Goal: Task Accomplishment & Management: Manage account settings

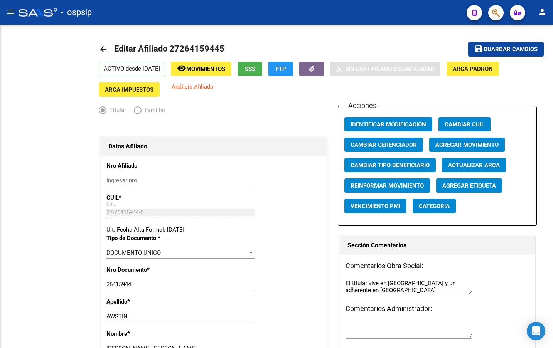
radio input "true"
type input "30-69196201-2"
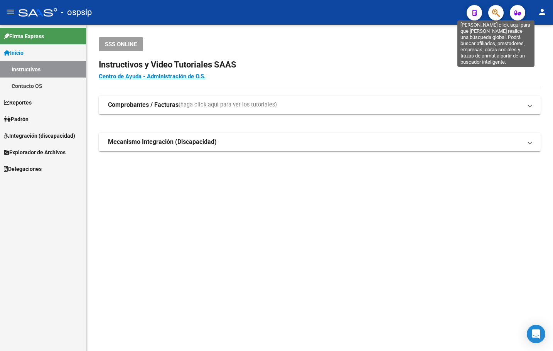
click at [496, 15] on icon "button" at bounding box center [496, 12] width 8 height 9
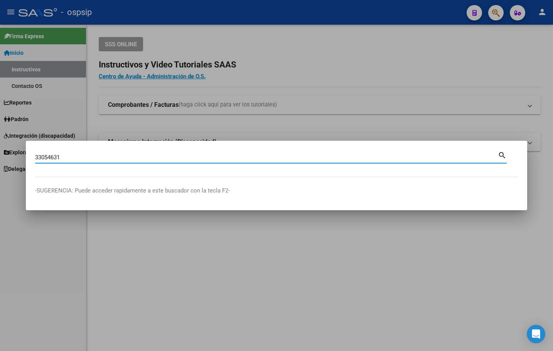
type input "33054631"
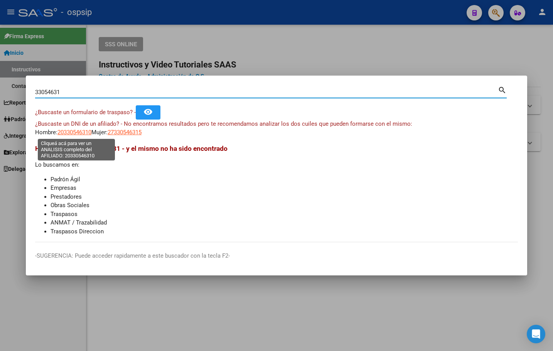
click at [69, 132] on span "20330546310" at bounding box center [74, 132] width 34 height 7
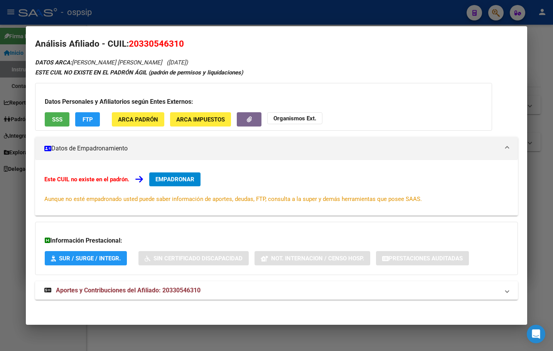
scroll to position [7, 0]
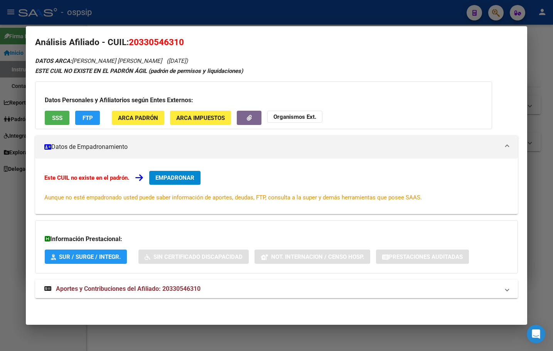
click at [184, 289] on span "Aportes y Contribuciones del Afiliado: 20330546310" at bounding box center [128, 288] width 145 height 7
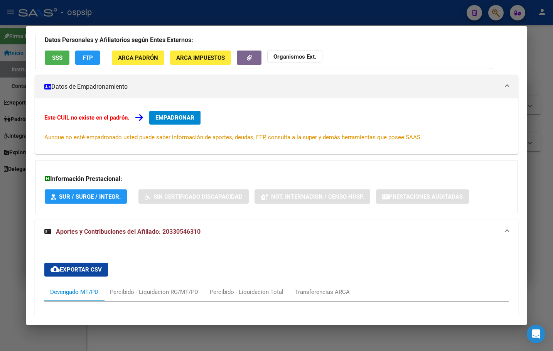
scroll to position [0, 0]
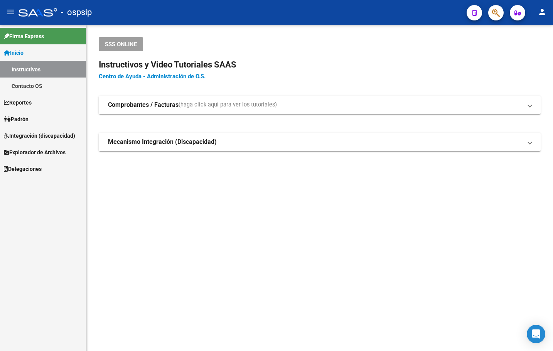
click at [160, 165] on div "SSS ONLINE Instructivos y Video Tutoriales SAAS Centro de Ayuda - Administració…" at bounding box center [319, 106] width 466 height 163
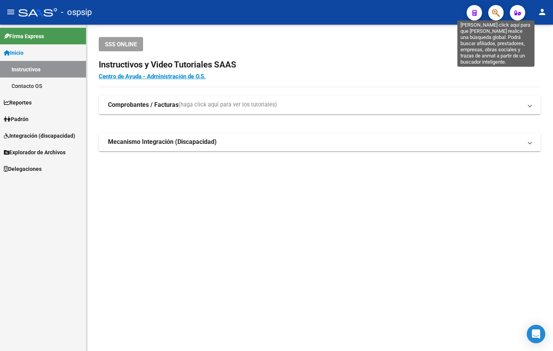
click at [493, 9] on icon "button" at bounding box center [496, 12] width 8 height 9
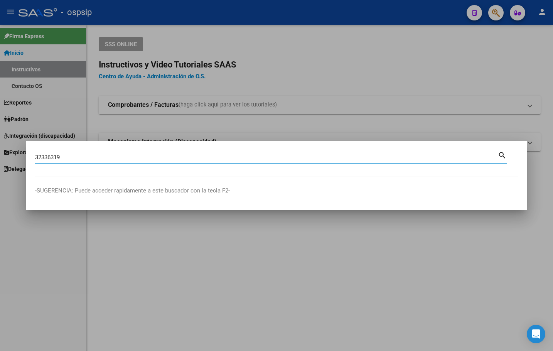
type input "32336319"
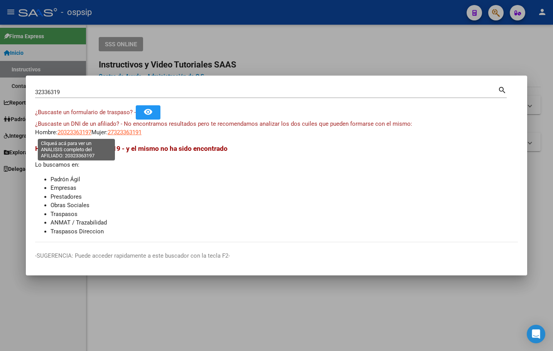
click at [72, 131] on span "20323363197" at bounding box center [74, 132] width 34 height 7
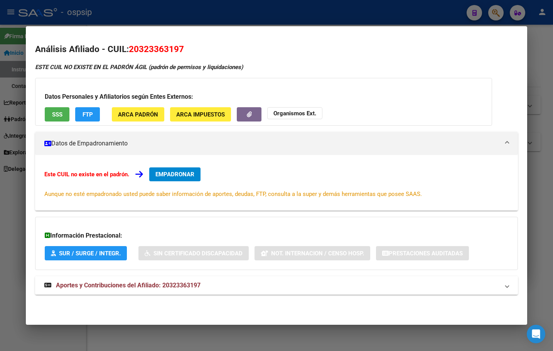
click at [169, 282] on span "Aportes y Contribuciones del Afiliado: 20323363197" at bounding box center [128, 284] width 145 height 7
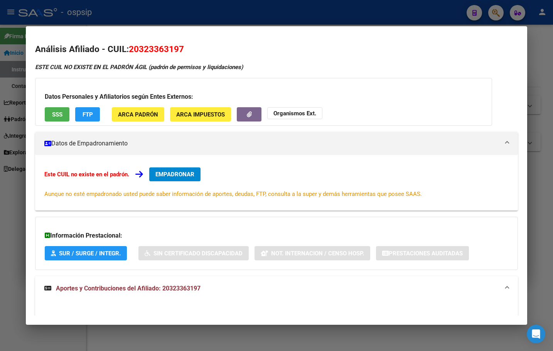
drag, startPoint x: 131, startPoint y: 48, endPoint x: 185, endPoint y: 49, distance: 54.0
click at [185, 49] on h2 "Análisis Afiliado - CUIL: 20323363197" at bounding box center [276, 49] width 482 height 13
copy span "20323363197"
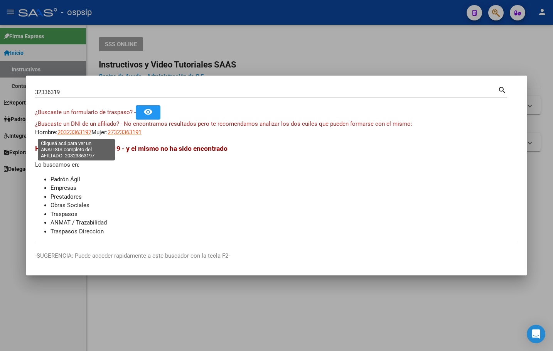
click at [75, 132] on span "20323363197" at bounding box center [74, 132] width 34 height 7
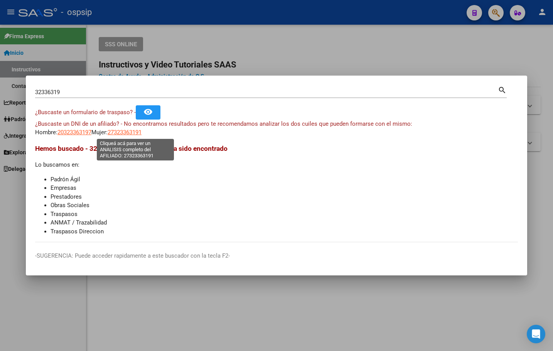
click at [131, 129] on span "27323363191" at bounding box center [125, 132] width 34 height 7
type textarea "27323363191"
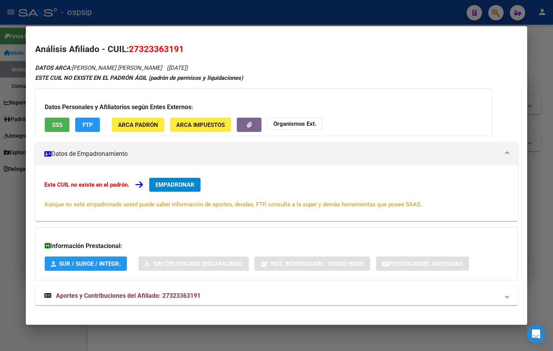
click at [163, 292] on span "Aportes y Contribuciones del Afiliado: 27323363191" at bounding box center [128, 295] width 145 height 7
drag, startPoint x: 129, startPoint y: 46, endPoint x: 181, endPoint y: 48, distance: 52.1
click at [181, 48] on span "27323363191" at bounding box center [156, 49] width 55 height 10
copy span "27323363191"
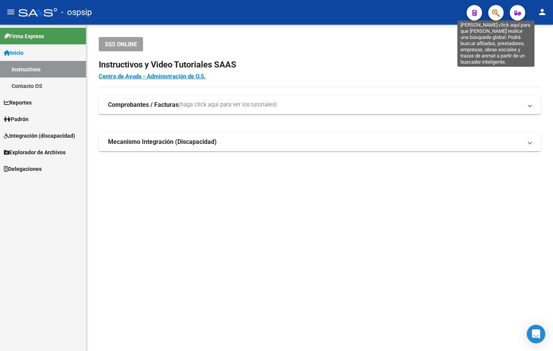
click at [492, 12] on icon "button" at bounding box center [496, 12] width 8 height 9
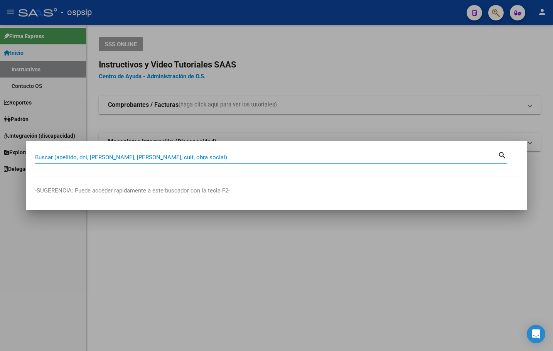
paste input "45677894"
type input "45677894"
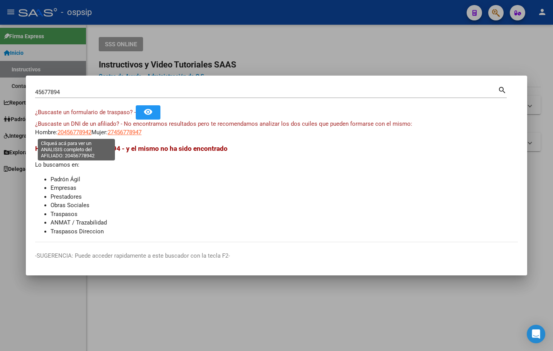
click at [67, 134] on span "20456778942" at bounding box center [74, 132] width 34 height 7
type textarea "20456778942"
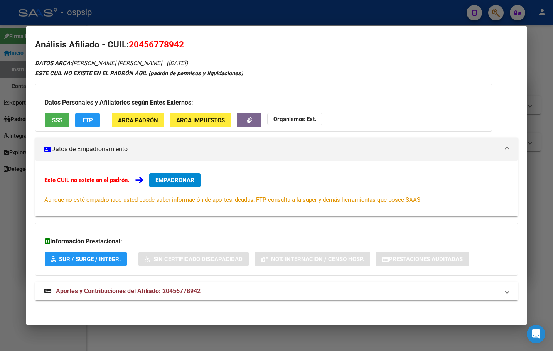
scroll to position [7, 0]
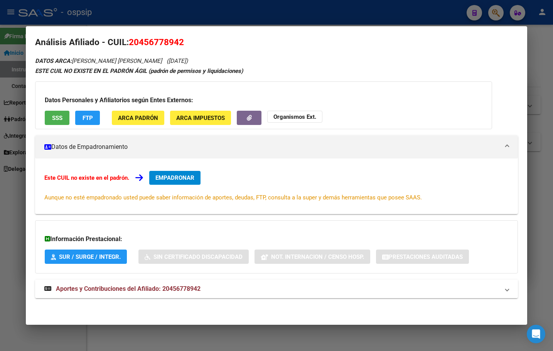
click at [191, 285] on span "Aportes y Contribuciones del Afiliado: 20456778942" at bounding box center [128, 288] width 145 height 7
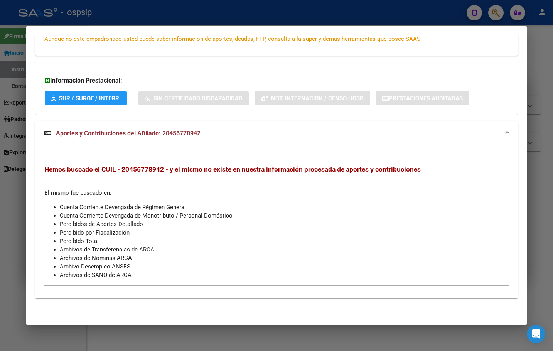
scroll to position [0, 0]
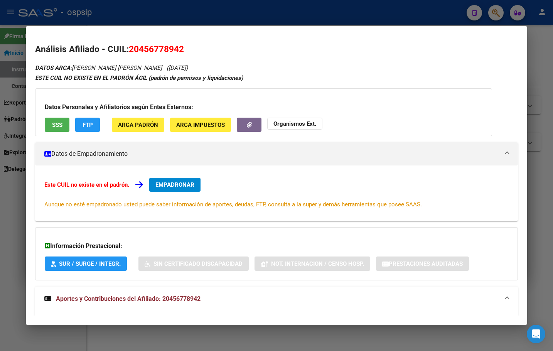
drag, startPoint x: 129, startPoint y: 50, endPoint x: 183, endPoint y: 51, distance: 53.6
click at [183, 51] on span "20456778942" at bounding box center [156, 49] width 55 height 10
copy span "20456778942"
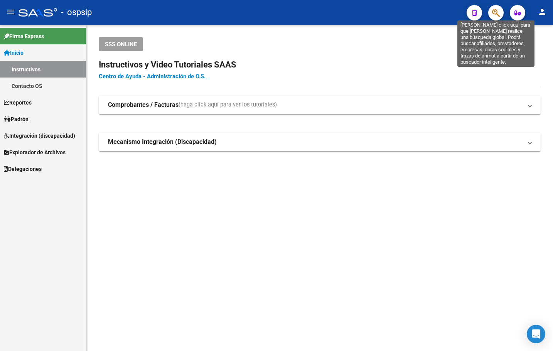
click at [496, 12] on icon "button" at bounding box center [496, 12] width 8 height 9
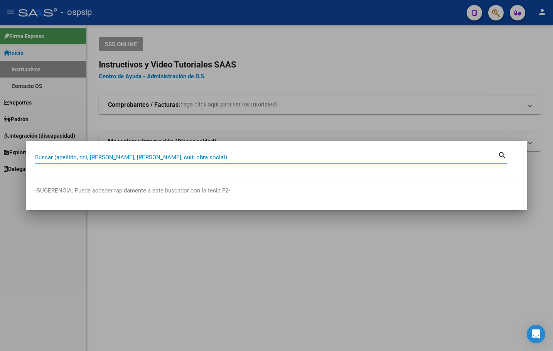
paste input "1637824"
type input "1637824"
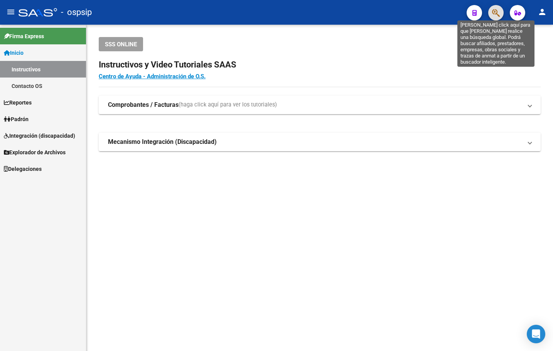
click at [496, 12] on icon "button" at bounding box center [496, 12] width 8 height 9
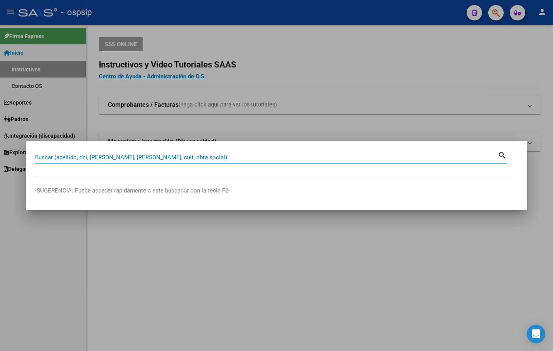
paste input "20163782481"
type input "20163782481"
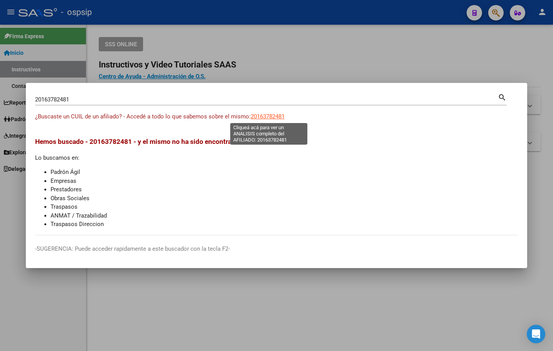
click at [259, 117] on span "20163782481" at bounding box center [267, 116] width 34 height 7
type textarea "20163782481"
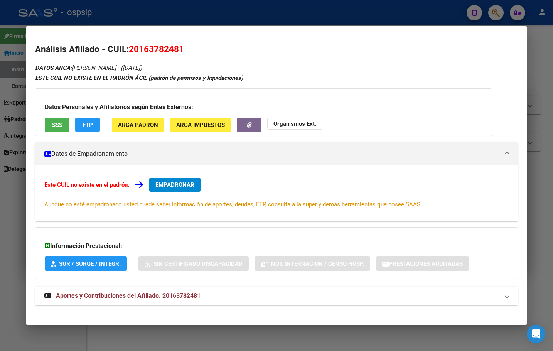
click at [190, 294] on span "Aportes y Contribuciones del Afiliado: 20163782481" at bounding box center [128, 295] width 145 height 7
drag, startPoint x: 131, startPoint y: 45, endPoint x: 186, endPoint y: 46, distance: 54.7
click at [186, 46] on h2 "Análisis Afiliado - CUIL: 20163782481" at bounding box center [276, 49] width 482 height 13
copy span "20163782481"
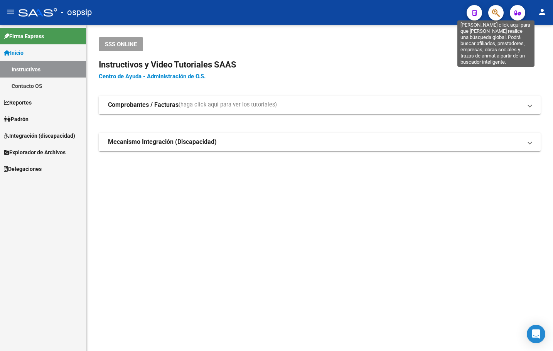
click at [493, 12] on icon "button" at bounding box center [496, 12] width 8 height 9
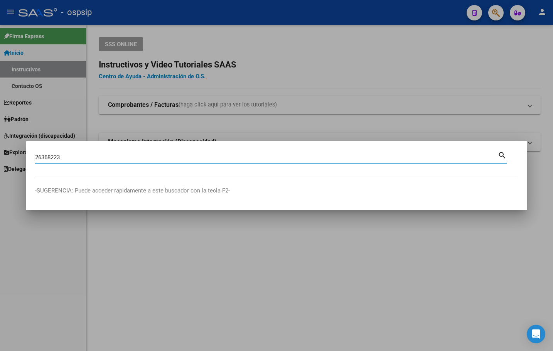
type input "26368223"
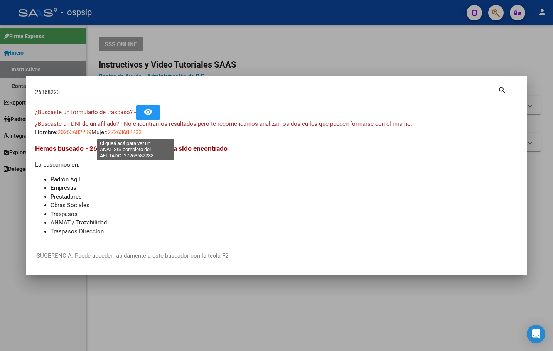
click at [131, 132] on span "27263682233" at bounding box center [125, 132] width 34 height 7
type textarea "27263682233"
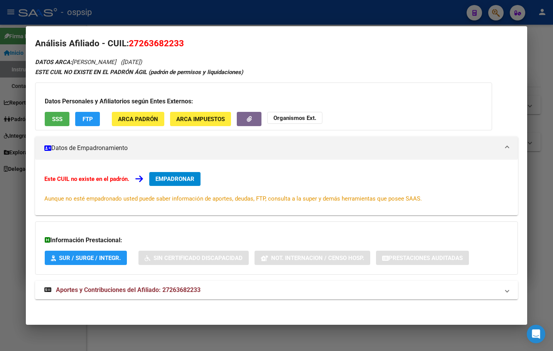
scroll to position [7, 0]
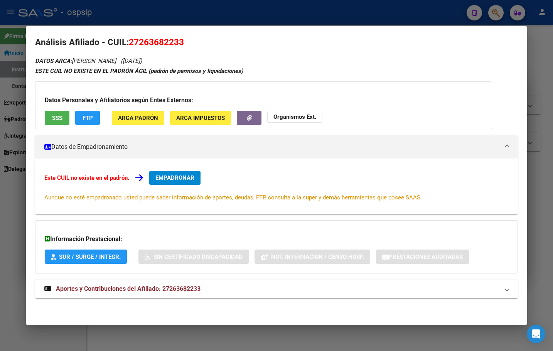
click at [182, 293] on strong "Aportes y Contribuciones del Afiliado: 27263682233" at bounding box center [122, 288] width 156 height 9
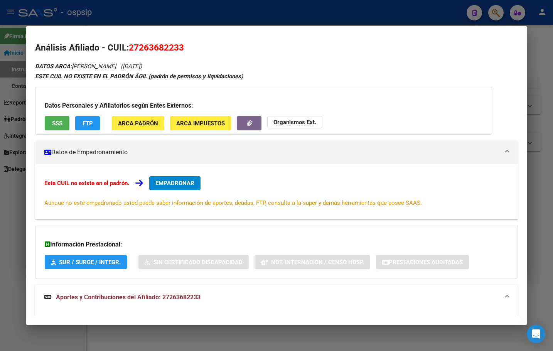
scroll to position [0, 0]
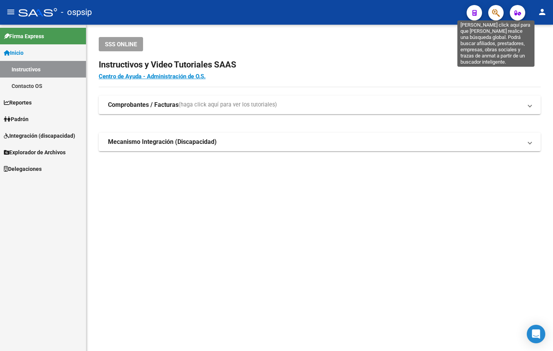
click at [494, 12] on icon "button" at bounding box center [496, 12] width 8 height 9
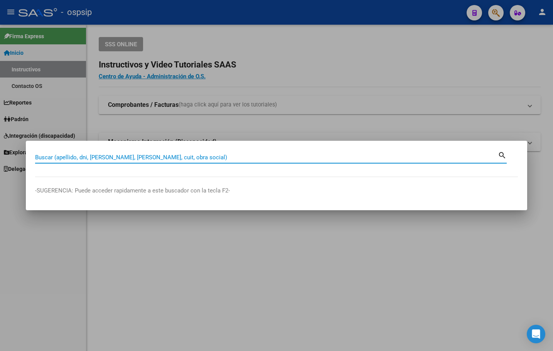
paste input "24472566675"
type input "24472566675"
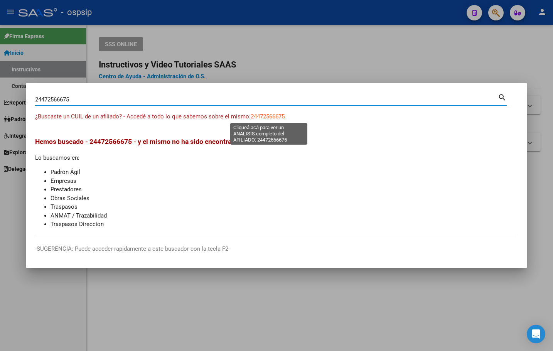
click at [268, 116] on span "24472566675" at bounding box center [267, 116] width 34 height 7
type textarea "24472566675"
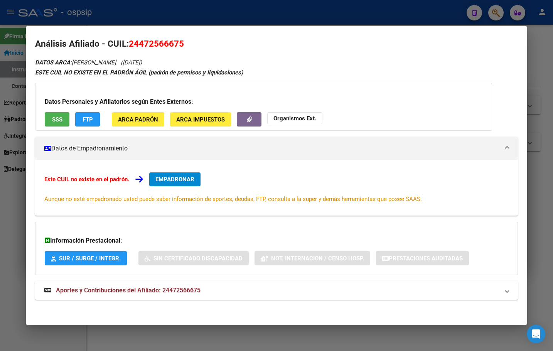
scroll to position [7, 0]
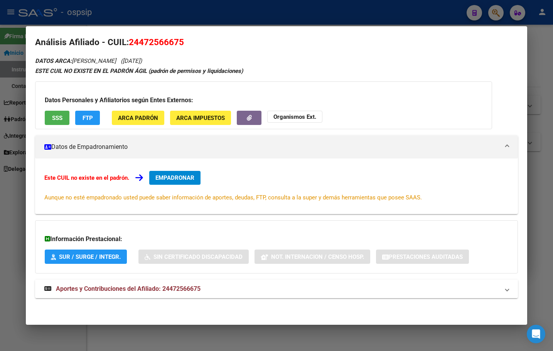
click at [163, 287] on span "Aportes y Contribuciones del Afiliado: 24472566675" at bounding box center [128, 288] width 145 height 7
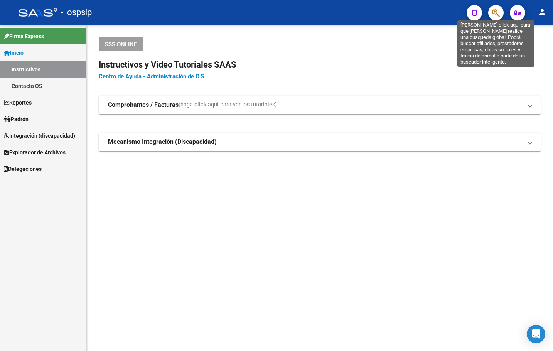
click at [496, 12] on icon "button" at bounding box center [496, 12] width 8 height 9
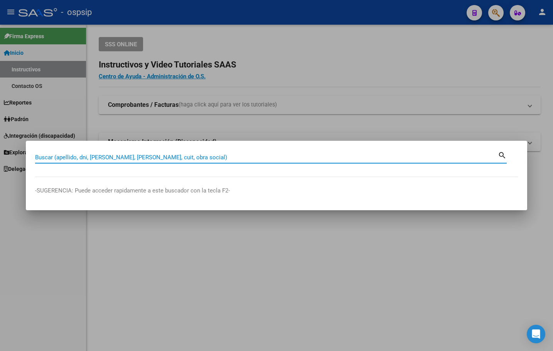
paste input "24538671"
type input "24538671"
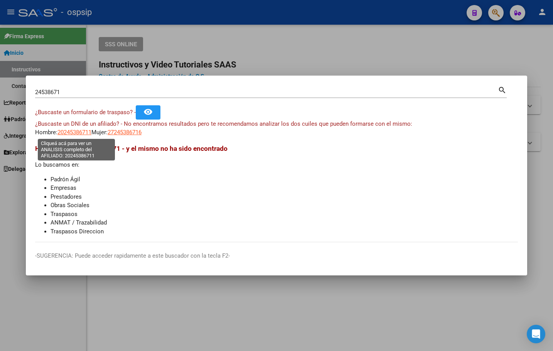
click at [76, 132] on span "20245386711" at bounding box center [74, 132] width 34 height 7
type textarea "20245386711"
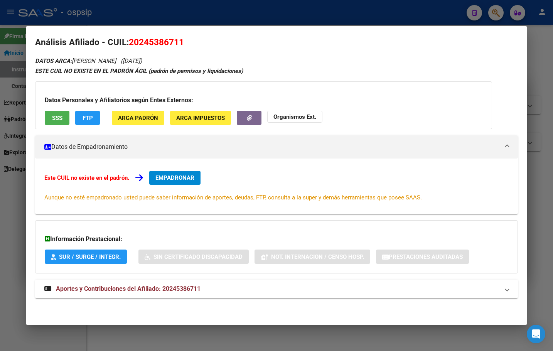
drag, startPoint x: 161, startPoint y: 291, endPoint x: 175, endPoint y: 287, distance: 14.6
click at [162, 291] on span "Aportes y Contribuciones del Afiliado: 20245386711" at bounding box center [128, 288] width 145 height 7
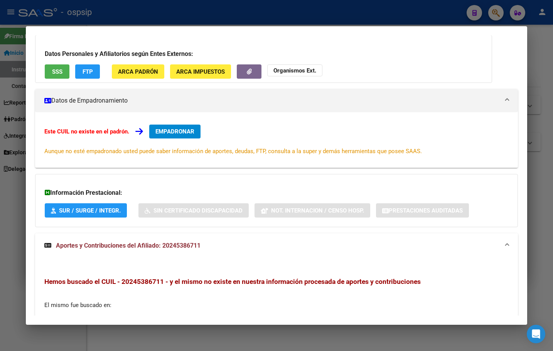
scroll to position [0, 0]
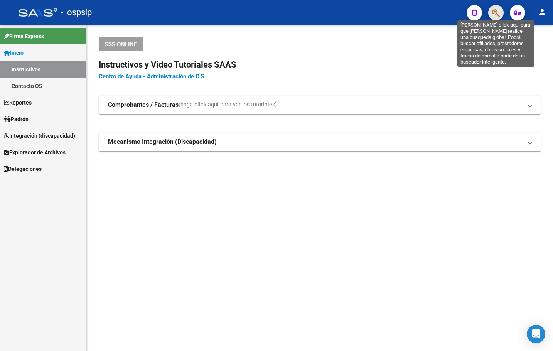
click at [493, 14] on icon "button" at bounding box center [496, 12] width 8 height 9
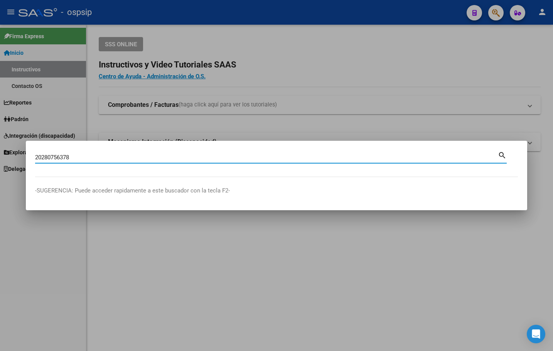
type input "20280756378"
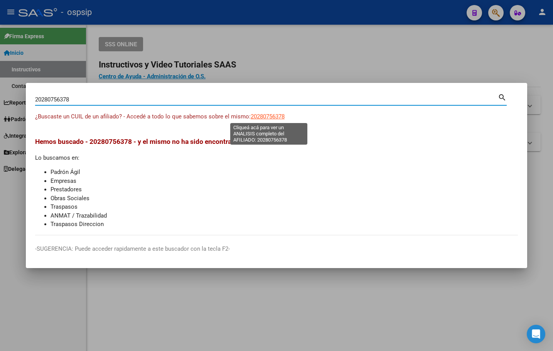
click at [269, 114] on span "20280756378" at bounding box center [267, 116] width 34 height 7
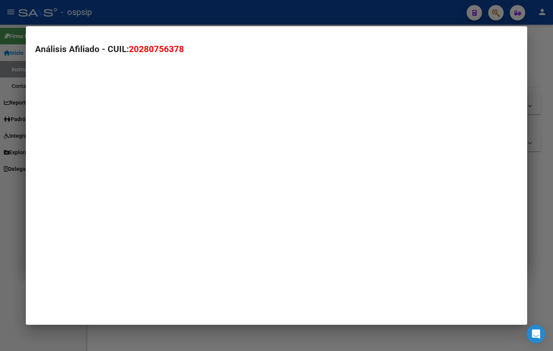
type textarea "20280756378"
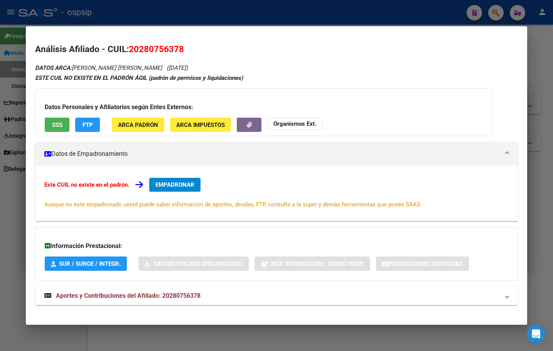
click at [168, 294] on span "Aportes y Contribuciones del Afiliado: 20280756378" at bounding box center [128, 295] width 145 height 7
drag, startPoint x: 129, startPoint y: 50, endPoint x: 186, endPoint y: 50, distance: 56.6
click at [186, 50] on h2 "Análisis Afiliado - CUIL: 20280756378" at bounding box center [276, 49] width 482 height 13
copy span "20280756378"
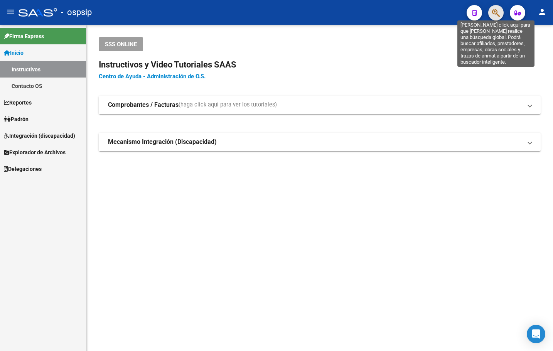
click at [494, 10] on icon "button" at bounding box center [496, 12] width 8 height 9
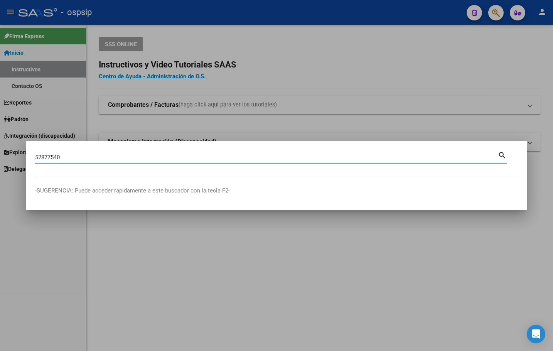
type input "52877540"
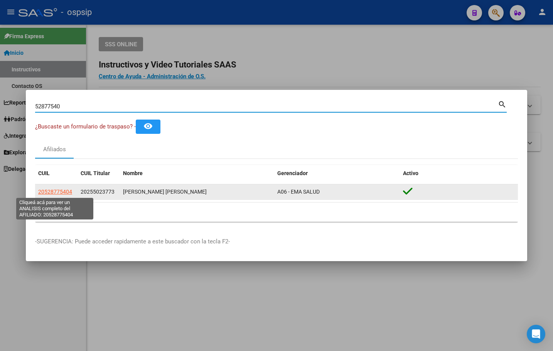
click at [57, 190] on span "20528775404" at bounding box center [55, 191] width 34 height 6
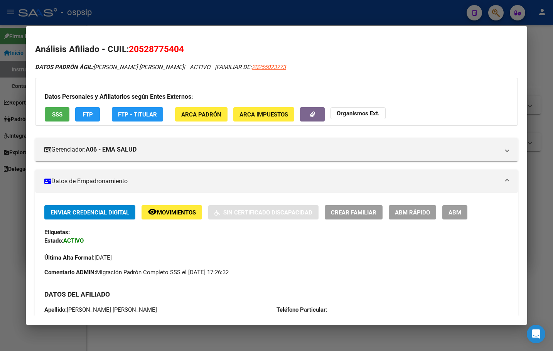
scroll to position [270, 0]
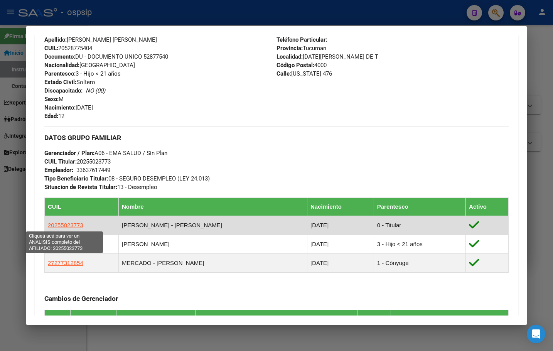
click at [49, 223] on span "20255023773" at bounding box center [65, 225] width 35 height 7
type textarea "20255023773"
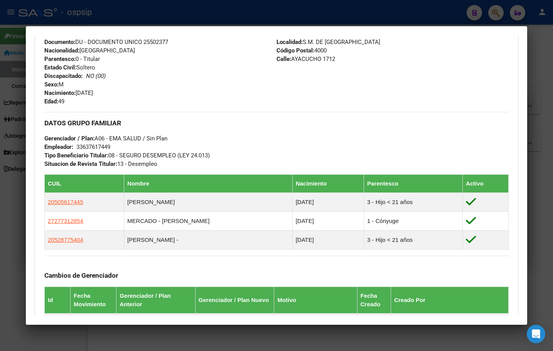
scroll to position [505, 0]
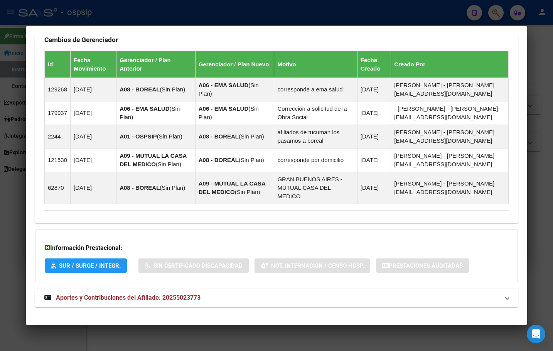
click at [178, 294] on span "Aportes y Contribuciones del Afiliado: 20255023773" at bounding box center [128, 297] width 145 height 7
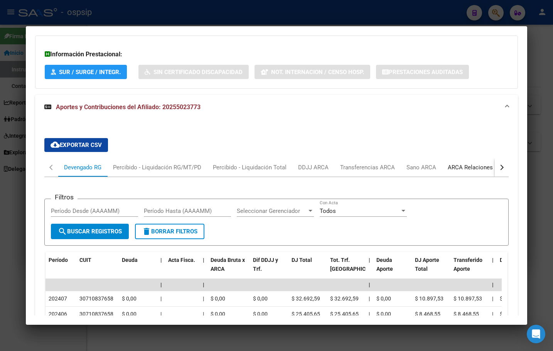
click at [479, 163] on div "ARCA Relaciones Laborales" at bounding box center [483, 167] width 72 height 8
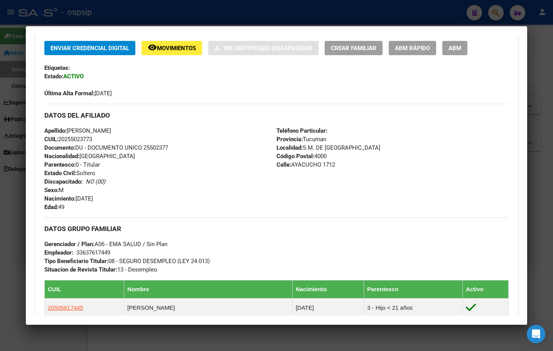
scroll to position [0, 0]
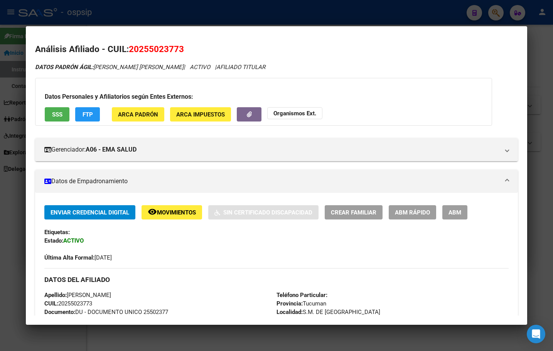
drag, startPoint x: 131, startPoint y: 52, endPoint x: 182, endPoint y: 54, distance: 51.3
click at [182, 54] on span "20255023773" at bounding box center [156, 49] width 55 height 10
click at [138, 40] on mat-dialog-content "Análisis Afiliado - CUIL: 20255023773 DATOS [PERSON_NAME] ÁGIL: [PERSON_NAME] […" at bounding box center [276, 175] width 501 height 280
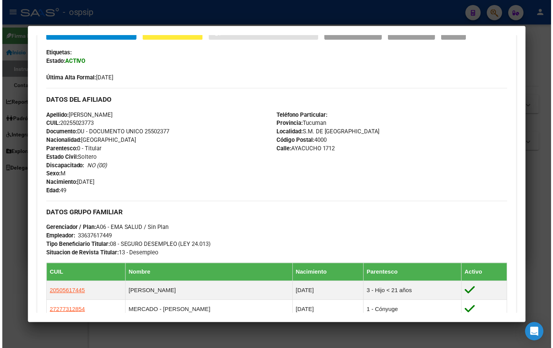
scroll to position [193, 0]
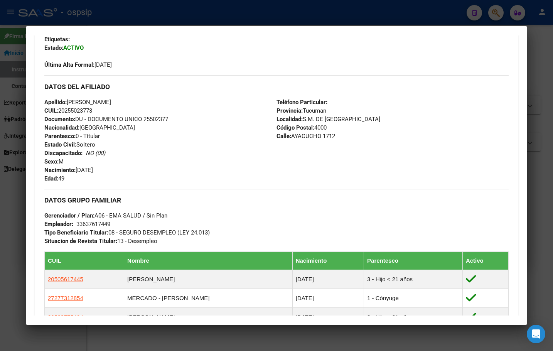
drag, startPoint x: 145, startPoint y: 117, endPoint x: 173, endPoint y: 120, distance: 28.3
click at [173, 120] on div "Apellido: [PERSON_NAME] CUIL: 20255023773 Documento: DU - DOCUMENTO UNICO 25502…" at bounding box center [160, 140] width 232 height 85
copy span "25502377"
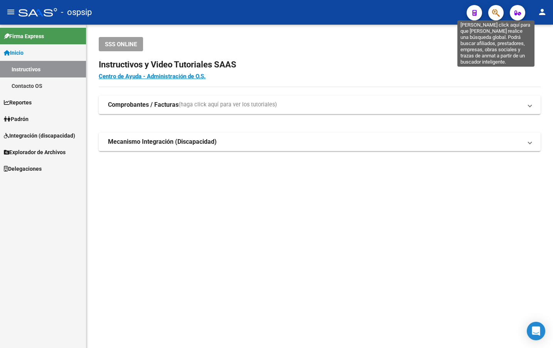
click at [496, 10] on icon "button" at bounding box center [496, 12] width 8 height 9
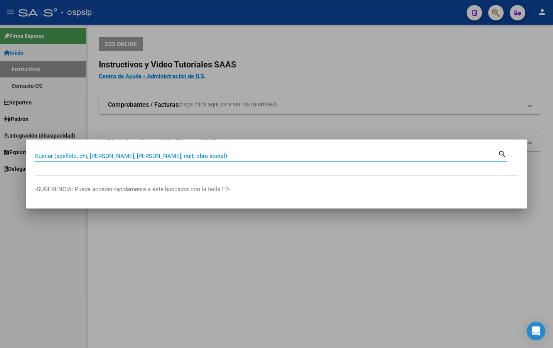
paste input "20280756378"
type input "20280756378"
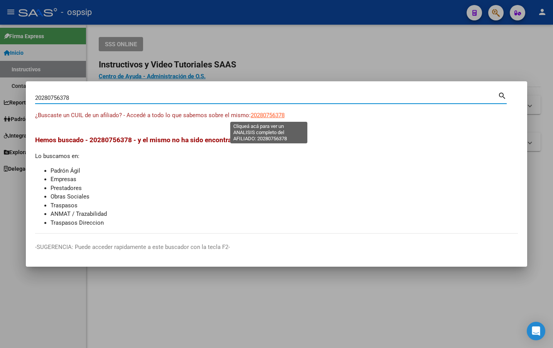
click at [268, 113] on span "20280756378" at bounding box center [267, 115] width 34 height 7
type textarea "20280756378"
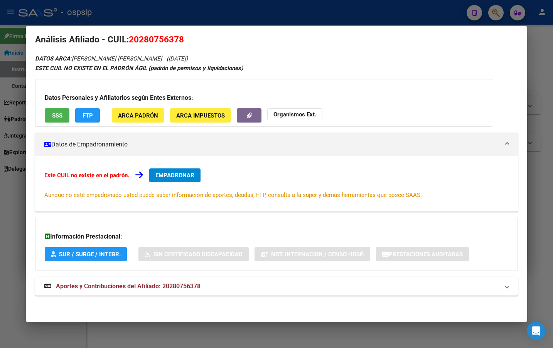
scroll to position [0, 0]
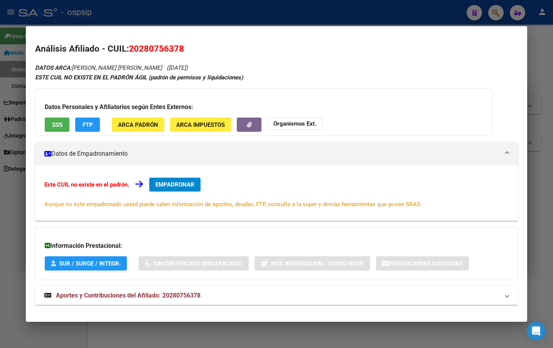
click at [183, 292] on span "Aportes y Contribuciones del Afiliado: 20280756378" at bounding box center [128, 295] width 145 height 7
click at [55, 124] on span "SSS" at bounding box center [57, 124] width 10 height 7
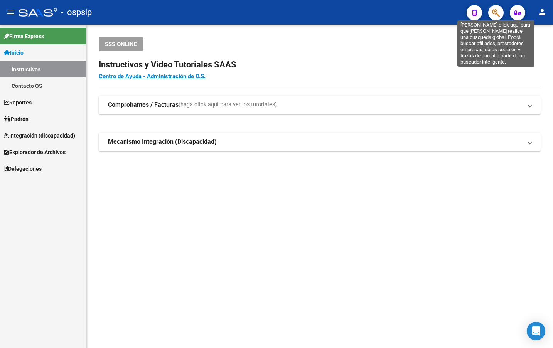
click at [494, 12] on icon "button" at bounding box center [496, 12] width 8 height 9
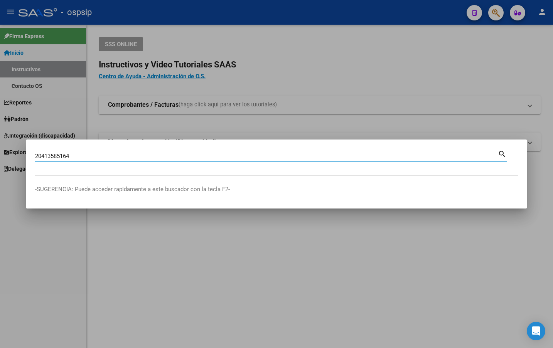
type input "20413585164"
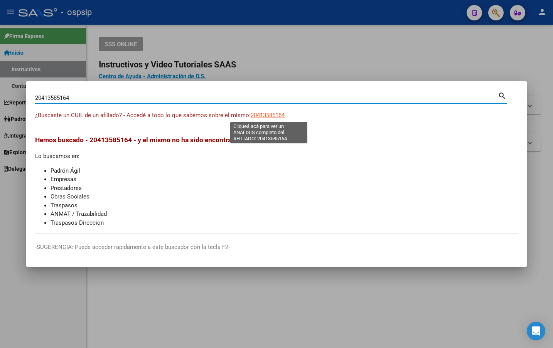
click at [261, 115] on span "20413585164" at bounding box center [267, 115] width 34 height 7
type textarea "20413585164"
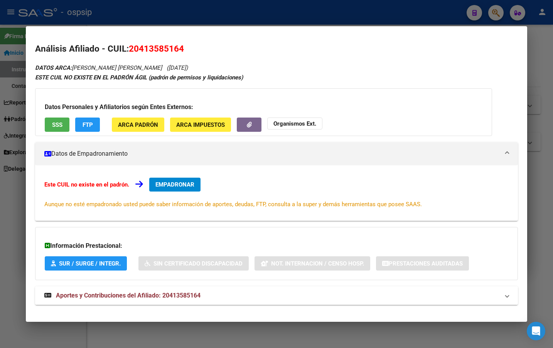
click at [172, 296] on span "Aportes y Contribuciones del Afiliado: 20413585164" at bounding box center [128, 295] width 145 height 7
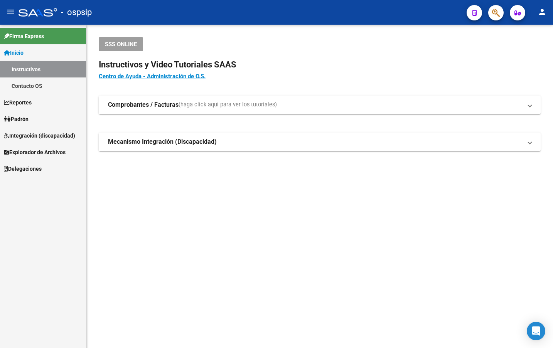
click at [497, 13] on icon "button" at bounding box center [496, 12] width 8 height 9
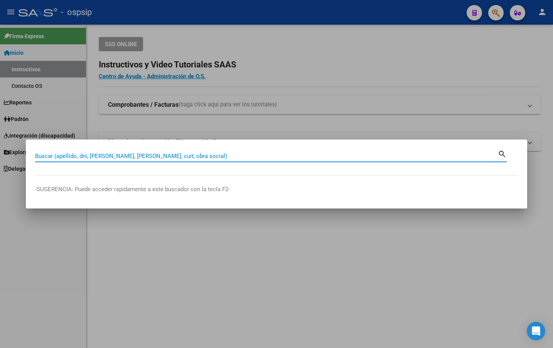
paste input "20383626626"
type input "20383626626"
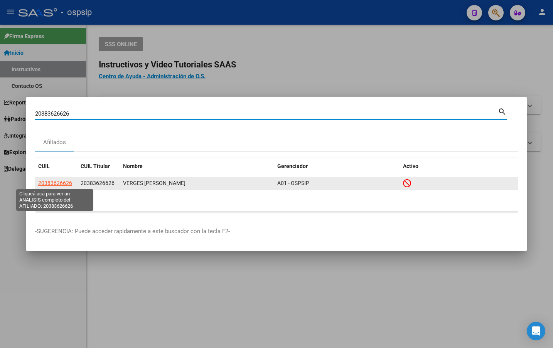
click at [49, 180] on span "20383626626" at bounding box center [55, 183] width 34 height 6
type textarea "20383626626"
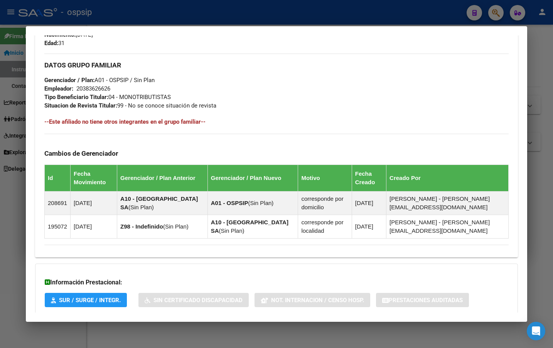
scroll to position [397, 0]
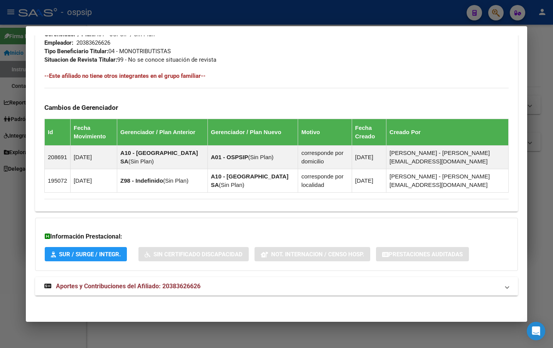
drag, startPoint x: 183, startPoint y: 287, endPoint x: 195, endPoint y: 290, distance: 11.9
click at [183, 287] on span "Aportes y Contribuciones del Afiliado: 20383626626" at bounding box center [128, 285] width 145 height 7
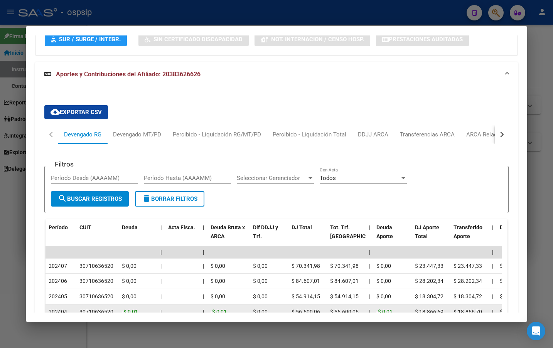
scroll to position [596, 0]
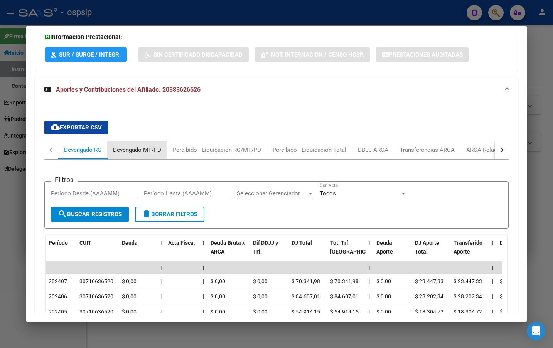
click at [141, 148] on div "Devengado MT/PD" at bounding box center [137, 150] width 48 height 8
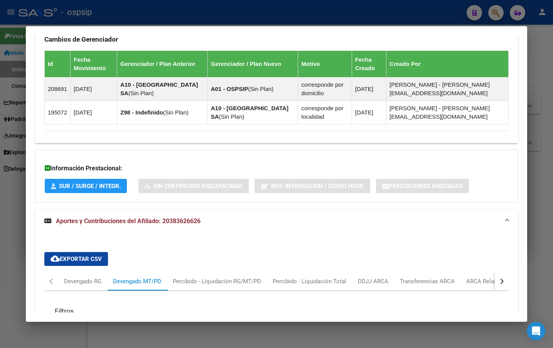
scroll to position [580, 0]
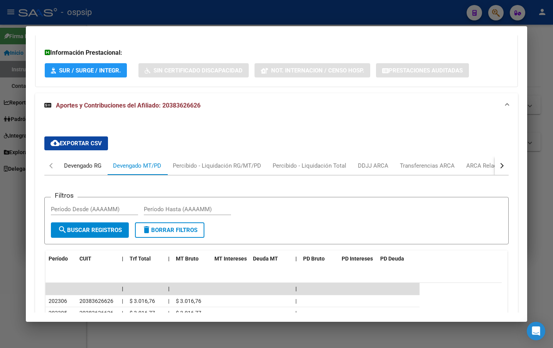
click at [76, 166] on div "Devengado RG" at bounding box center [82, 165] width 37 height 8
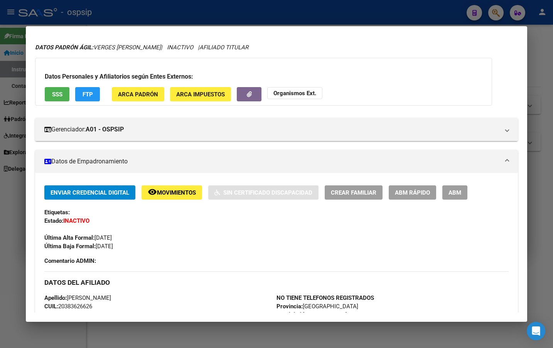
scroll to position [0, 0]
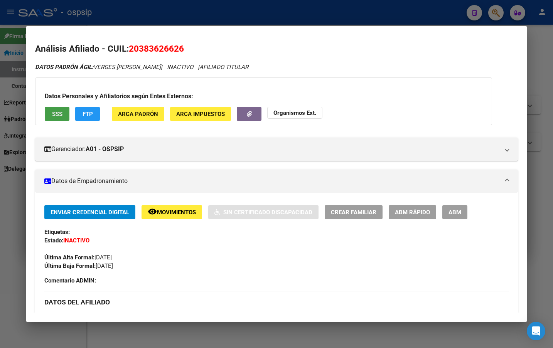
click at [50, 110] on button "SSS" at bounding box center [57, 114] width 25 height 14
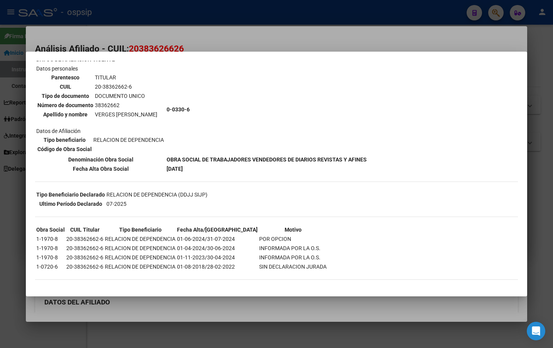
scroll to position [50, 0]
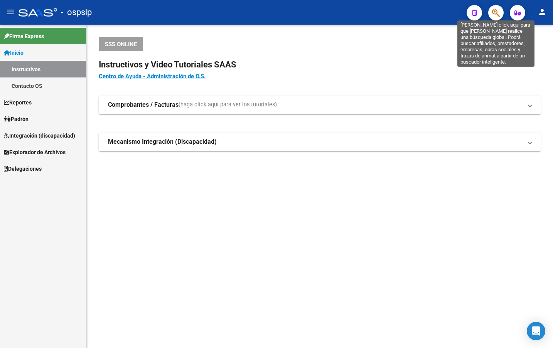
click at [494, 13] on icon "button" at bounding box center [496, 12] width 8 height 9
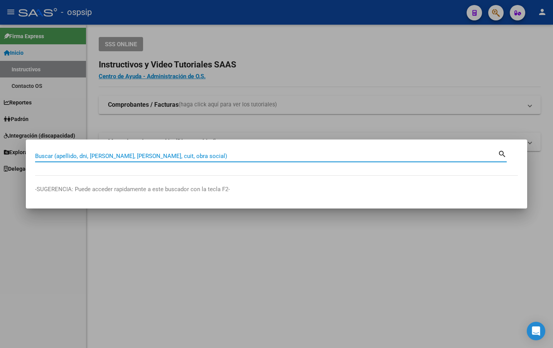
paste input "20247309099"
type input "20247309099"
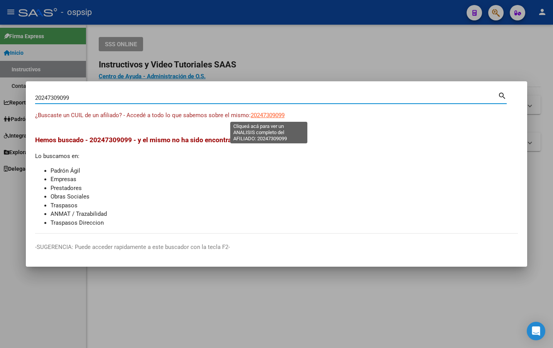
click at [259, 113] on span "20247309099" at bounding box center [267, 115] width 34 height 7
type textarea "20247309099"
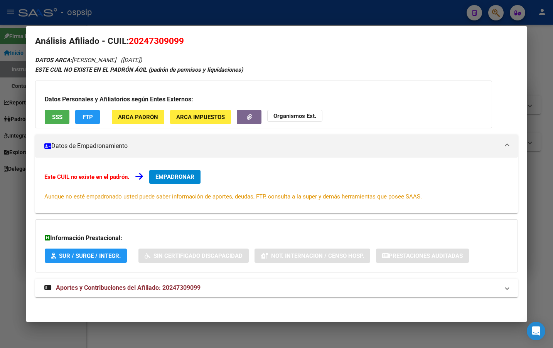
scroll to position [9, 0]
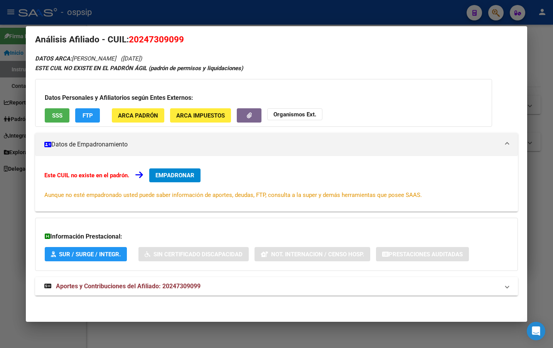
click at [194, 283] on span "Aportes y Contribuciones del Afiliado: 20247309099" at bounding box center [128, 285] width 145 height 7
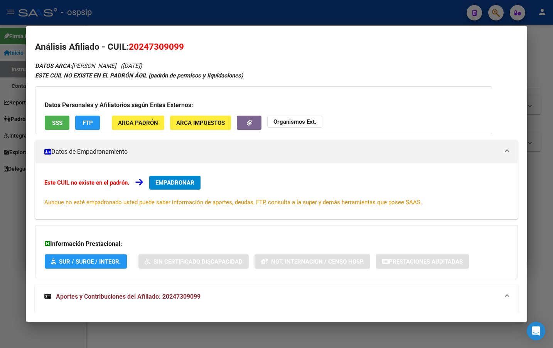
scroll to position [0, 0]
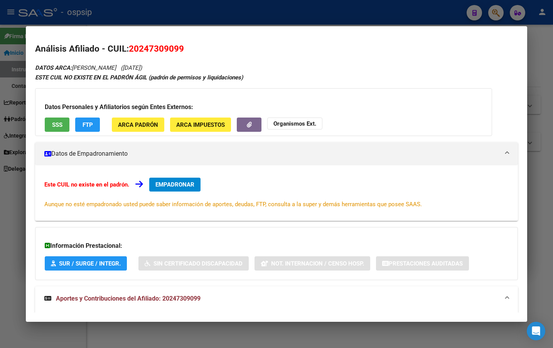
click at [132, 47] on span "20247309099" at bounding box center [156, 49] width 55 height 10
drag, startPoint x: 129, startPoint y: 47, endPoint x: 182, endPoint y: 50, distance: 52.5
click at [182, 50] on span "20247309099" at bounding box center [156, 49] width 55 height 10
copy span "20247309099"
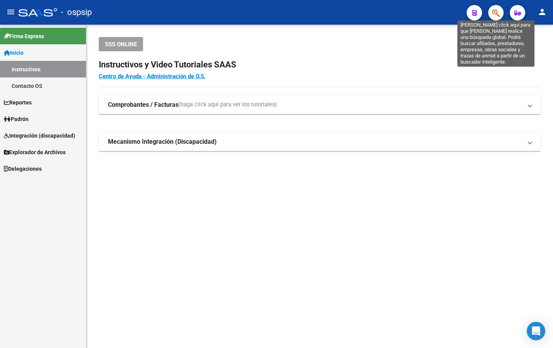
click at [497, 13] on icon "button" at bounding box center [496, 12] width 8 height 9
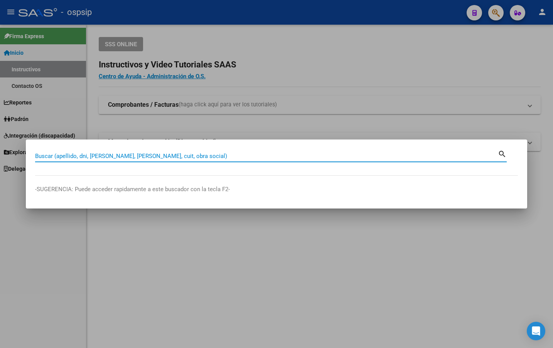
paste input "20-40950153-3"
type input "20409501533"
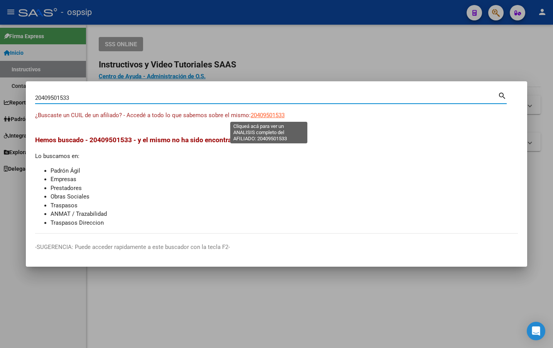
click at [268, 116] on span "20409501533" at bounding box center [267, 115] width 34 height 7
type textarea "20409501533"
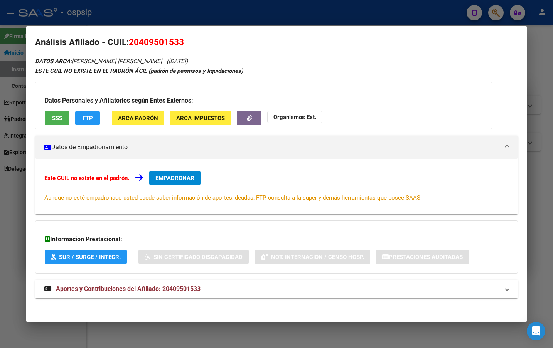
scroll to position [9, 0]
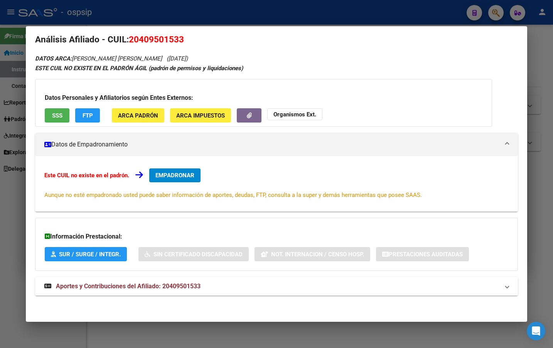
click at [181, 289] on span "Aportes y Contribuciones del Afiliado: 20409501533" at bounding box center [128, 285] width 145 height 7
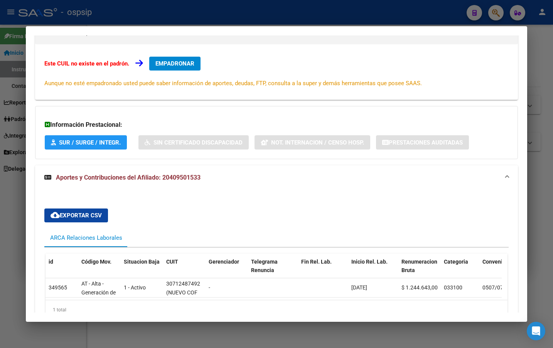
scroll to position [0, 0]
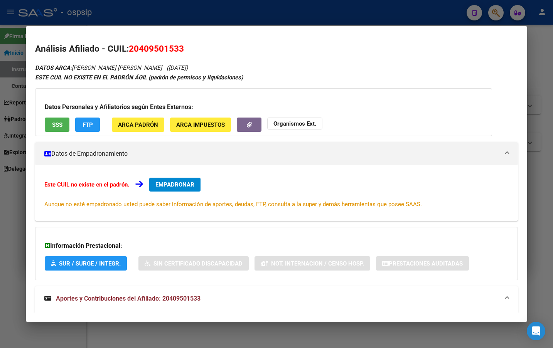
click at [52, 125] on span "SSS" at bounding box center [57, 124] width 10 height 7
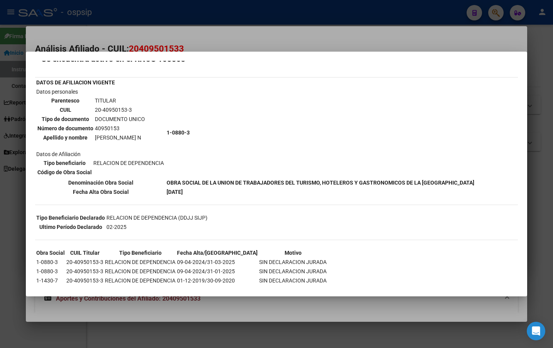
scroll to position [41, 0]
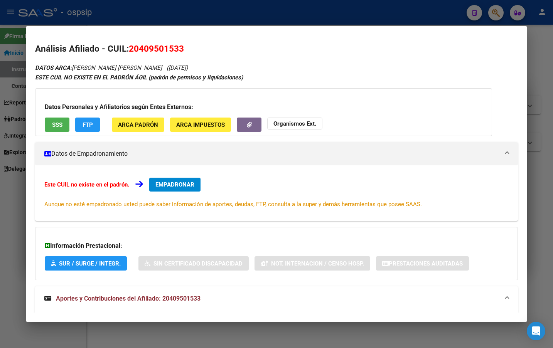
drag, startPoint x: 130, startPoint y: 47, endPoint x: 197, endPoint y: 47, distance: 67.0
click at [197, 47] on h2 "Análisis Afiliado - CUIL: 20409501533" at bounding box center [276, 48] width 482 height 13
copy span "20409501533"
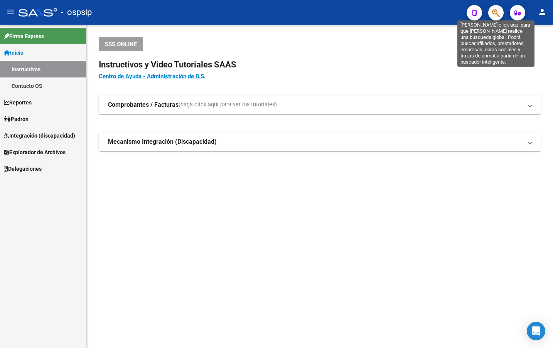
click at [492, 11] on icon "button" at bounding box center [496, 12] width 8 height 9
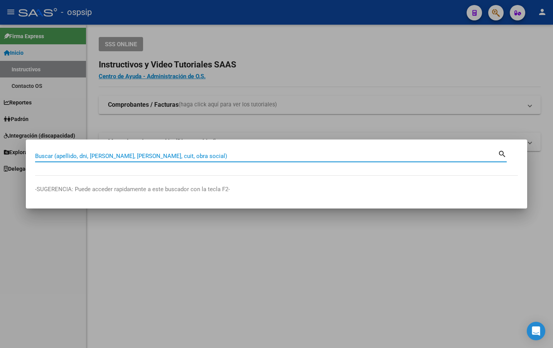
paste input "20349830966"
type input "20349830966"
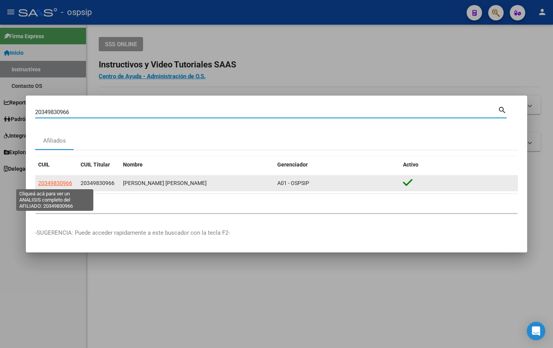
click at [48, 185] on span "20349830966" at bounding box center [55, 183] width 34 height 6
type textarea "20349830966"
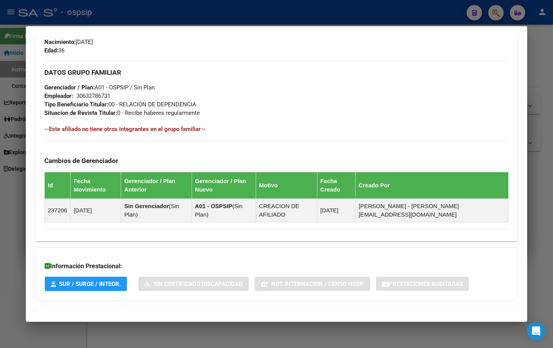
scroll to position [333, 0]
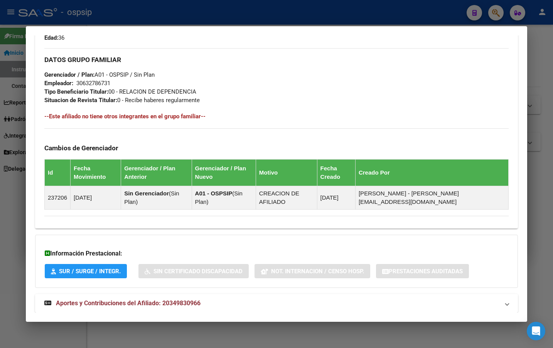
drag, startPoint x: 165, startPoint y: 283, endPoint x: 169, endPoint y: 286, distance: 4.6
click at [166, 299] on span "Aportes y Contribuciones del Afiliado: 20349830966" at bounding box center [128, 302] width 145 height 7
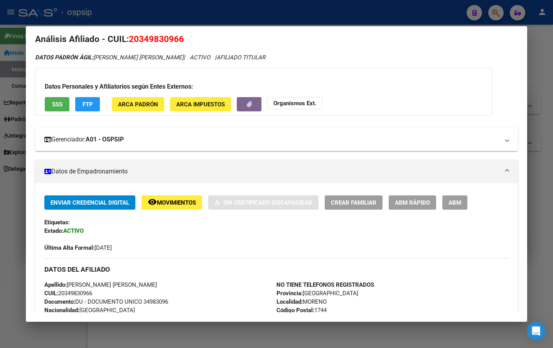
scroll to position [0, 0]
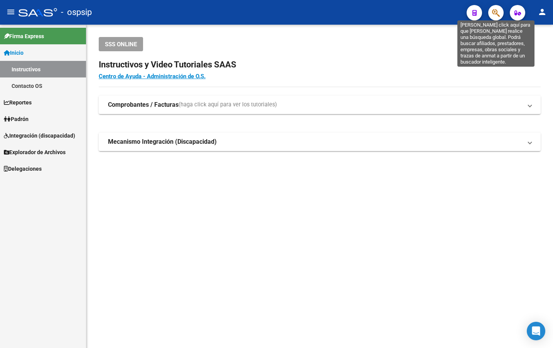
click at [496, 12] on icon "button" at bounding box center [496, 12] width 8 height 9
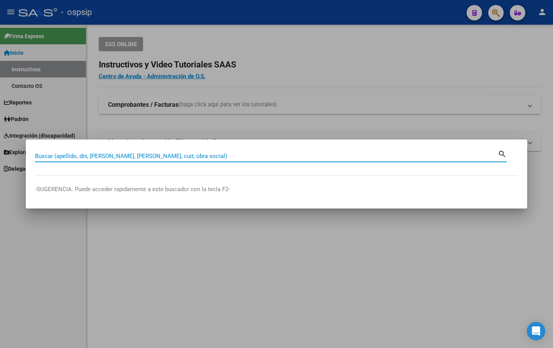
paste input "23264588"
type input "23264588"
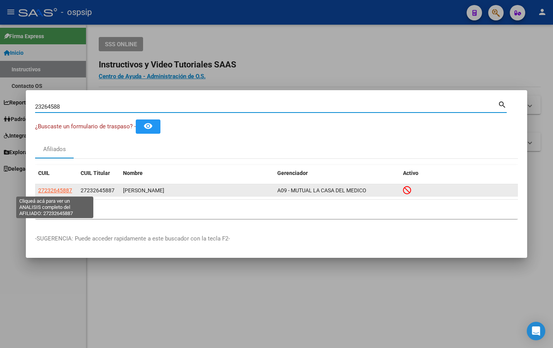
click at [60, 190] on span "27232645887" at bounding box center [55, 190] width 34 height 6
type textarea "27232645887"
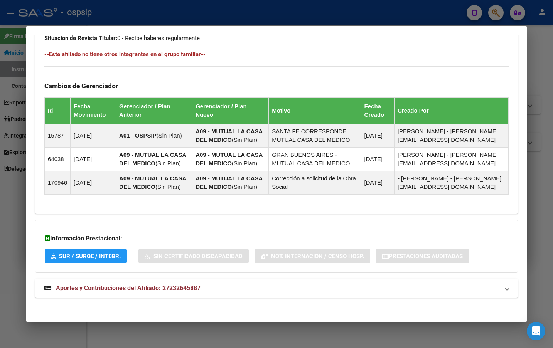
scroll to position [437, 0]
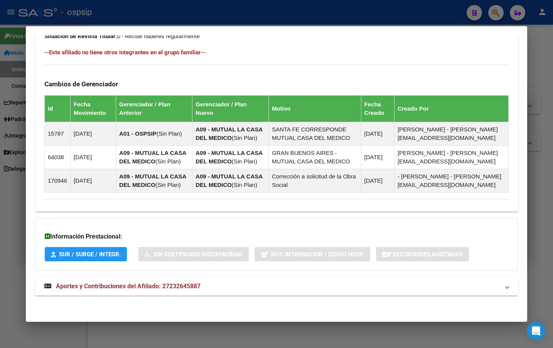
click at [180, 284] on span "Aportes y Contribuciones del Afiliado: 27232645887" at bounding box center [128, 285] width 145 height 7
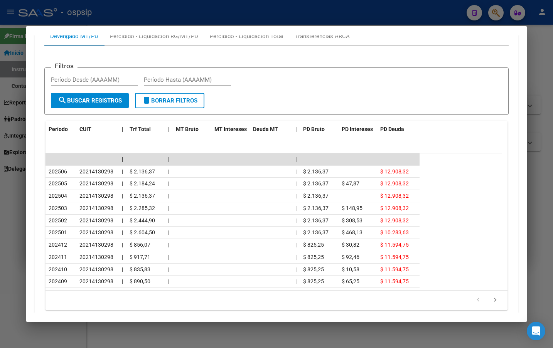
scroll to position [752, 0]
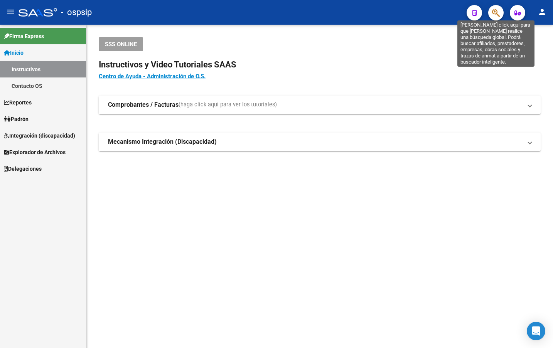
click at [494, 12] on icon "button" at bounding box center [496, 12] width 8 height 9
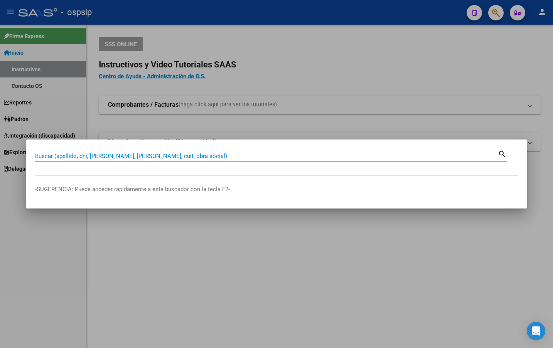
drag, startPoint x: 55, startPoint y: 151, endPoint x: 48, endPoint y: 157, distance: 9.3
click at [48, 157] on input "Buscar (apellido, dni, [PERSON_NAME], [PERSON_NAME], cuit, obra social)" at bounding box center [266, 156] width 462 height 7
paste input "40689743"
type input "40689743"
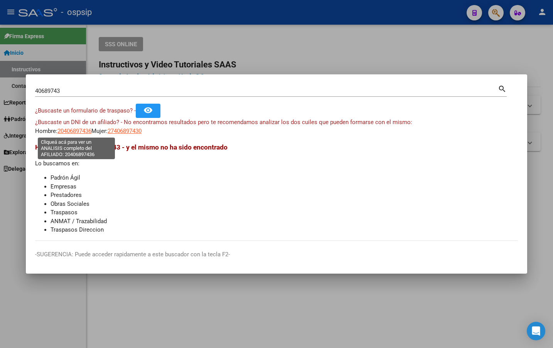
click at [73, 131] on span "20406897436" at bounding box center [74, 131] width 34 height 7
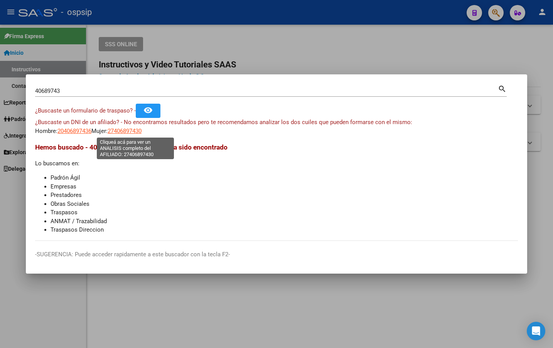
click at [133, 129] on span "27406897430" at bounding box center [125, 131] width 34 height 7
type textarea "27406897430"
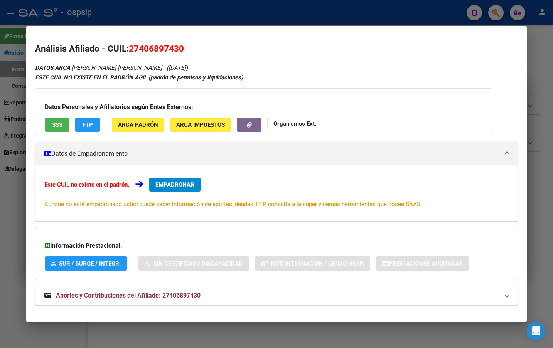
scroll to position [9, 0]
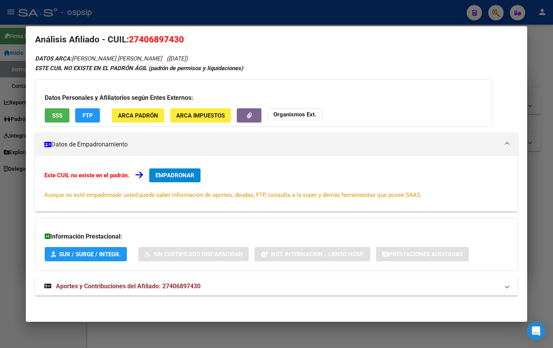
click at [176, 281] on mat-expansion-panel-header "Aportes y Contribuciones del Afiliado: 27406897430" at bounding box center [276, 286] width 482 height 18
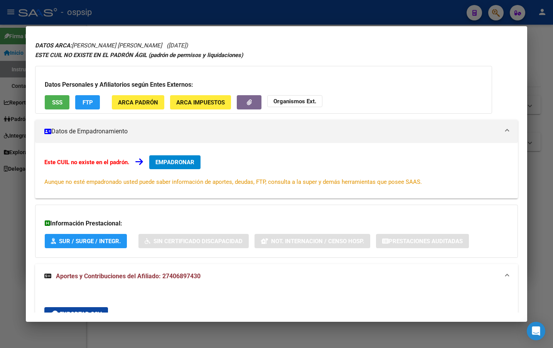
scroll to position [0, 0]
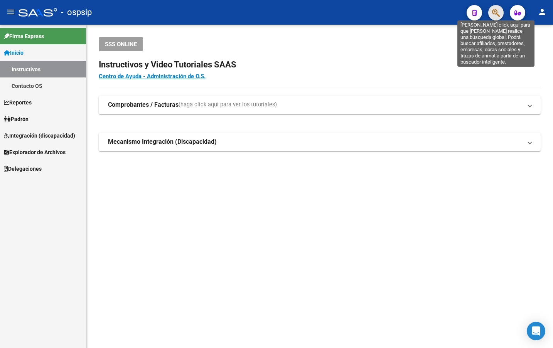
click at [494, 11] on icon "button" at bounding box center [496, 12] width 8 height 9
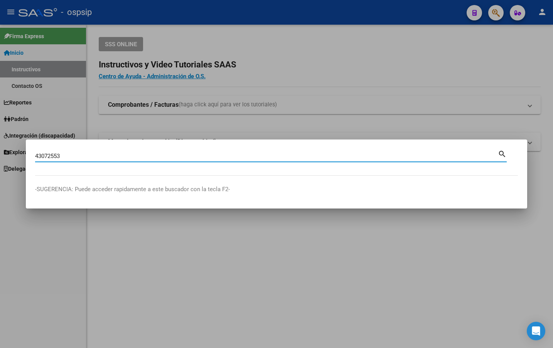
type input "43072553"
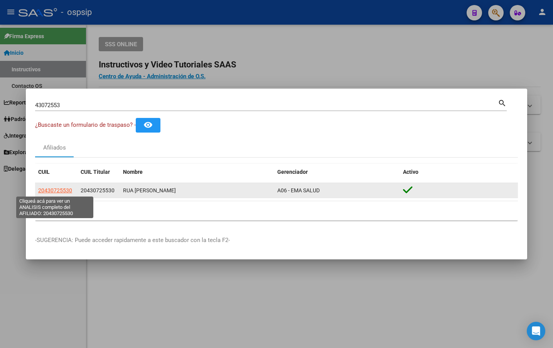
click at [59, 190] on span "20430725530" at bounding box center [55, 190] width 34 height 6
type textarea "20430725530"
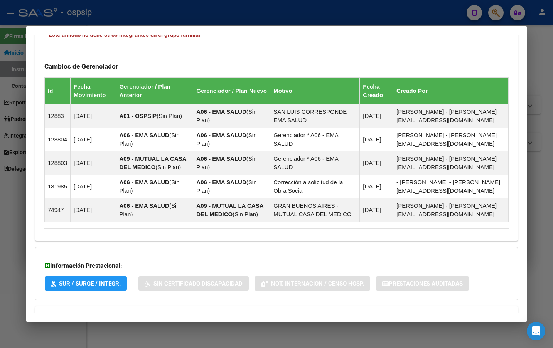
scroll to position [444, 0]
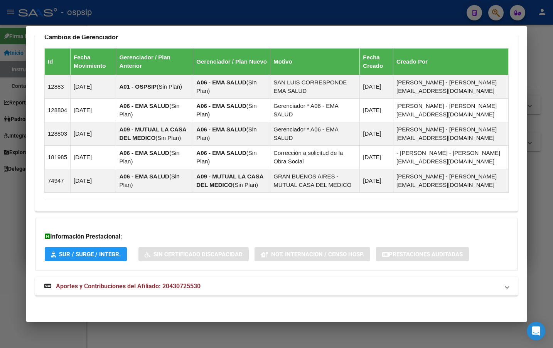
click at [170, 289] on span "Aportes y Contribuciones del Afiliado: 20430725530" at bounding box center [128, 285] width 145 height 7
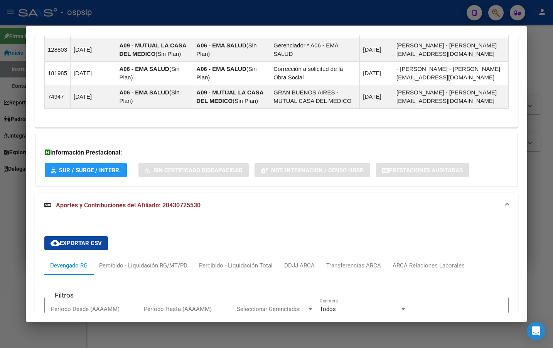
scroll to position [682, 0]
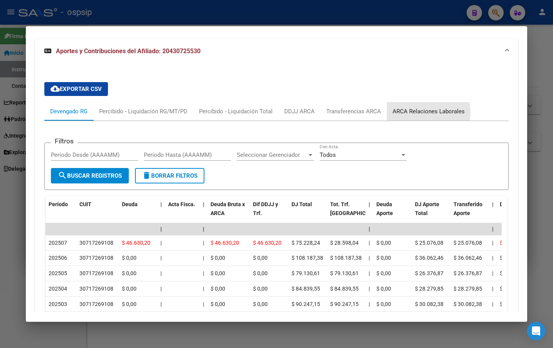
click at [424, 112] on div "ARCA Relaciones Laborales" at bounding box center [428, 111] width 72 height 8
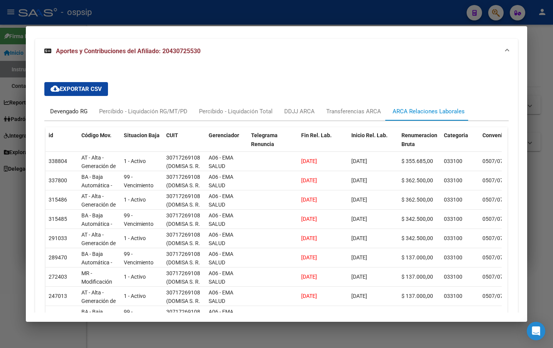
click at [62, 109] on div "Devengado RG" at bounding box center [68, 111] width 37 height 8
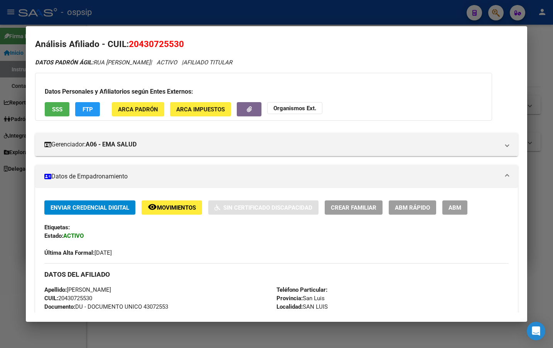
scroll to position [0, 0]
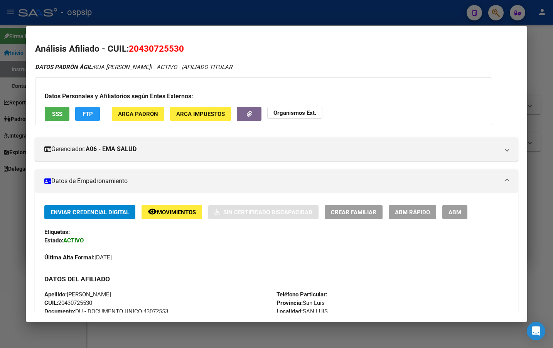
click at [459, 210] on span "ABM" at bounding box center [454, 212] width 13 height 7
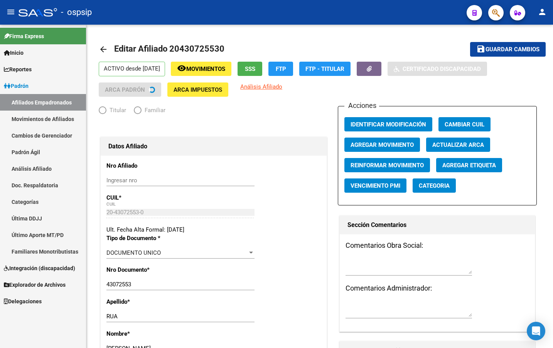
radio input "true"
type input "30-71726910-8"
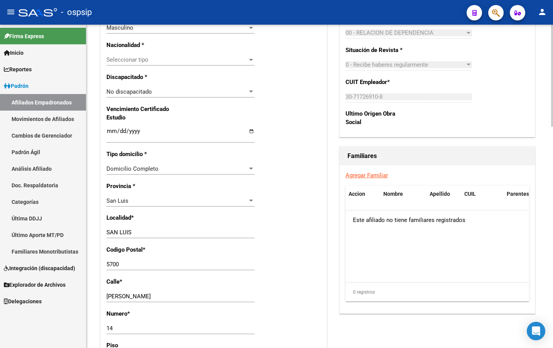
scroll to position [462, 0]
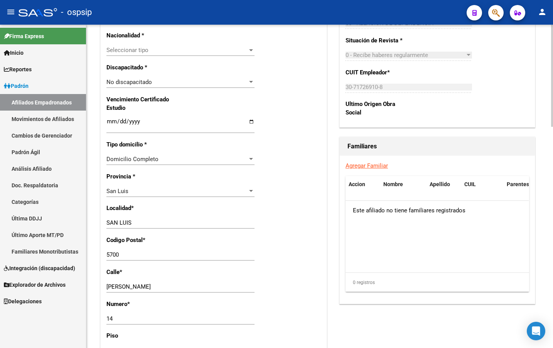
drag, startPoint x: 265, startPoint y: 166, endPoint x: 340, endPoint y: 187, distance: 77.3
click at [267, 166] on div "Nro Afiliado Ingresar nro CUIL * 20-43072553-0 CUIL ARCA [PERSON_NAME] Ult. Fec…" at bounding box center [214, 110] width 226 height 835
click at [364, 165] on link "Agregar Familiar" at bounding box center [366, 165] width 42 height 7
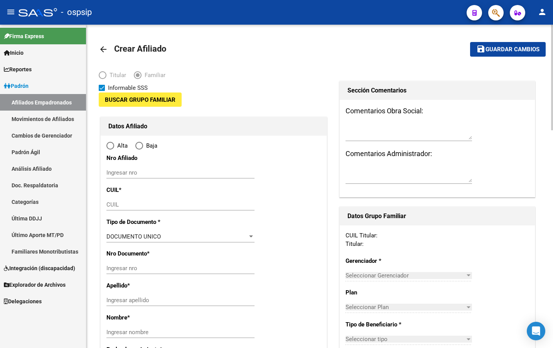
type input "30-71726910-8"
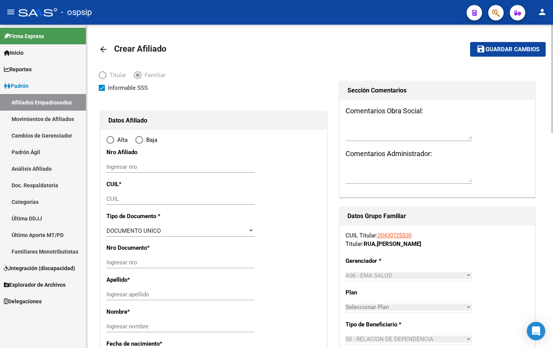
type input "SAN LUIS"
type input "5700"
type input "[PERSON_NAME]"
type input "14"
radio input "true"
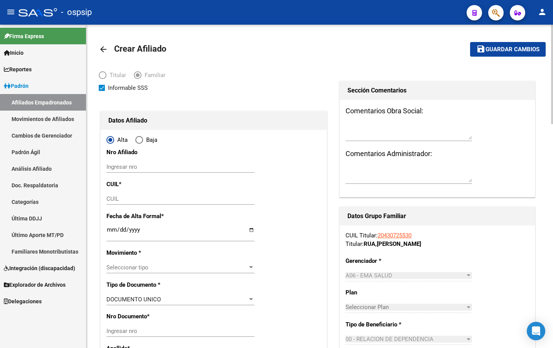
type input "30-71726910-8"
click at [115, 197] on input "CUIL" at bounding box center [180, 198] width 148 height 7
type input "20-58937967-6"
type input "58937967"
type input "GIUSIANO"
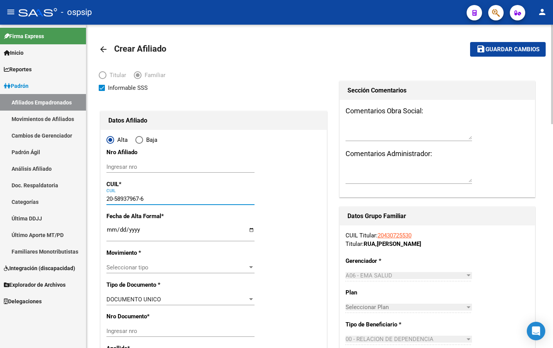
type input "[PERSON_NAME]"
type input "[DATE]"
type input "SAN LUIS"
type input "MZA K CASA"
type input "9"
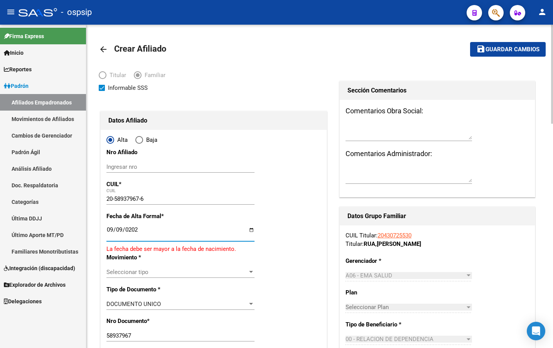
type input "[DATE]"
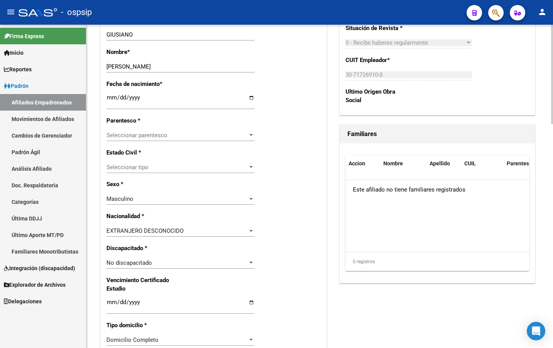
scroll to position [347, 0]
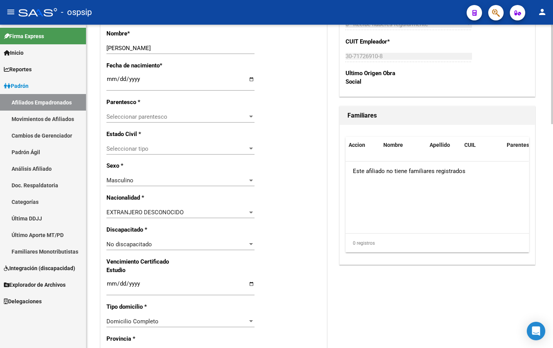
click at [118, 117] on span "Seleccionar parentesco" at bounding box center [176, 116] width 141 height 7
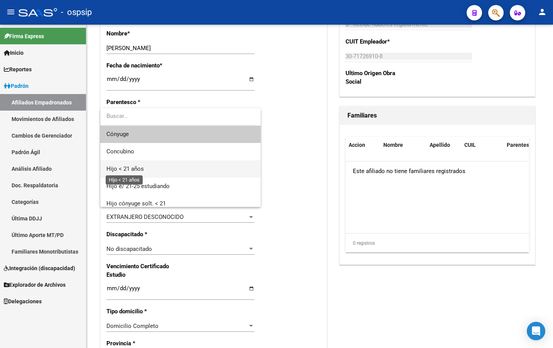
click at [126, 168] on span "Hijo < 21 años" at bounding box center [124, 168] width 37 height 7
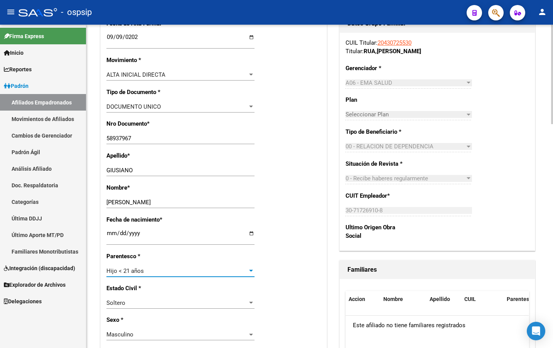
scroll to position [0, 0]
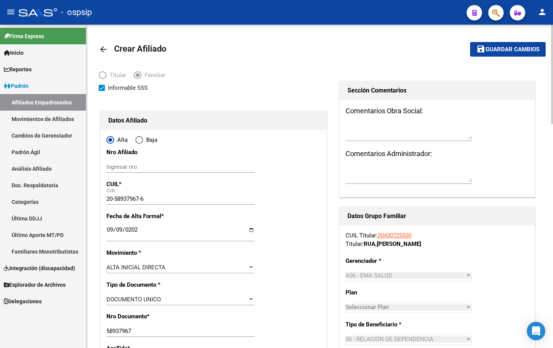
click at [497, 49] on span "Guardar cambios" at bounding box center [512, 49] width 54 height 7
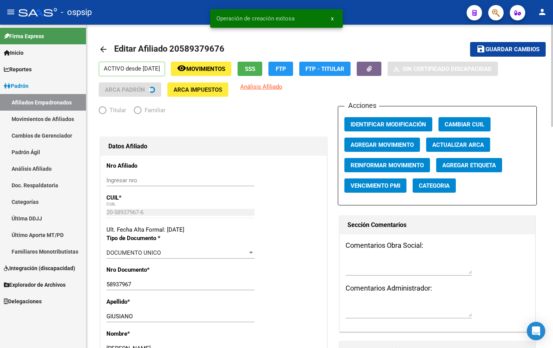
radio input "true"
type input "30-71726910-8"
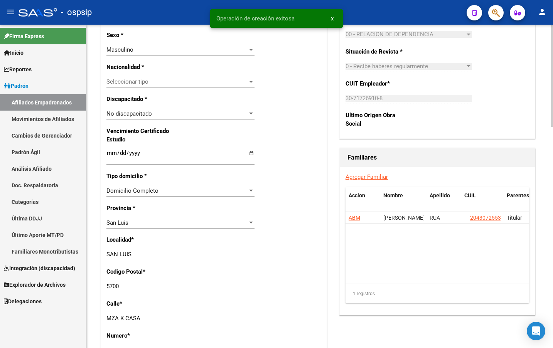
scroll to position [161, 0]
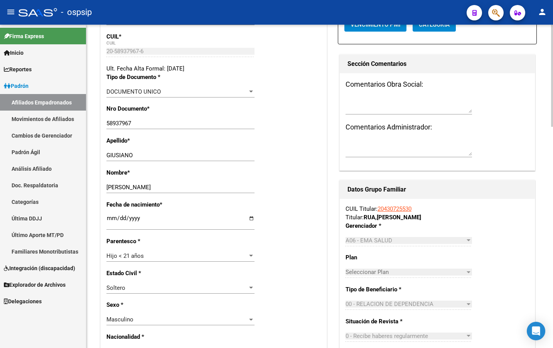
drag, startPoint x: 168, startPoint y: 150, endPoint x: 174, endPoint y: 155, distance: 7.9
click at [168, 150] on div "[PERSON_NAME] Ingresar apellido" at bounding box center [180, 156] width 148 height 12
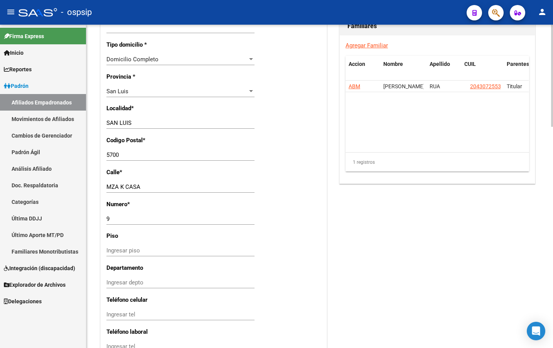
scroll to position [546, 0]
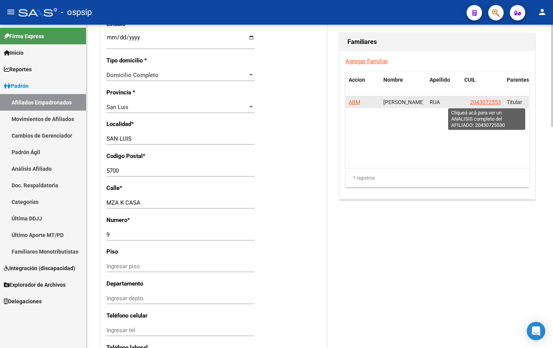
click at [484, 101] on span "20430725530" at bounding box center [487, 102] width 34 height 6
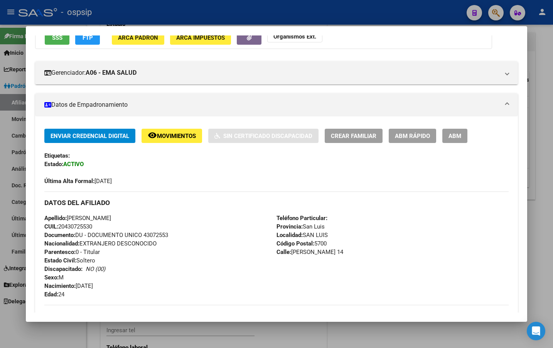
scroll to position [77, 0]
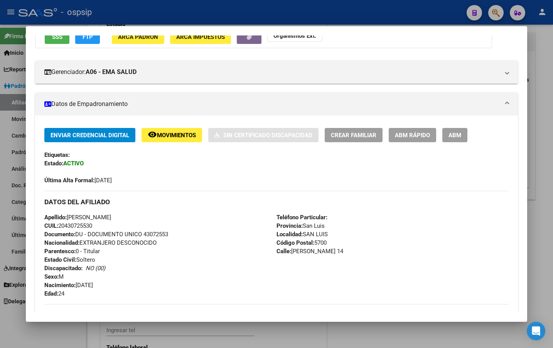
click at [142, 208] on div "DATOS DEL AFILIADO" at bounding box center [276, 202] width 464 height 22
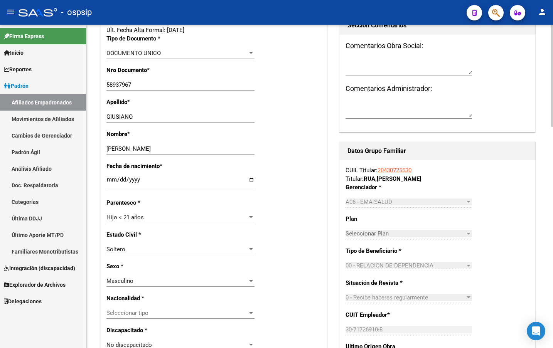
scroll to position [161, 0]
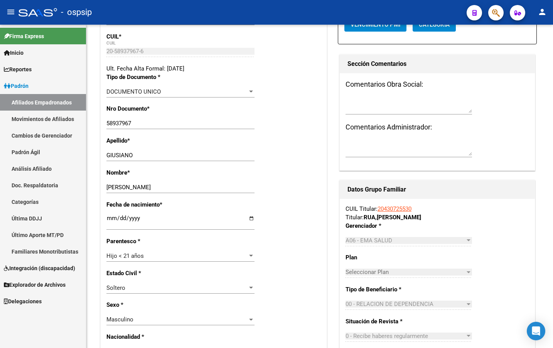
click at [139, 15] on div "- ospsip" at bounding box center [239, 12] width 442 height 17
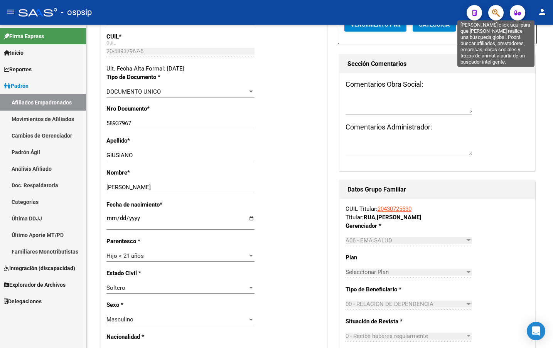
click at [496, 10] on icon "button" at bounding box center [496, 12] width 8 height 9
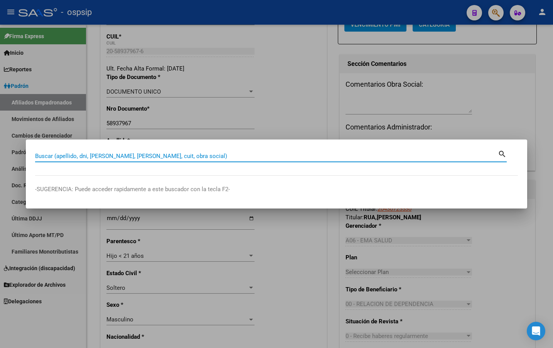
paste input "24730909"
type input "24730909"
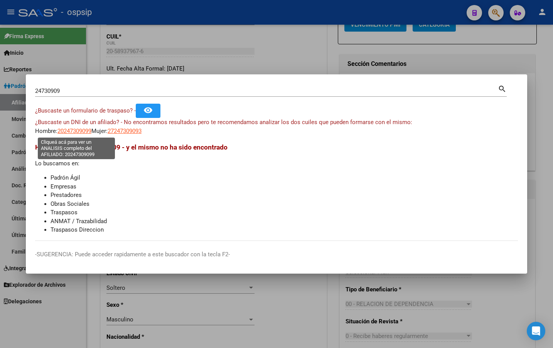
click at [67, 132] on span "20247309099" at bounding box center [74, 131] width 34 height 7
type textarea "20247309099"
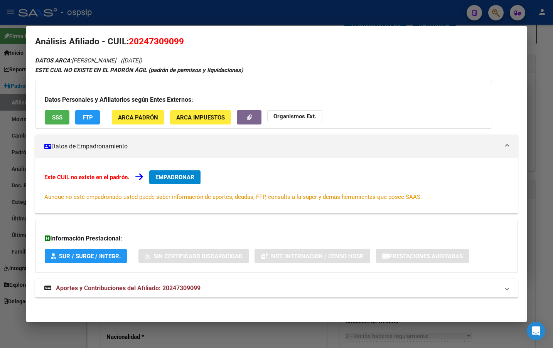
scroll to position [9, 0]
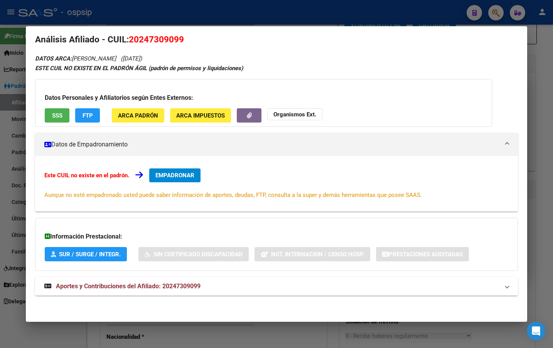
click at [188, 287] on span "Aportes y Contribuciones del Afiliado: 20247309099" at bounding box center [128, 285] width 145 height 7
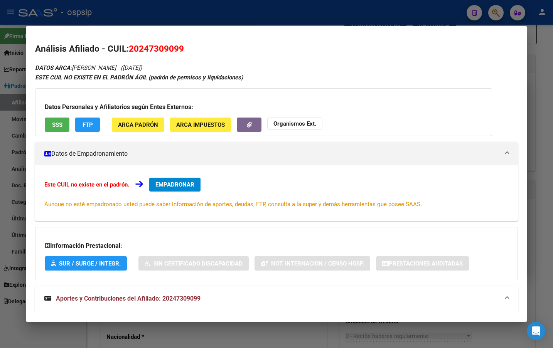
click at [54, 126] on span "SSS" at bounding box center [57, 124] width 10 height 7
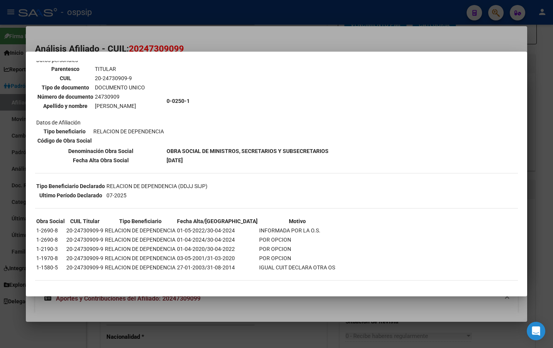
scroll to position [60, 0]
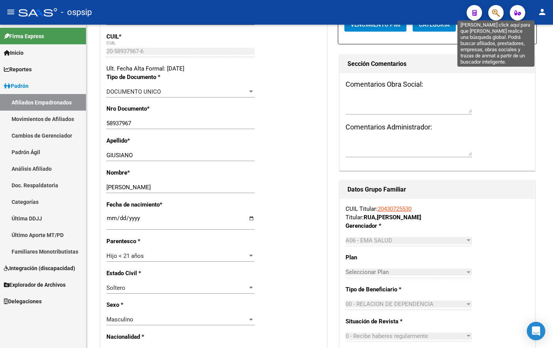
click at [494, 10] on icon "button" at bounding box center [496, 12] width 8 height 9
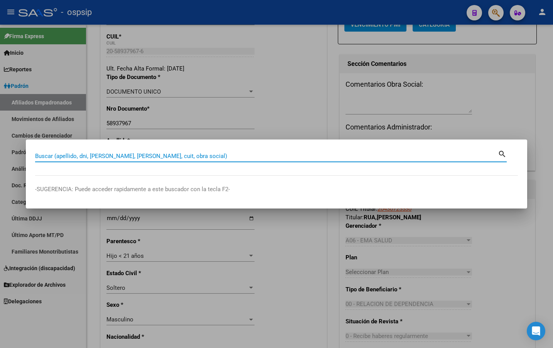
paste input "27-24758249-0"
type input "27247582490"
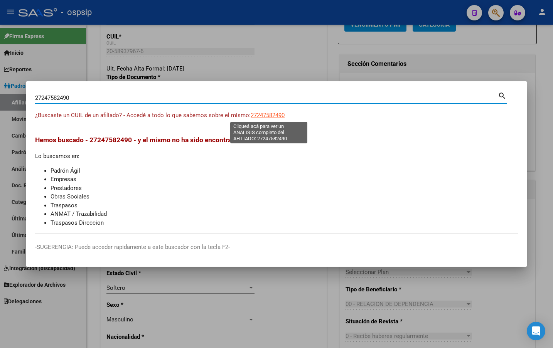
click at [267, 115] on span "27247582490" at bounding box center [267, 115] width 34 height 7
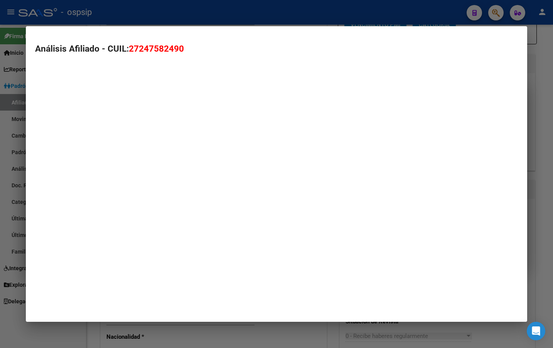
type textarea "27247582490"
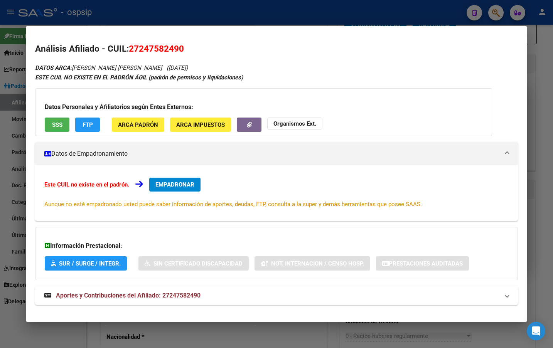
click at [182, 294] on span "Aportes y Contribuciones del Afiliado: 27247582490" at bounding box center [128, 295] width 145 height 7
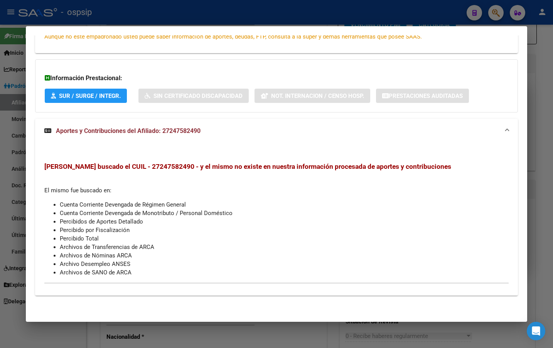
scroll to position [0, 0]
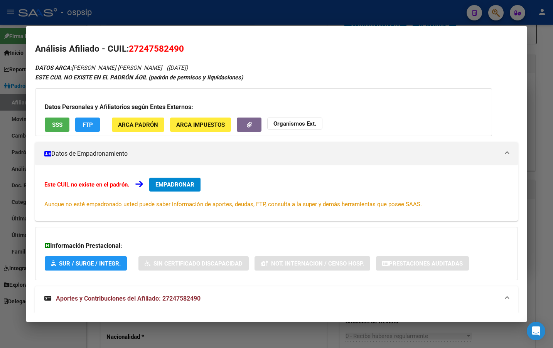
drag, startPoint x: 129, startPoint y: 49, endPoint x: 185, endPoint y: 49, distance: 55.5
click at [185, 49] on h2 "Análisis Afiliado - CUIL: 27247582490" at bounding box center [276, 48] width 482 height 13
copy span "27247582490"
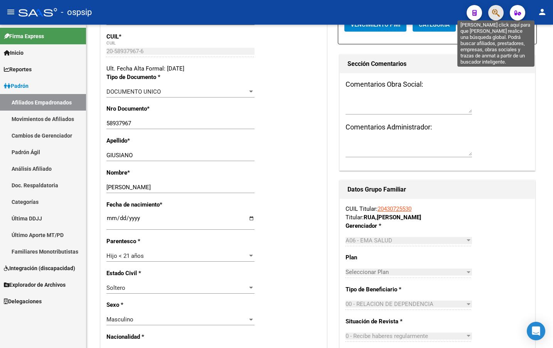
click at [494, 10] on icon "button" at bounding box center [496, 12] width 8 height 9
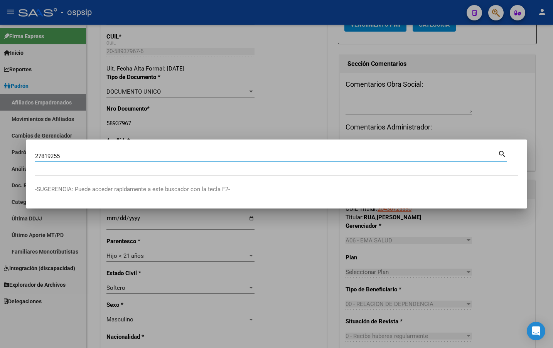
type input "27819255"
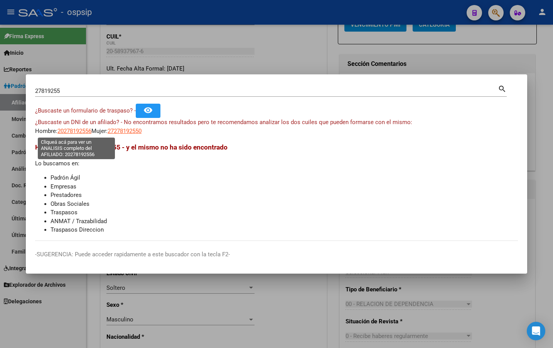
click at [75, 132] on span "20278192556" at bounding box center [74, 131] width 34 height 7
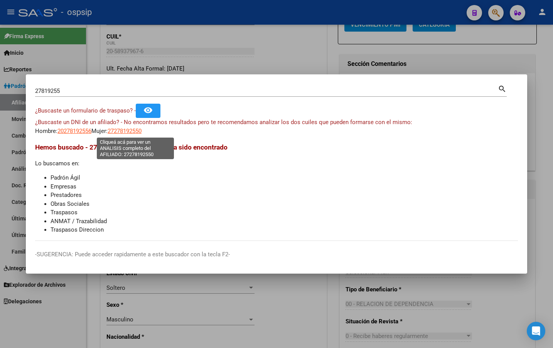
click at [130, 129] on span "27278192550" at bounding box center [125, 131] width 34 height 7
type textarea "27278192550"
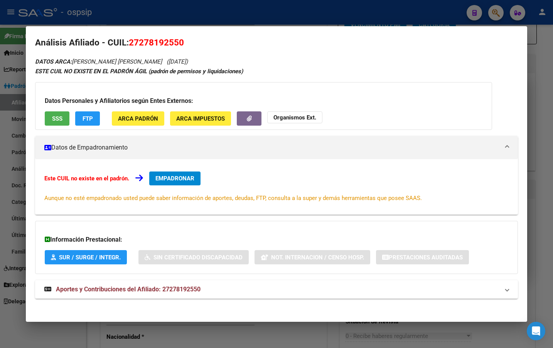
scroll to position [9, 0]
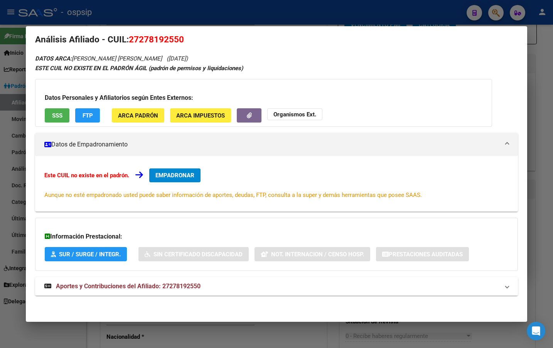
click at [177, 285] on span "Aportes y Contribuciones del Afiliado: 27278192550" at bounding box center [128, 285] width 145 height 7
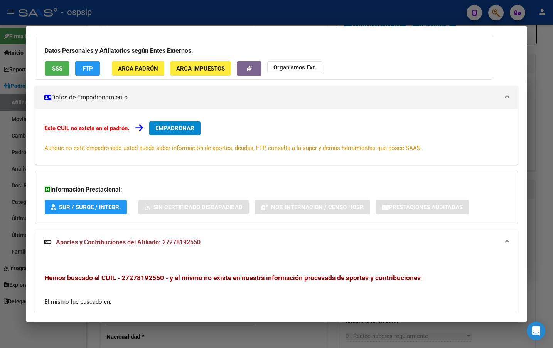
scroll to position [0, 0]
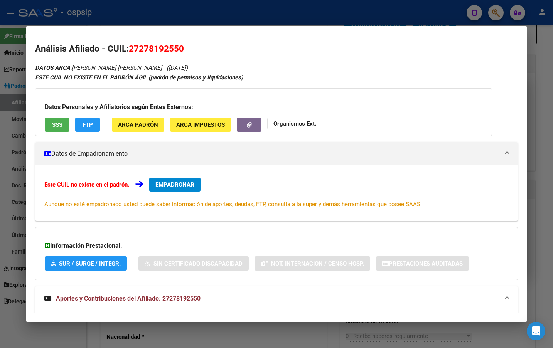
drag, startPoint x: 140, startPoint y: 49, endPoint x: 177, endPoint y: 50, distance: 37.4
click at [177, 50] on span "27278192550" at bounding box center [156, 49] width 55 height 10
copy span "27819255"
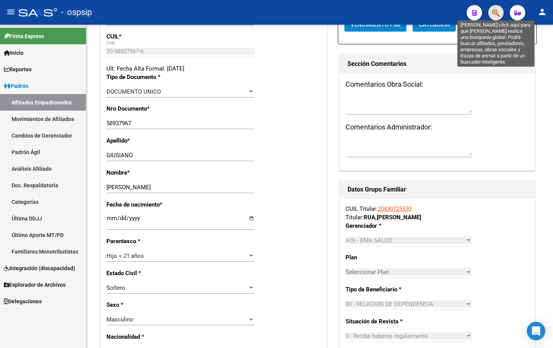
click at [496, 10] on icon "button" at bounding box center [496, 12] width 8 height 9
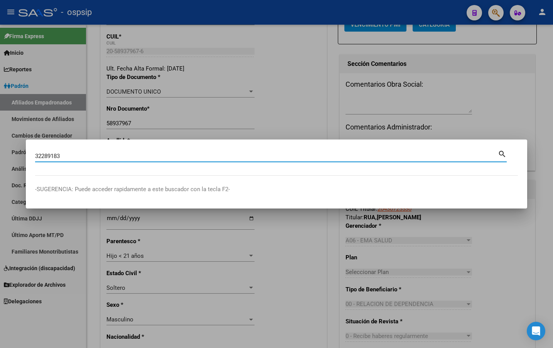
type input "32289183"
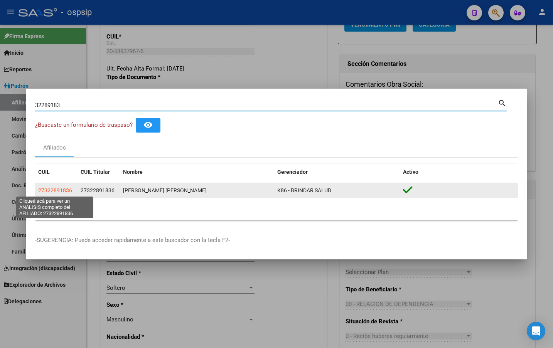
click at [53, 190] on span "27322891836" at bounding box center [55, 190] width 34 height 6
type textarea "27322891836"
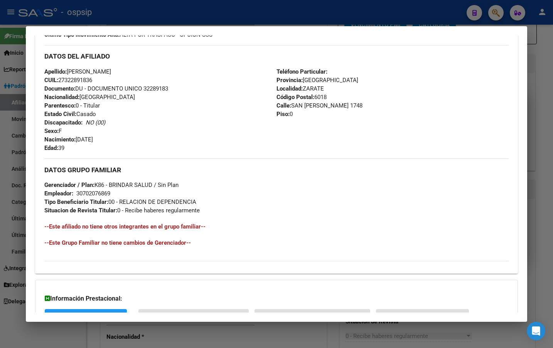
scroll to position [293, 0]
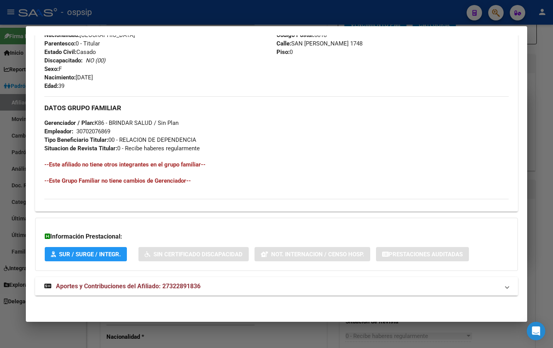
click at [143, 285] on span "Aportes y Contribuciones del Afiliado: 27322891836" at bounding box center [128, 285] width 145 height 7
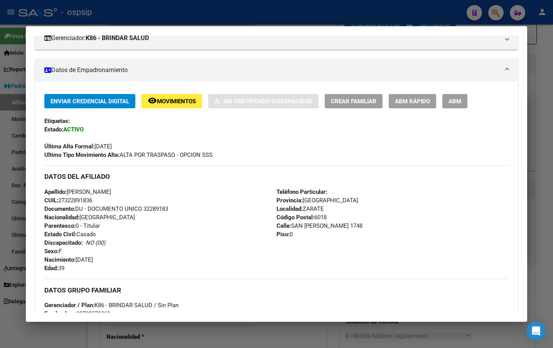
scroll to position [0, 0]
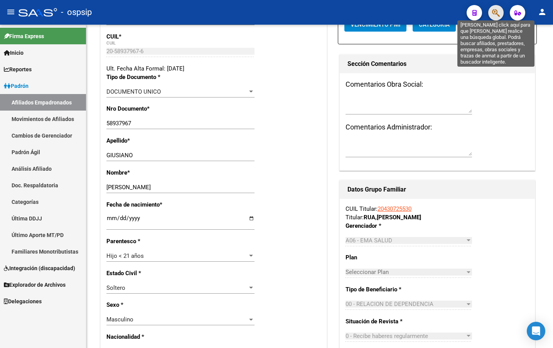
click at [496, 13] on icon "button" at bounding box center [496, 12] width 8 height 9
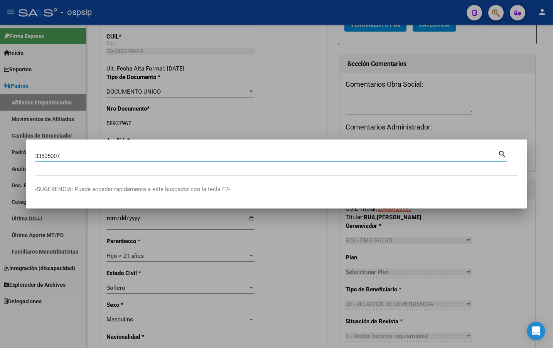
type input "33505007"
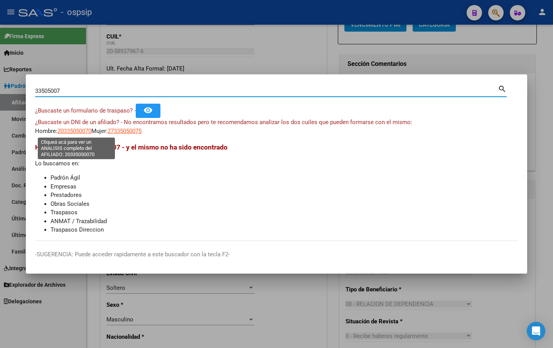
click at [81, 129] on span "20335050070" at bounding box center [74, 131] width 34 height 7
type textarea "20335050070"
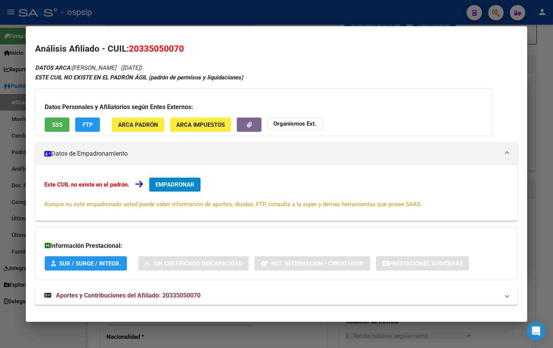
scroll to position [9, 0]
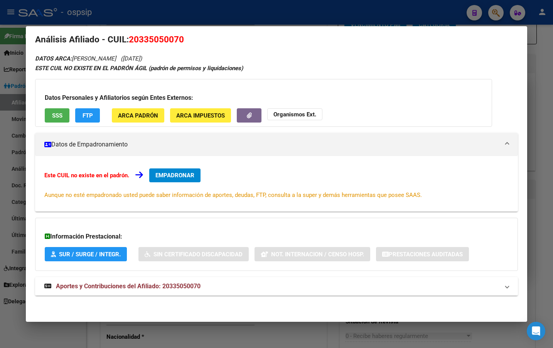
click at [163, 284] on span "Aportes y Contribuciones del Afiliado: 20335050070" at bounding box center [128, 285] width 145 height 7
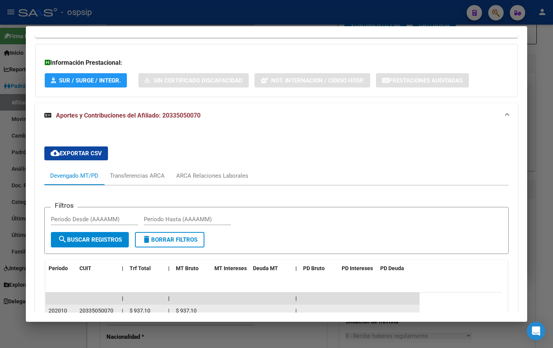
scroll to position [124, 0]
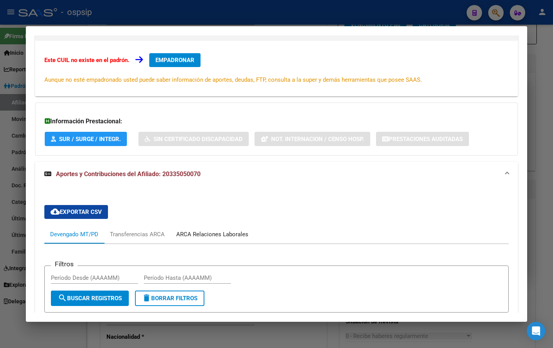
click at [198, 237] on div "ARCA Relaciones Laborales" at bounding box center [212, 234] width 72 height 8
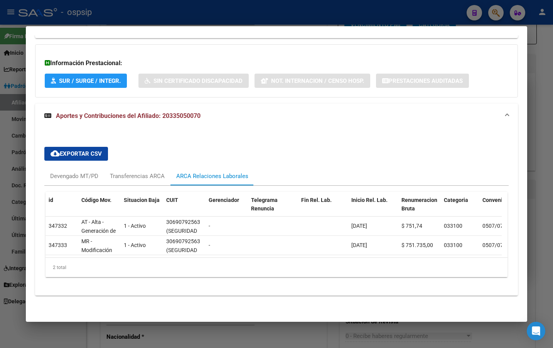
scroll to position [188, 0]
click at [79, 172] on div "Devengado MT/PD" at bounding box center [74, 176] width 48 height 8
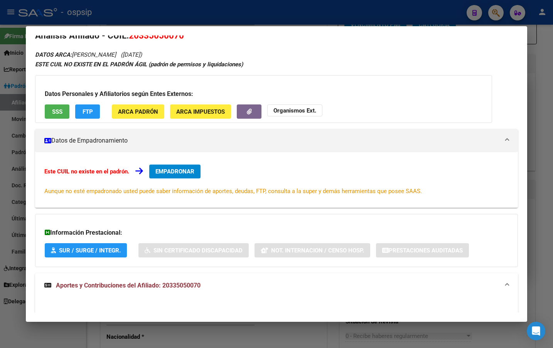
scroll to position [0, 0]
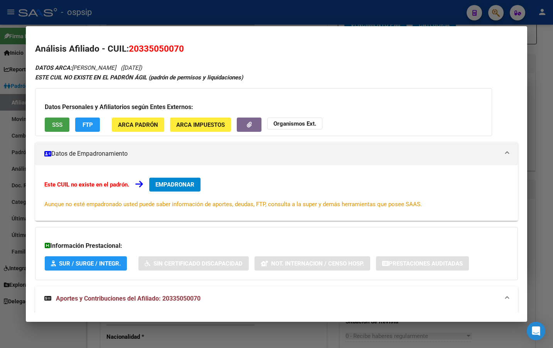
click at [55, 124] on span "SSS" at bounding box center [57, 124] width 10 height 7
drag, startPoint x: 479, startPoint y: 58, endPoint x: 427, endPoint y: 63, distance: 51.9
click at [482, 49] on h2 "Análisis Afiliado - CUIL: 20335050070" at bounding box center [276, 48] width 482 height 13
click at [171, 183] on span "EMPADRONAR" at bounding box center [174, 184] width 39 height 7
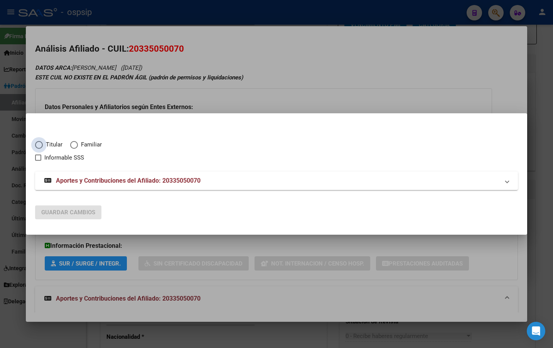
click at [38, 146] on span "Elija una opción" at bounding box center [39, 145] width 8 height 8
click at [38, 146] on input "Titular" at bounding box center [39, 145] width 8 height 8
radio input "true"
checkbox input "true"
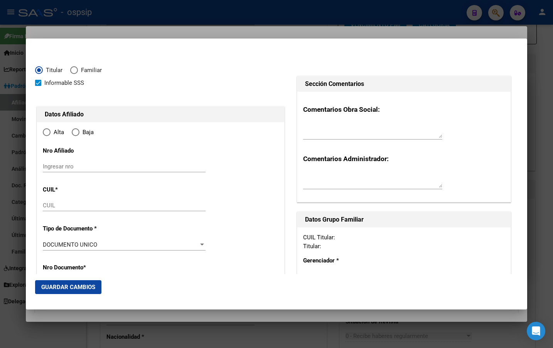
type input "20-33505007-0"
radio input "true"
type input "33505007"
type input "[PERSON_NAME]"
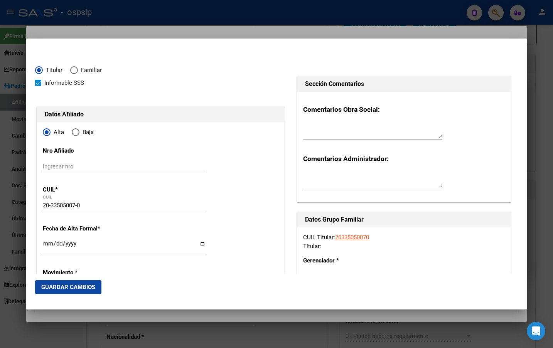
type input "[DATE]"
type input "[GEOGRAPHIC_DATA]"
type input "1842"
type input "San [PERSON_NAME]"
type input "19"
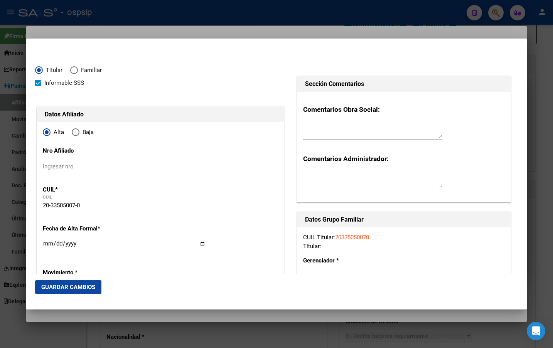
type input "[GEOGRAPHIC_DATA]"
click at [47, 244] on input "Ingresar fecha" at bounding box center [124, 246] width 163 height 12
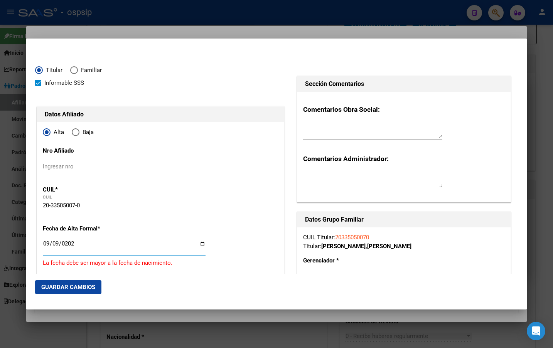
type input "[DATE]"
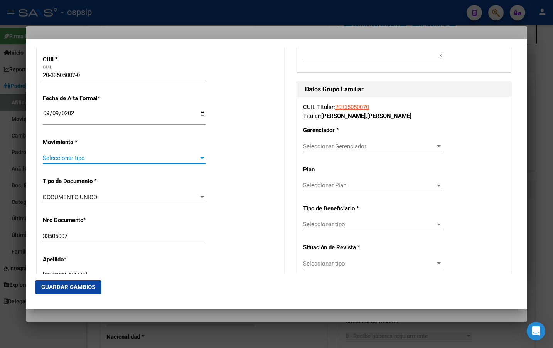
scroll to position [128, 0]
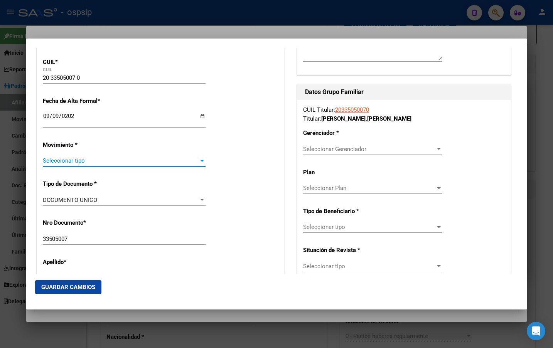
click at [83, 161] on span "Seleccionar tipo" at bounding box center [121, 160] width 156 height 7
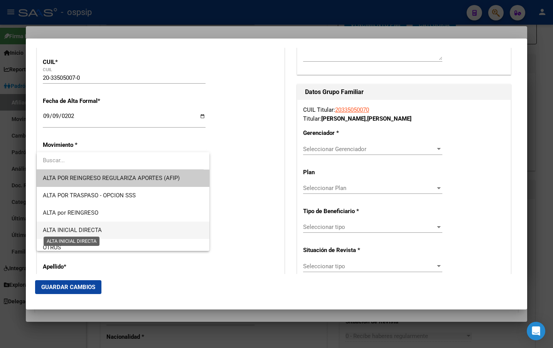
click at [69, 228] on span "ALTA INICIAL DIRECTA" at bounding box center [72, 230] width 59 height 7
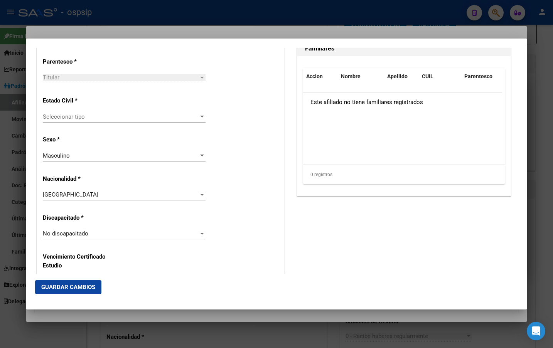
scroll to position [436, 0]
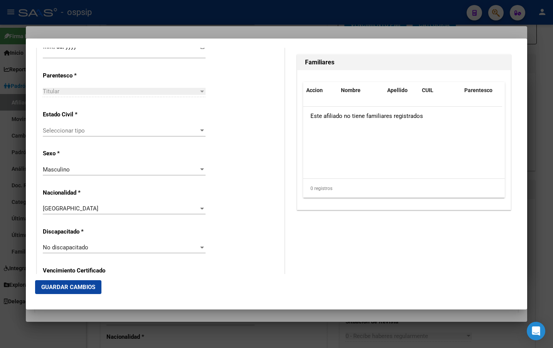
click at [74, 126] on div "Seleccionar tipo Seleccionar tipo" at bounding box center [124, 131] width 163 height 12
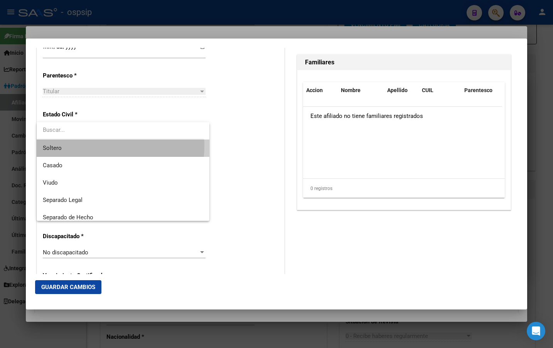
click at [67, 145] on span "Soltero" at bounding box center [123, 147] width 160 height 17
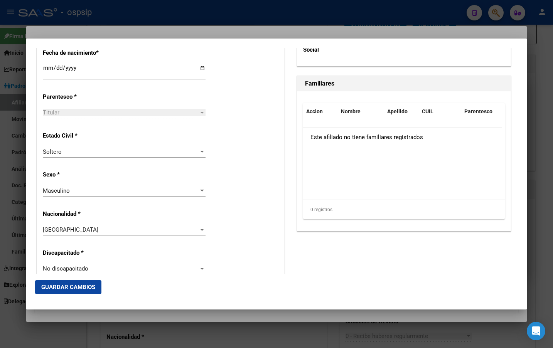
scroll to position [282, 0]
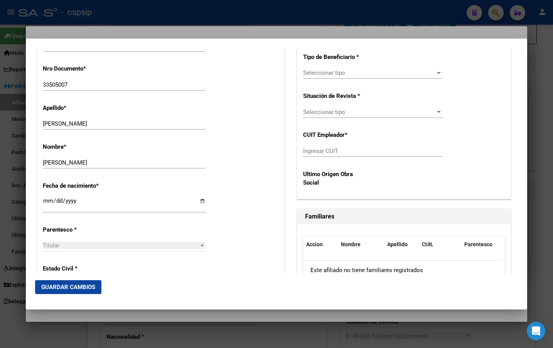
click at [224, 141] on div "Nombre * [PERSON_NAME] nombre" at bounding box center [160, 156] width 235 height 39
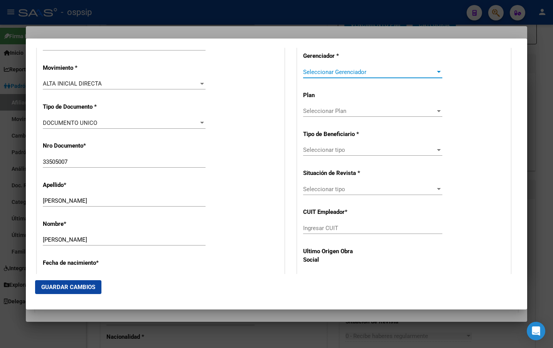
click at [320, 74] on span "Seleccionar Gerenciador" at bounding box center [369, 72] width 132 height 7
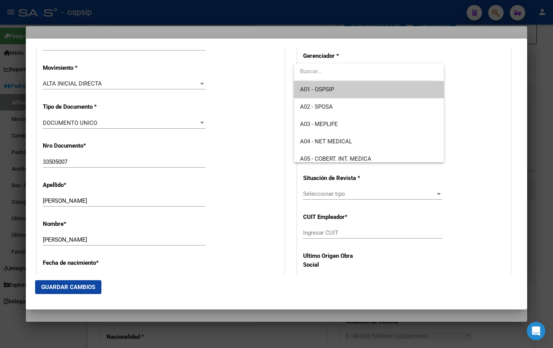
drag, startPoint x: 320, startPoint y: 84, endPoint x: 338, endPoint y: 129, distance: 47.6
click at [321, 84] on span "A01 - OSPSIP" at bounding box center [368, 89] width 137 height 17
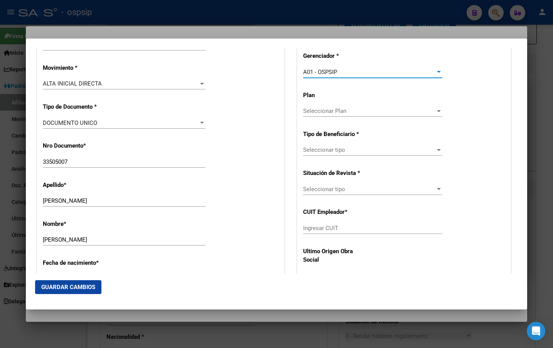
click at [325, 150] on span "Seleccionar tipo" at bounding box center [369, 149] width 132 height 7
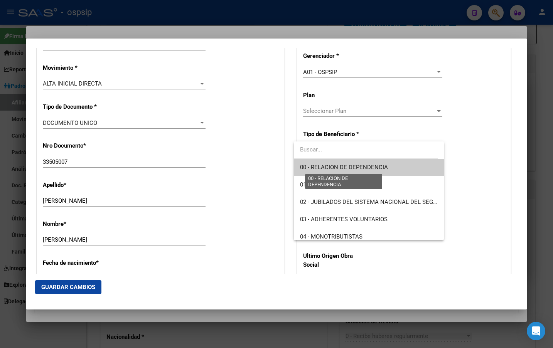
click at [328, 166] on span "00 - RELACION DE DEPENDENCIA" at bounding box center [344, 167] width 88 height 7
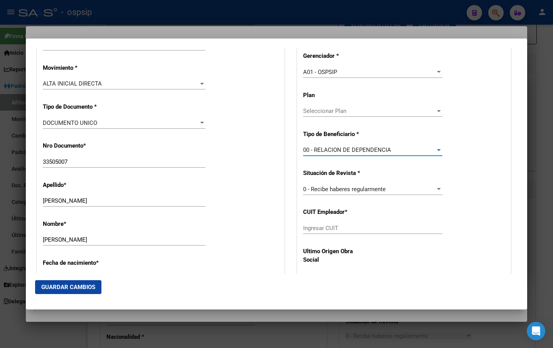
click at [320, 227] on input "Ingresar CUIT" at bounding box center [372, 228] width 139 height 7
click at [324, 228] on input "Ingresar CUIT" at bounding box center [372, 228] width 139 height 7
click at [308, 229] on input "Ingresar CUIT" at bounding box center [372, 228] width 139 height 7
type input "30-69079256-3"
click at [71, 286] on span "Guardar Cambios" at bounding box center [68, 287] width 54 height 7
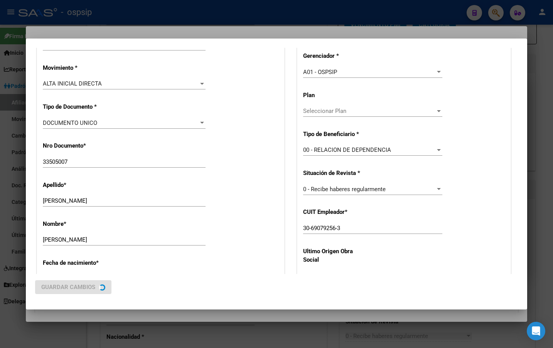
scroll to position [0, 0]
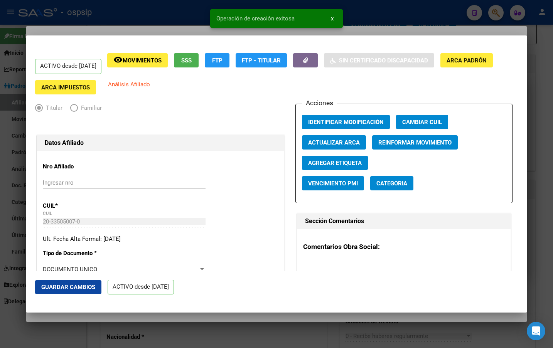
click at [50, 288] on span "Guardar Cambios" at bounding box center [68, 287] width 54 height 7
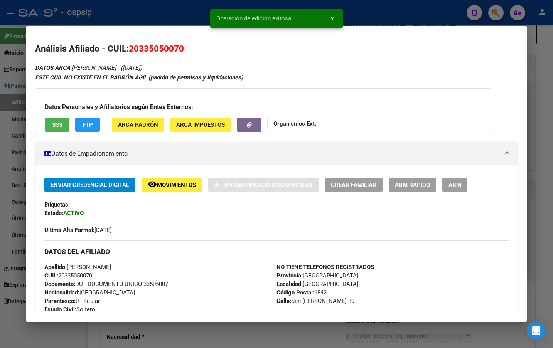
click at [460, 183] on span "ABM" at bounding box center [454, 184] width 13 height 7
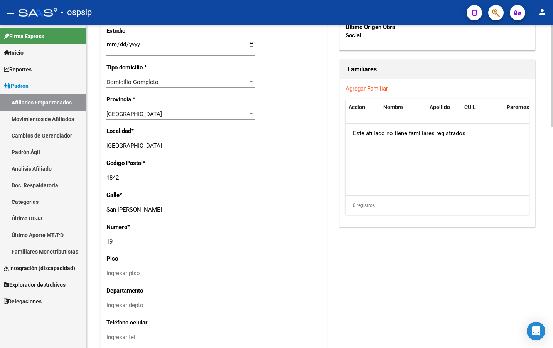
scroll to position [701, 0]
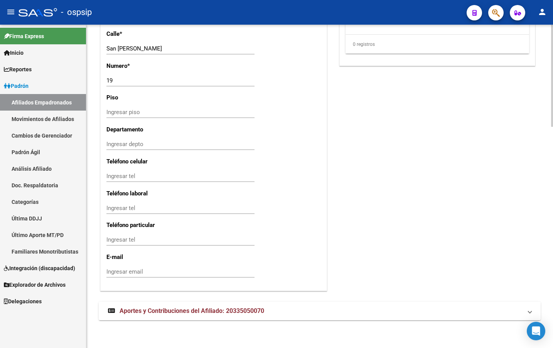
click at [139, 311] on span "Aportes y Contribuciones del Afiliado: 20335050070" at bounding box center [191, 310] width 145 height 7
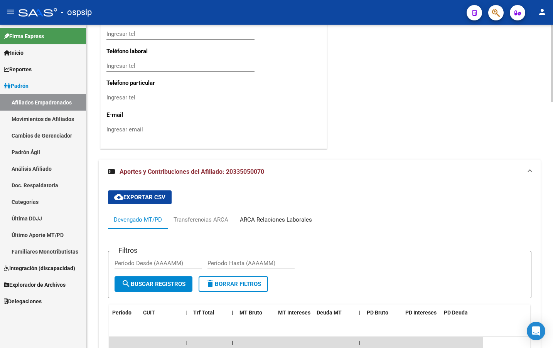
click at [263, 216] on div "ARCA Relaciones Laborales" at bounding box center [276, 219] width 72 height 8
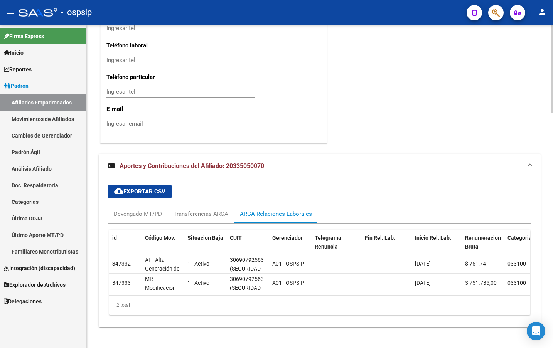
scroll to position [861, 0]
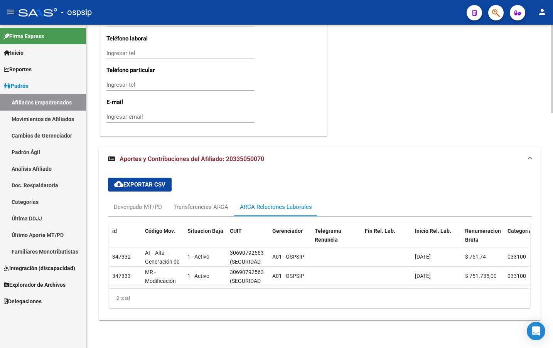
click at [160, 116] on div "Ingresar email" at bounding box center [180, 117] width 148 height 12
click at [223, 172] on div "cloud_download Exportar CSV Devengado MT/PD Transferencias ARCA ARCA Relaciones…" at bounding box center [319, 242] width 423 height 143
click at [235, 113] on input "Ingresar email" at bounding box center [180, 116] width 148 height 7
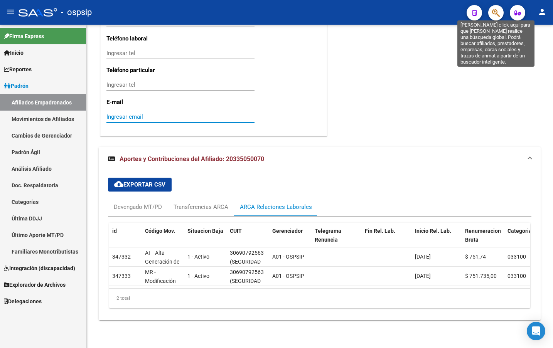
click at [496, 12] on icon "button" at bounding box center [496, 12] width 8 height 9
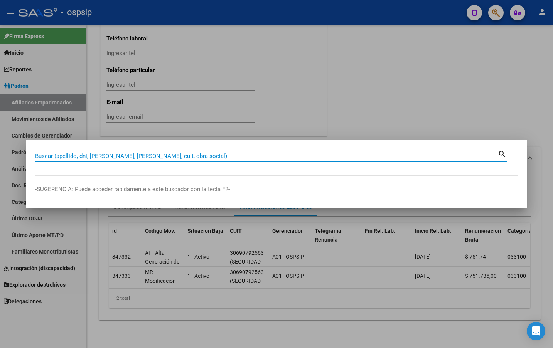
paste input "23264588"
type input "23264588"
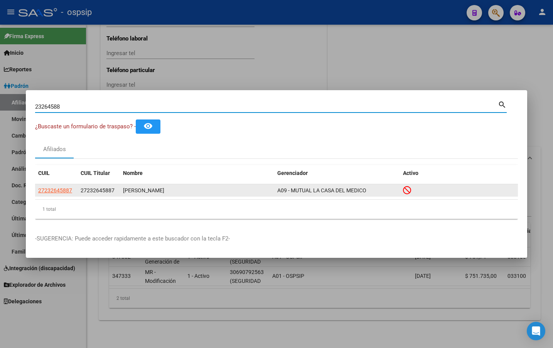
click at [49, 186] on app-link-go-to "27232645887" at bounding box center [55, 190] width 34 height 9
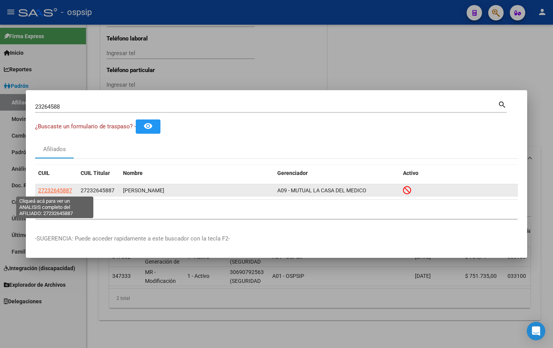
click at [53, 188] on span "27232645887" at bounding box center [55, 190] width 34 height 6
type textarea "27232645887"
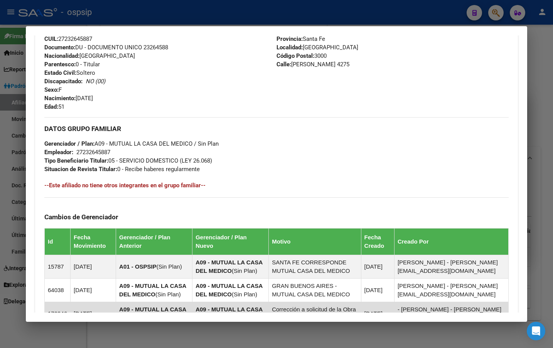
scroll to position [206, 0]
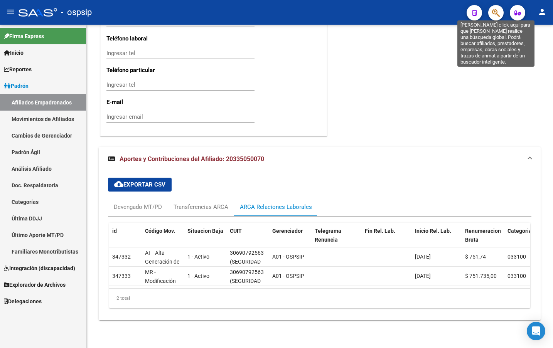
click at [496, 9] on icon "button" at bounding box center [496, 12] width 8 height 9
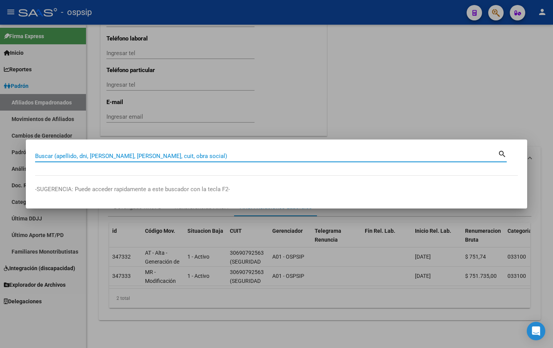
paste input "20173069198"
type input "20173069198"
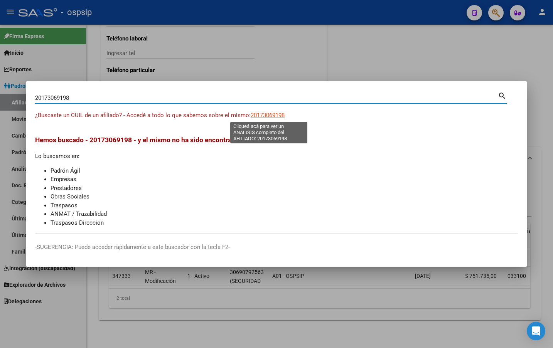
click at [264, 113] on span "20173069198" at bounding box center [267, 115] width 34 height 7
type textarea "20173069198"
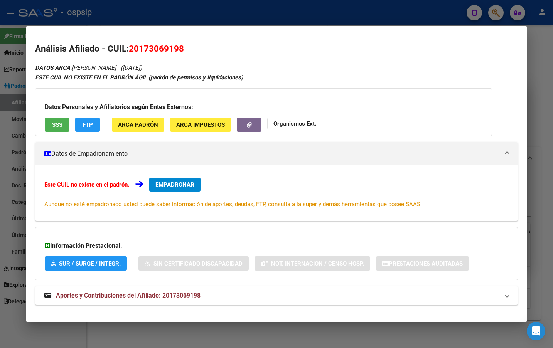
scroll to position [9, 0]
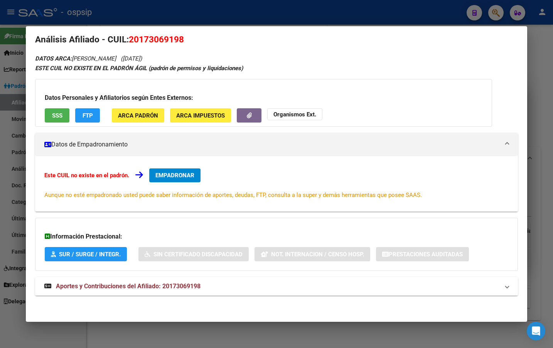
click at [171, 282] on span "Aportes y Contribuciones del Afiliado: 20173069198" at bounding box center [128, 285] width 145 height 7
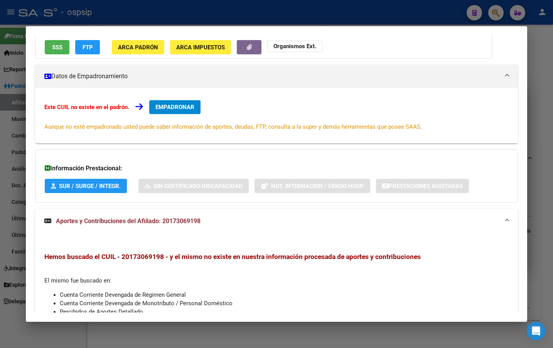
scroll to position [0, 0]
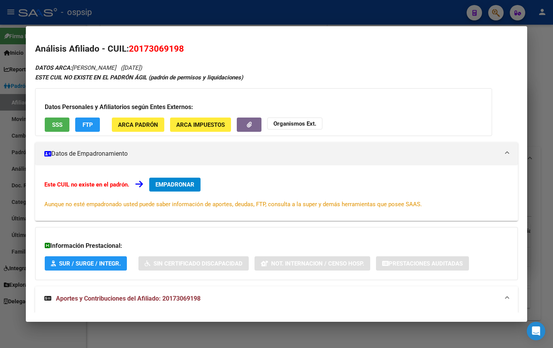
click at [222, 47] on h2 "Análisis Afiliado - CUIL: 20173069198" at bounding box center [276, 48] width 482 height 13
drag, startPoint x: 131, startPoint y: 49, endPoint x: 190, endPoint y: 45, distance: 59.8
click at [190, 45] on h2 "Análisis Afiliado - CUIL: 20173069198" at bounding box center [276, 48] width 482 height 13
click at [371, 62] on div "Análisis Afiliado - CUIL: 20173069198 DATOS ARCA: [PERSON_NAME] ([DATE]) ESTE C…" at bounding box center [276, 261] width 482 height 438
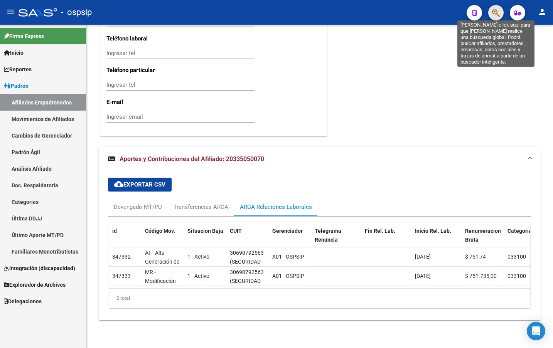
click at [495, 13] on icon "button" at bounding box center [496, 12] width 8 height 9
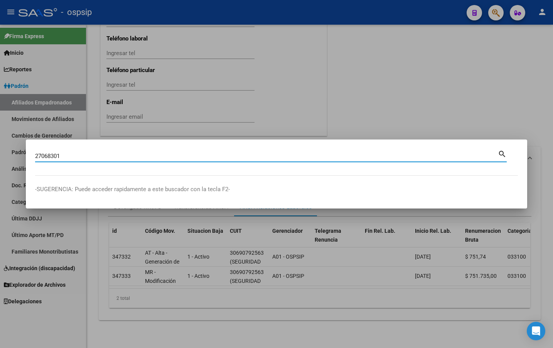
type input "27068301"
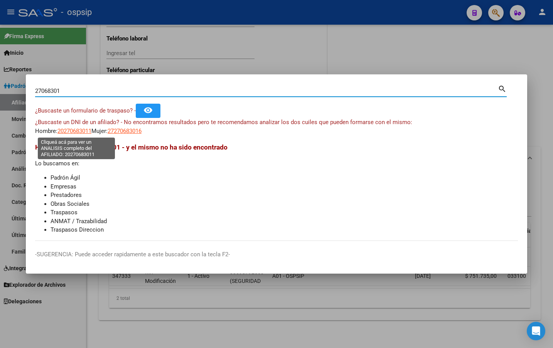
click at [70, 130] on span "20270683011" at bounding box center [74, 131] width 34 height 7
type textarea "20270683011"
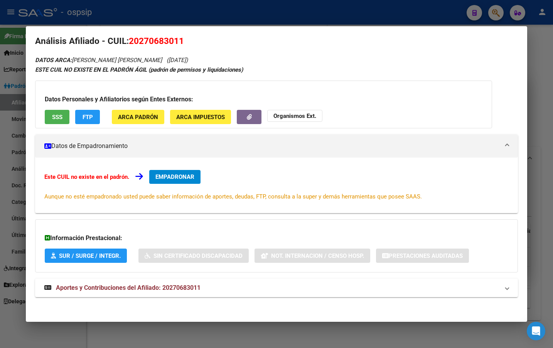
scroll to position [9, 0]
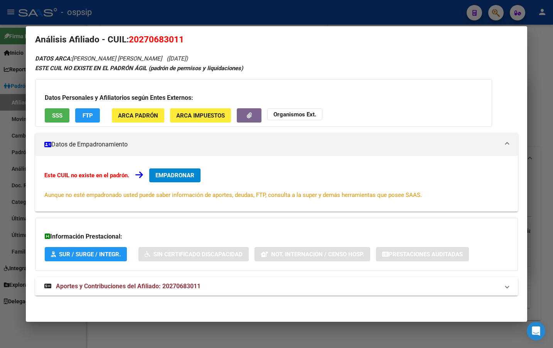
click at [169, 286] on span "Aportes y Contribuciones del Afiliado: 20270683011" at bounding box center [128, 285] width 145 height 7
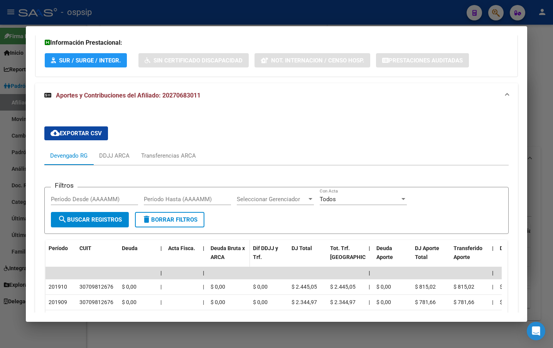
scroll to position [48, 0]
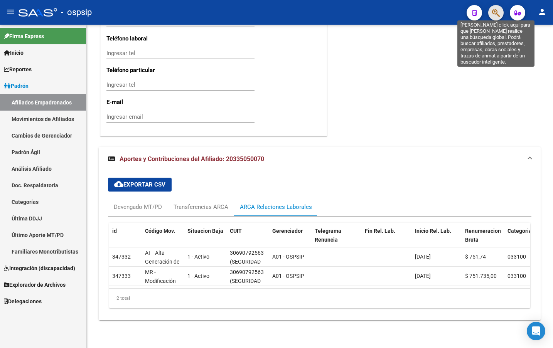
click at [492, 10] on icon "button" at bounding box center [496, 12] width 8 height 9
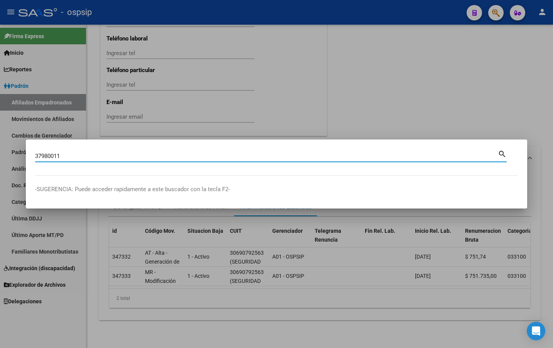
type input "37980011"
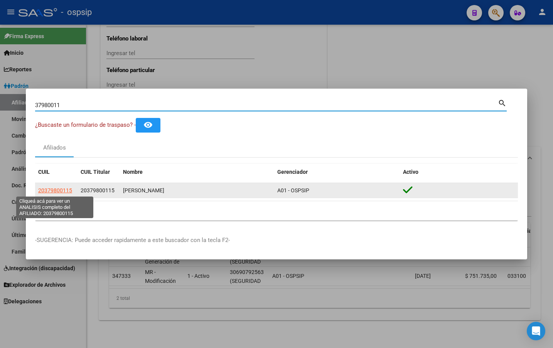
click at [50, 190] on span "20379800115" at bounding box center [55, 190] width 34 height 6
type textarea "20379800115"
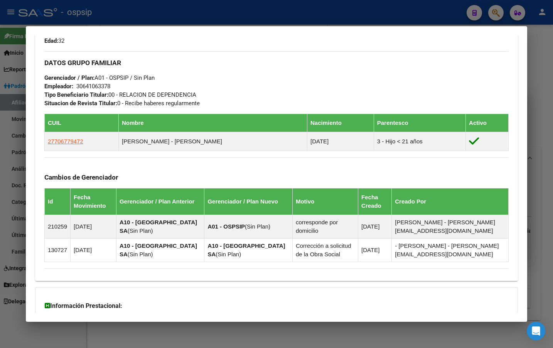
scroll to position [347, 0]
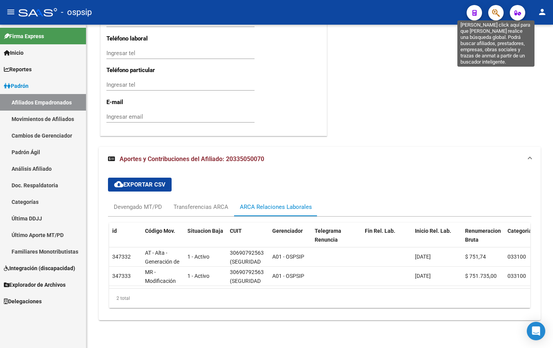
click at [496, 13] on icon "button" at bounding box center [496, 12] width 8 height 9
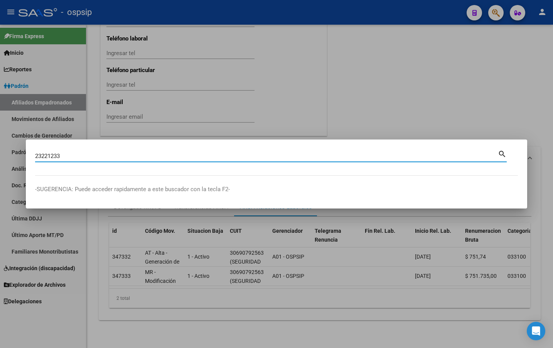
type input "23221233"
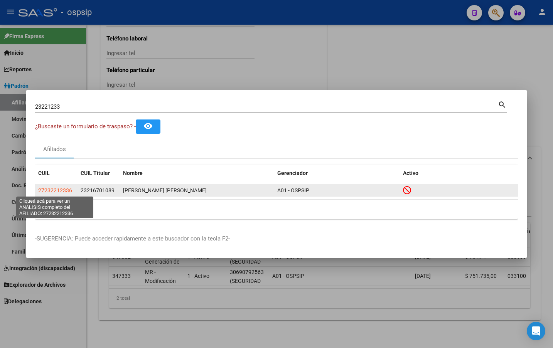
click at [53, 189] on span "27232212336" at bounding box center [55, 190] width 34 height 6
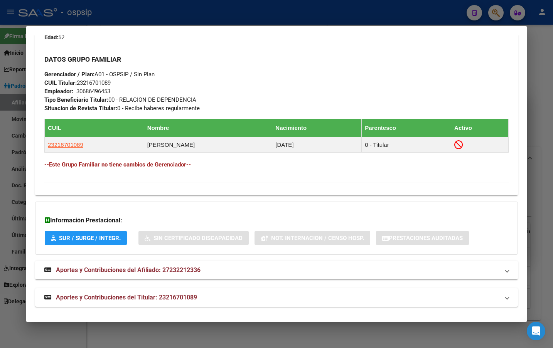
scroll to position [359, 0]
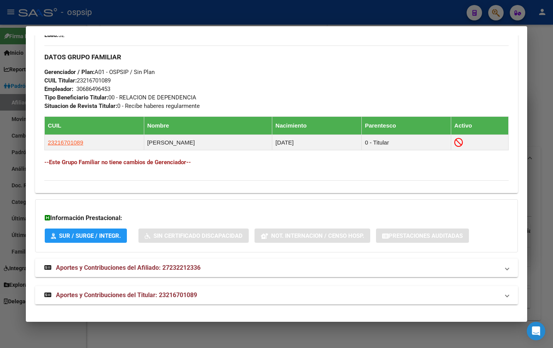
click at [168, 296] on span "Aportes y Contribuciones del Titular: 23216701089" at bounding box center [126, 294] width 141 height 7
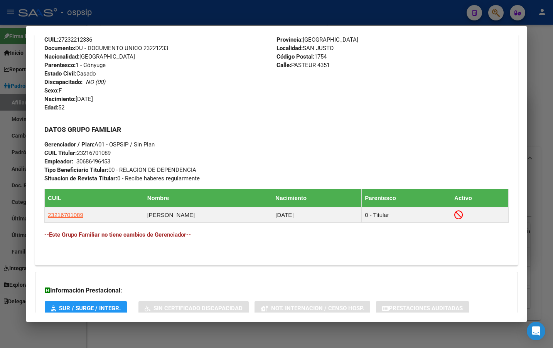
scroll to position [282, 0]
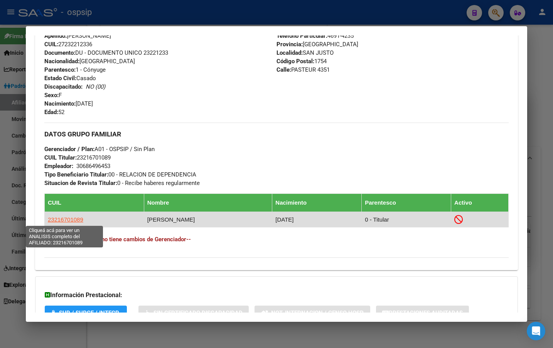
click at [65, 217] on span "23216701089" at bounding box center [65, 219] width 35 height 7
type textarea "23216701089"
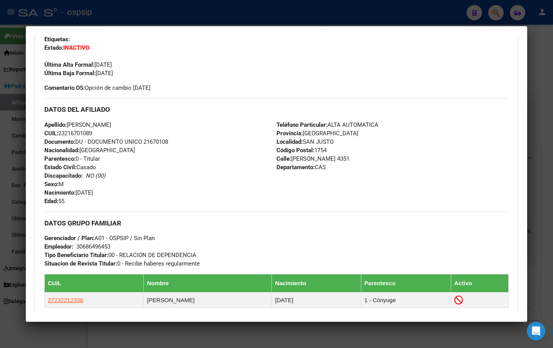
scroll to position [332, 0]
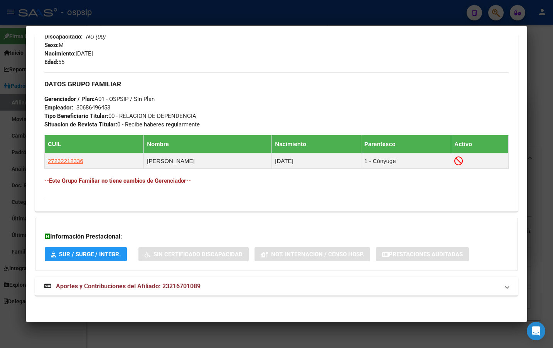
click at [167, 286] on span "Aportes y Contribuciones del Afiliado: 23216701089" at bounding box center [128, 285] width 145 height 7
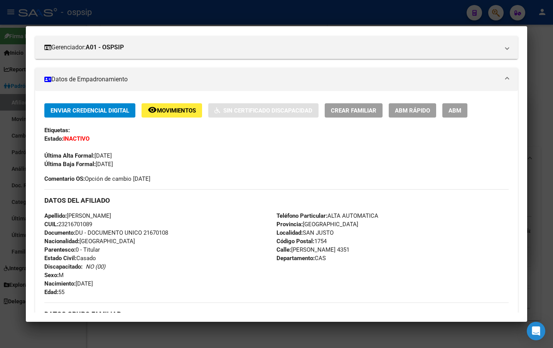
scroll to position [0, 0]
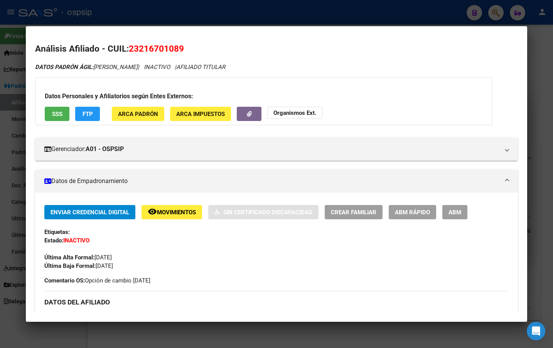
drag, startPoint x: 130, startPoint y: 49, endPoint x: 179, endPoint y: 47, distance: 49.4
click at [185, 48] on h2 "Análisis Afiliado - CUIL: 23216701089" at bounding box center [276, 48] width 482 height 13
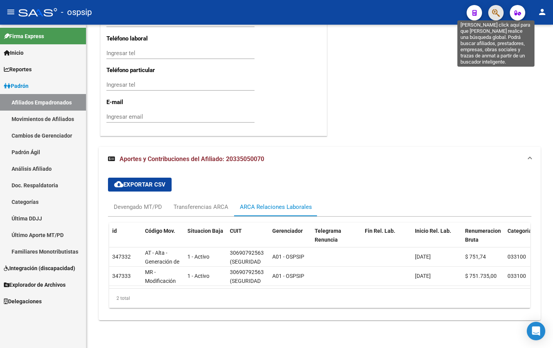
click at [497, 14] on icon "button" at bounding box center [496, 12] width 8 height 9
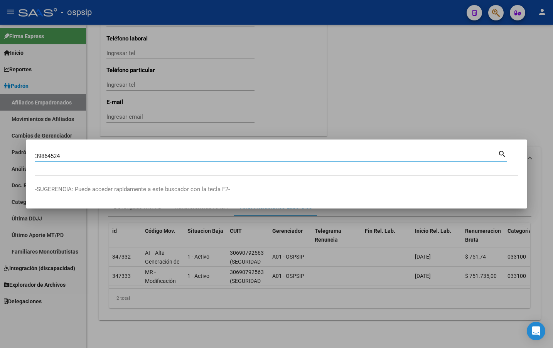
type input "39864524"
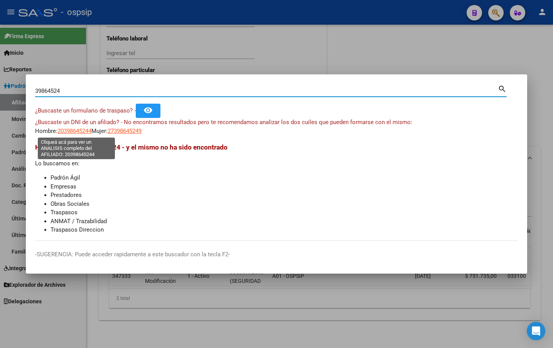
click at [70, 130] on span "20398645244" at bounding box center [74, 131] width 34 height 7
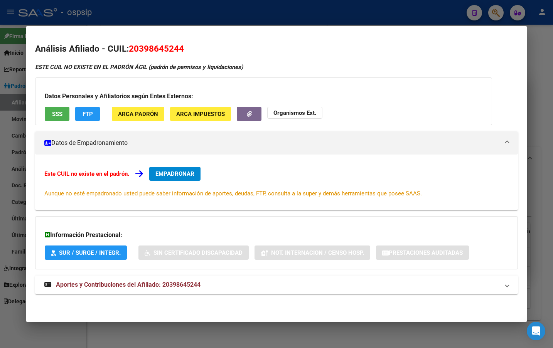
click at [183, 283] on span "Aportes y Contribuciones del Afiliado: 20398645244" at bounding box center [128, 284] width 145 height 7
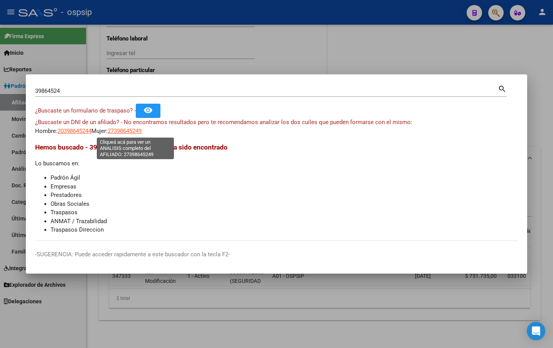
click at [134, 131] on span "27398645249" at bounding box center [125, 131] width 34 height 7
type textarea "27398645249"
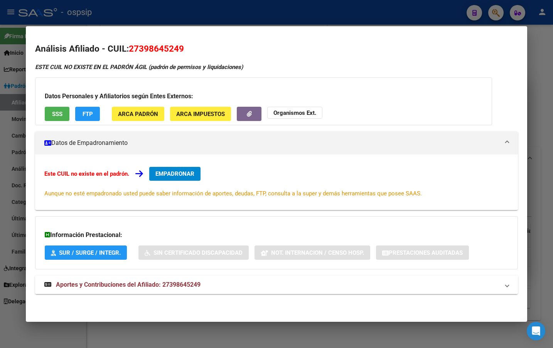
click at [181, 283] on span "Aportes y Contribuciones del Afiliado: 27398645249" at bounding box center [128, 284] width 145 height 7
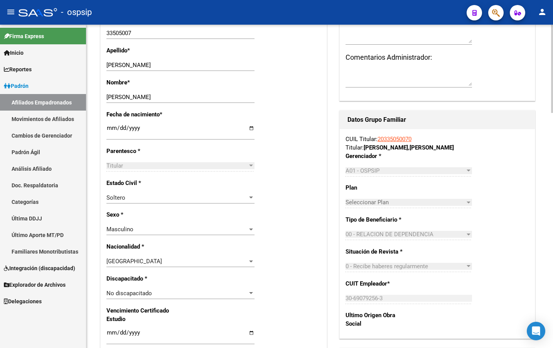
scroll to position [129, 0]
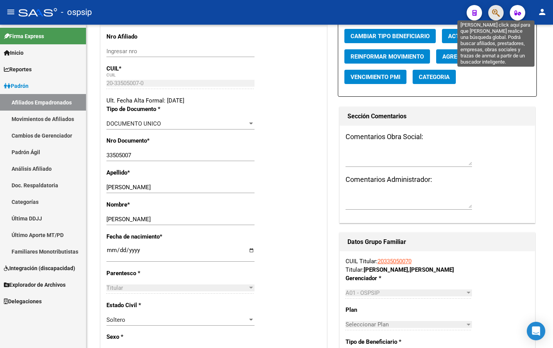
click at [497, 11] on icon "button" at bounding box center [496, 12] width 8 height 9
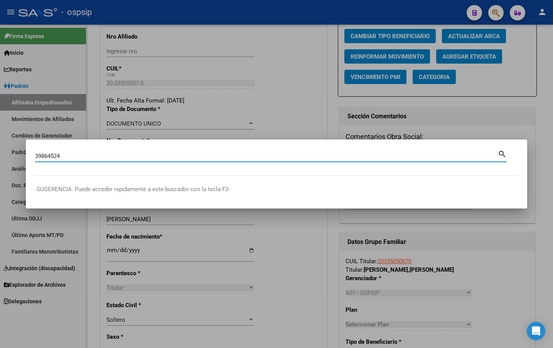
type input "39864524"
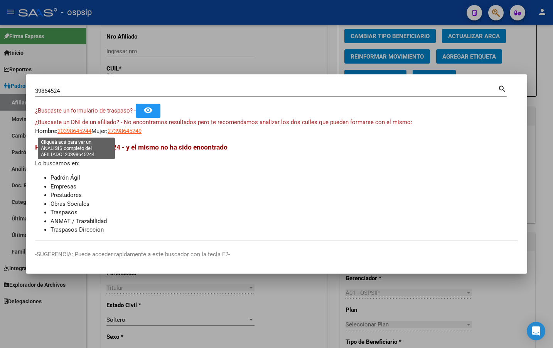
click at [64, 129] on span "20398645244" at bounding box center [74, 131] width 34 height 7
type textarea "20398645244"
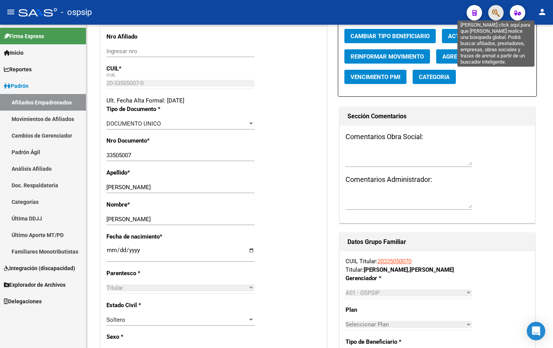
click at [498, 11] on icon "button" at bounding box center [496, 12] width 8 height 9
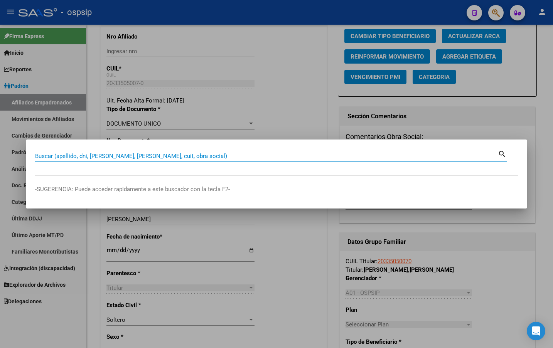
paste input "39099407"
type input "39099407"
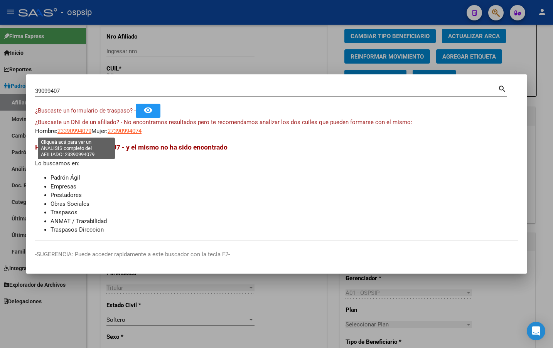
click at [70, 129] on span "23390994079" at bounding box center [74, 131] width 34 height 7
type textarea "23390994079"
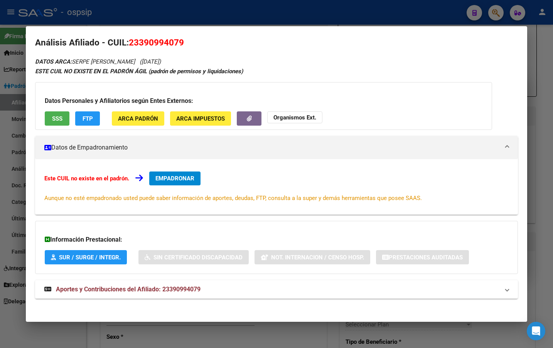
scroll to position [9, 0]
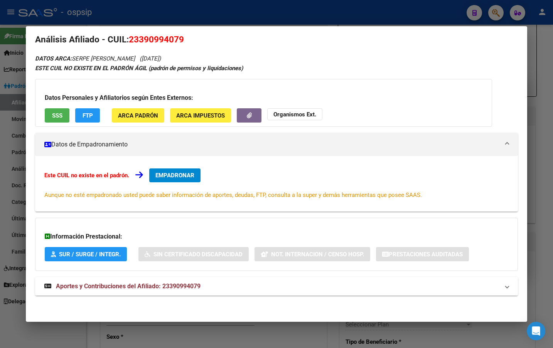
click at [184, 284] on span "Aportes y Contribuciones del Afiliado: 23390994079" at bounding box center [128, 285] width 145 height 7
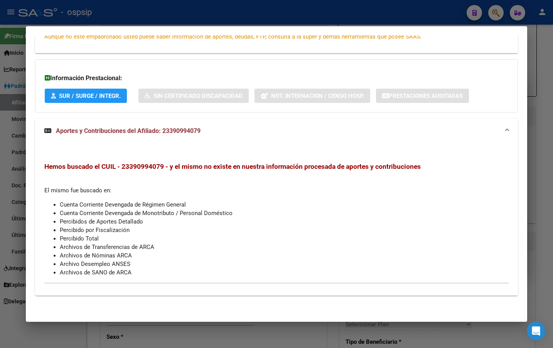
scroll to position [0, 0]
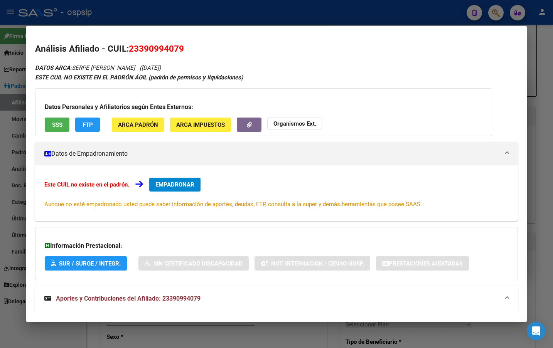
drag, startPoint x: 129, startPoint y: 49, endPoint x: 183, endPoint y: 50, distance: 54.3
click at [188, 50] on h2 "Análisis Afiliado - CUIL: 23390994079" at bounding box center [276, 48] width 482 height 13
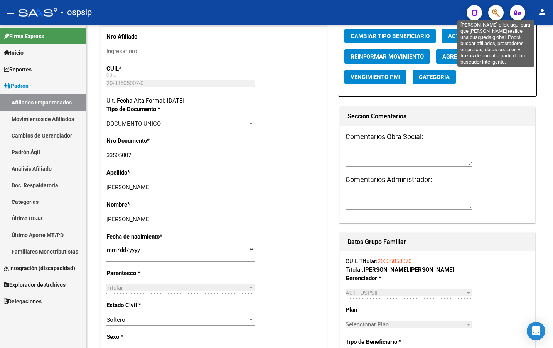
click at [492, 15] on icon "button" at bounding box center [496, 12] width 8 height 9
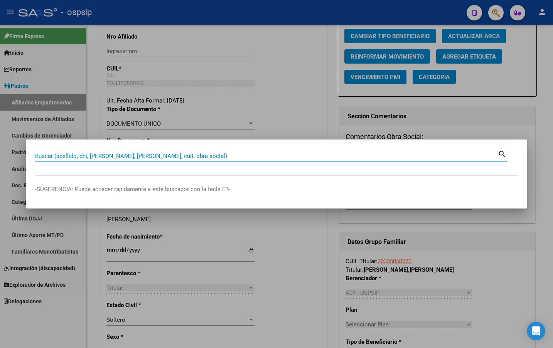
paste input "34662094"
type input "34662094"
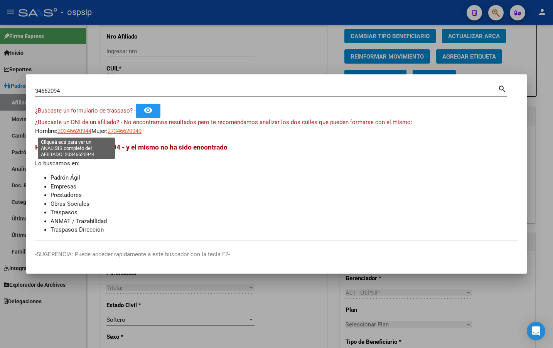
click at [77, 129] on span "20346620944" at bounding box center [74, 131] width 34 height 7
type textarea "20346620944"
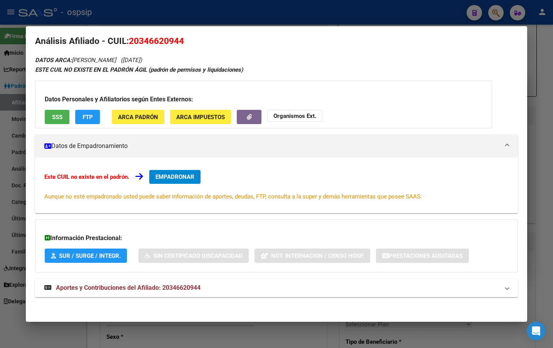
scroll to position [9, 0]
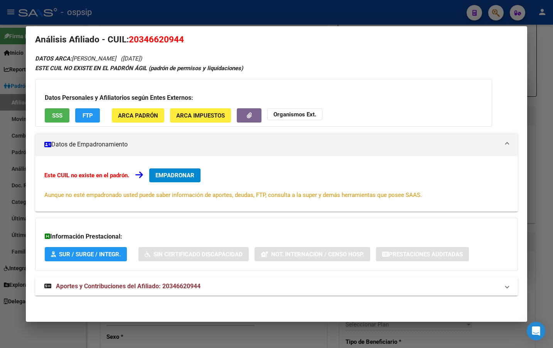
click at [180, 289] on span "Aportes y Contribuciones del Afiliado: 20346620944" at bounding box center [128, 285] width 145 height 7
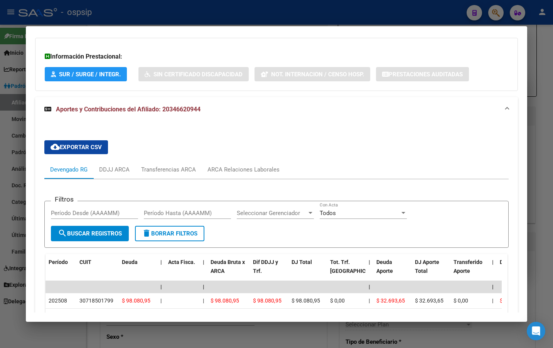
scroll to position [0, 0]
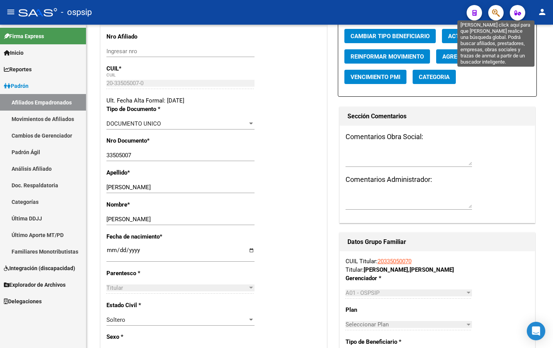
click at [494, 11] on icon "button" at bounding box center [496, 12] width 8 height 9
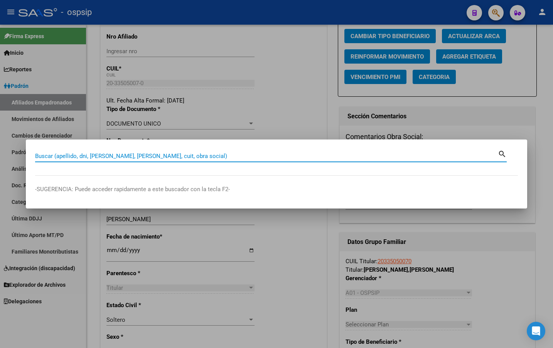
paste input "[EMAIL_ADDRESS][DOMAIN_NAME]"
type input "[EMAIL_ADDRESS][DOMAIN_NAME]"
drag, startPoint x: 106, startPoint y: 156, endPoint x: 7, endPoint y: 164, distance: 99.3
click at [7, 161] on div "[EMAIL_ADDRESS][DOMAIN_NAME] [PERSON_NAME] (apellido, dni, [PERSON_NAME], [PERS…" at bounding box center [276, 174] width 553 height 348
paste input "25729407"
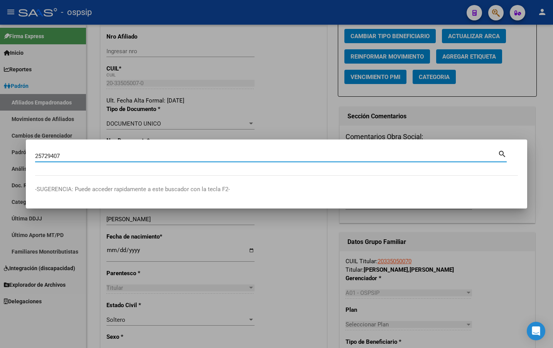
type input "25729407"
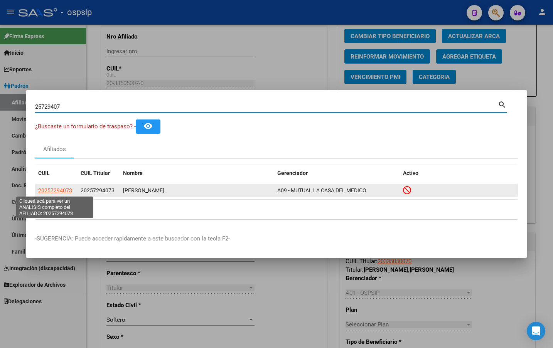
click at [46, 189] on span "20257294073" at bounding box center [55, 190] width 34 height 6
type textarea "20257294073"
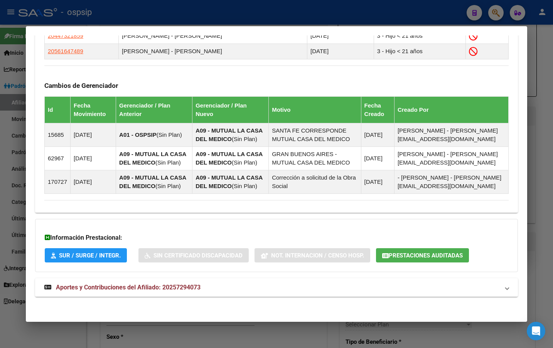
scroll to position [507, 0]
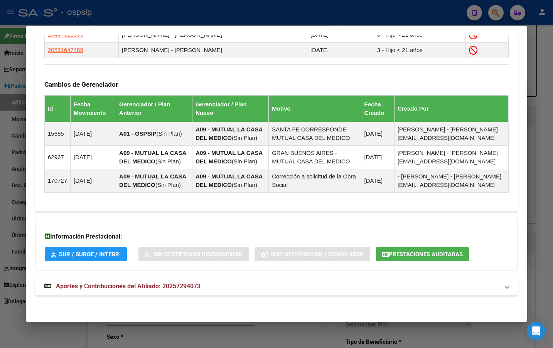
click at [146, 286] on span "Aportes y Contribuciones del Afiliado: 20257294073" at bounding box center [128, 285] width 145 height 7
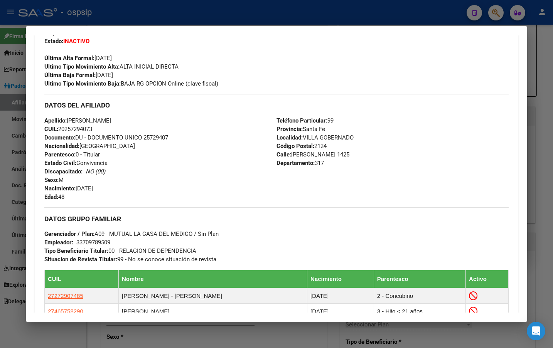
scroll to position [0, 0]
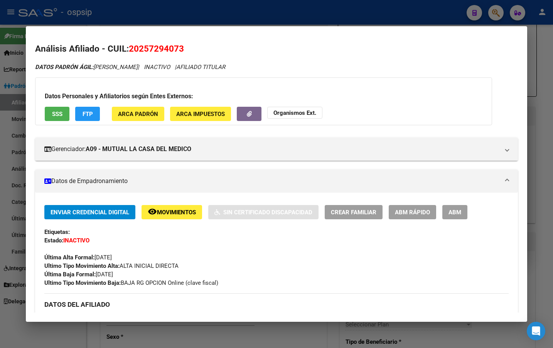
click at [54, 114] on span "SSS" at bounding box center [57, 114] width 10 height 7
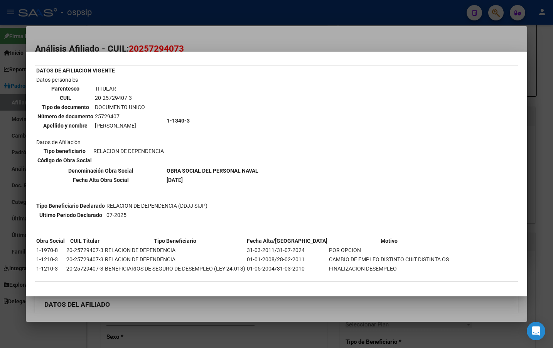
scroll to position [41, 0]
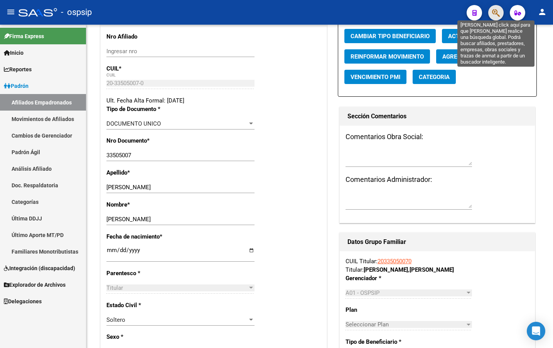
click at [495, 12] on icon "button" at bounding box center [496, 12] width 8 height 9
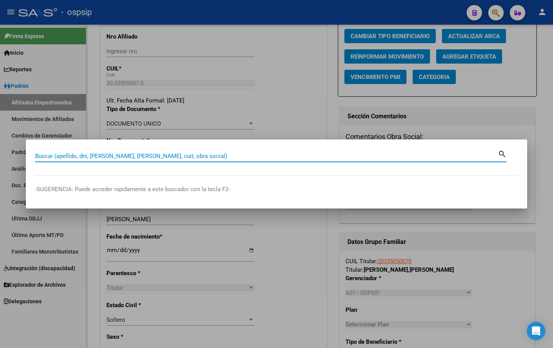
paste input "37767368"
type input "37767368"
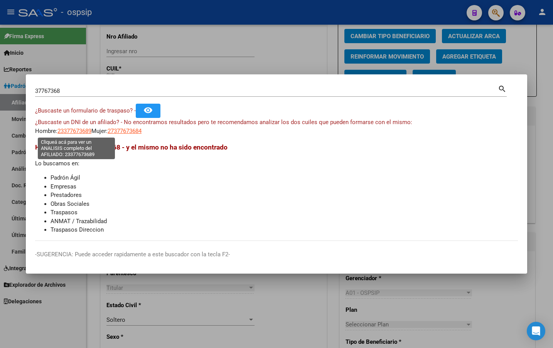
click at [68, 131] on span "23377673689" at bounding box center [74, 131] width 34 height 7
type textarea "23377673689"
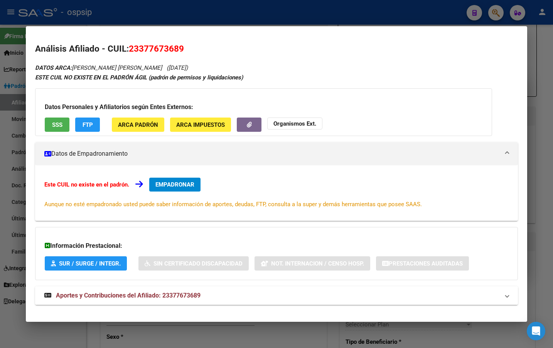
click at [177, 294] on span "Aportes y Contribuciones del Afiliado: 23377673689" at bounding box center [128, 295] width 145 height 7
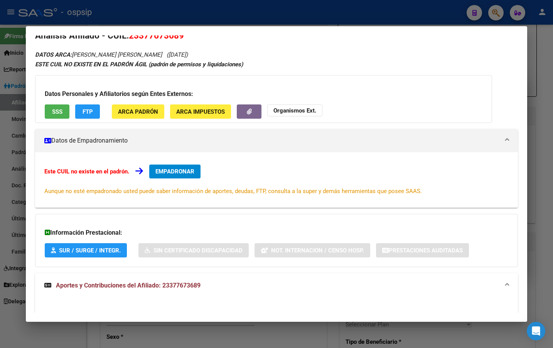
scroll to position [0, 0]
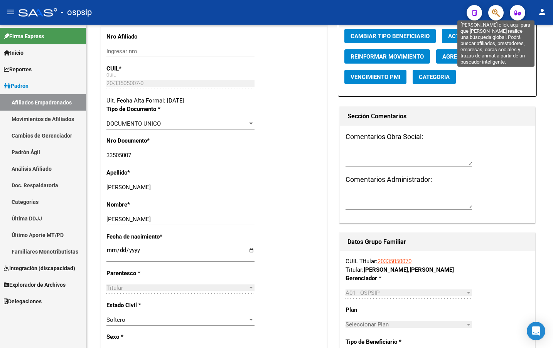
click at [494, 12] on icon "button" at bounding box center [496, 12] width 8 height 9
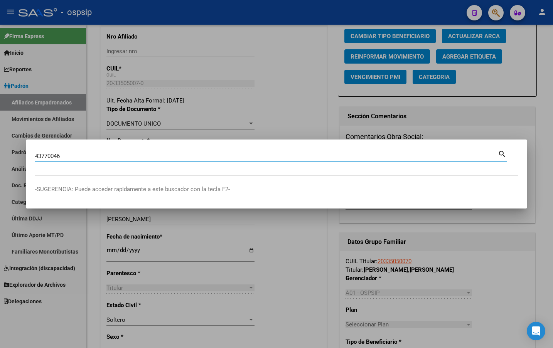
type input "43770046"
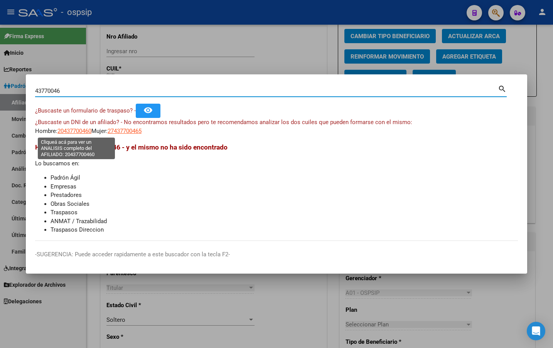
click at [74, 130] on span "20437700460" at bounding box center [74, 131] width 34 height 7
type textarea "20437700460"
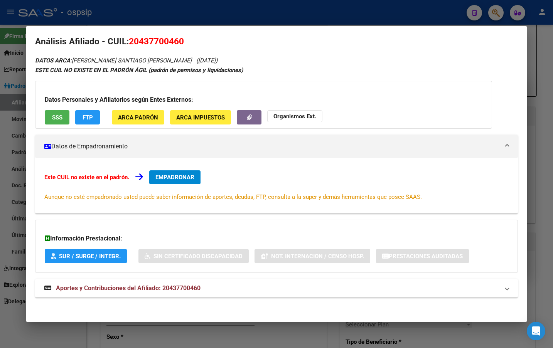
scroll to position [9, 0]
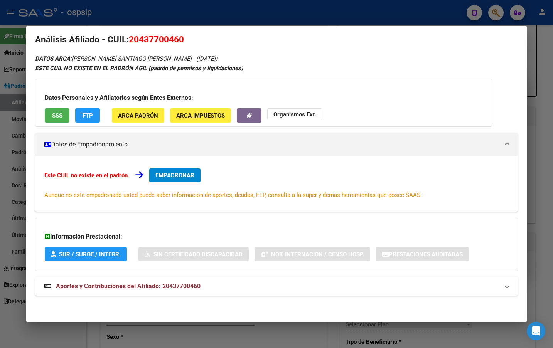
click at [175, 289] on span "Aportes y Contribuciones del Afiliado: 20437700460" at bounding box center [128, 285] width 145 height 7
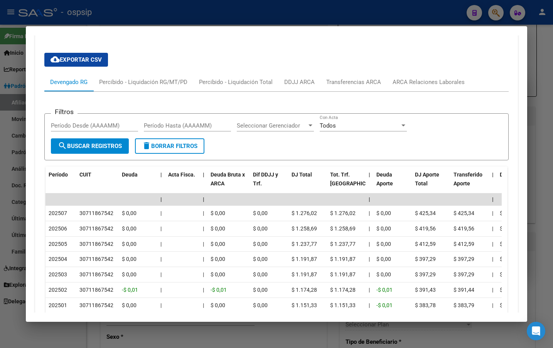
scroll to position [279, 0]
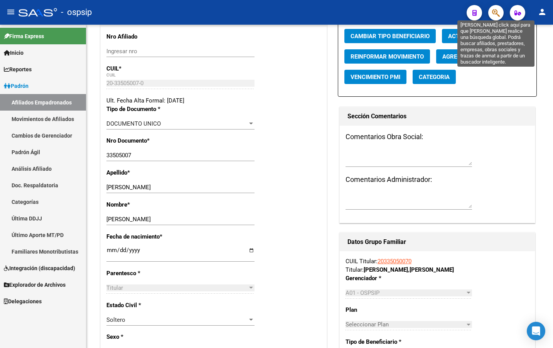
click at [495, 10] on icon "button" at bounding box center [496, 12] width 8 height 9
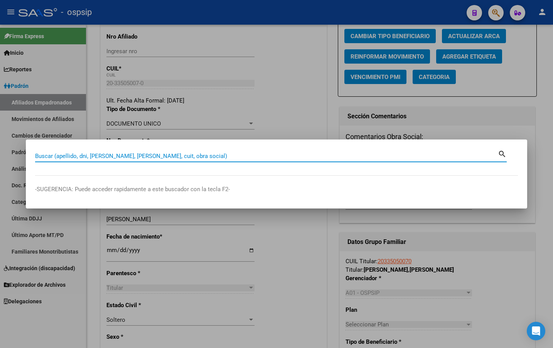
paste input "20351577135"
type input "20351577135"
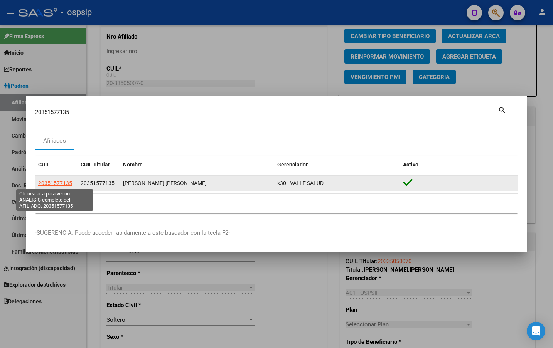
click at [54, 182] on span "20351577135" at bounding box center [55, 183] width 34 height 6
type textarea "20351577135"
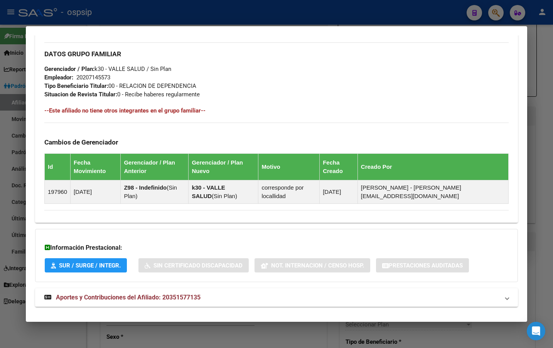
scroll to position [381, 0]
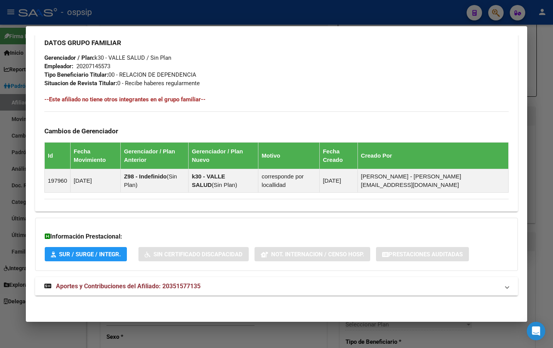
click at [155, 286] on span "Aportes y Contribuciones del Afiliado: 20351577135" at bounding box center [128, 285] width 145 height 7
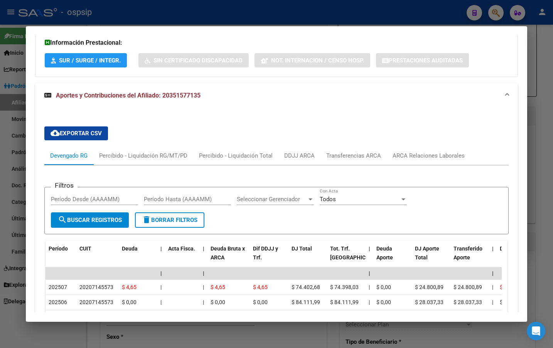
scroll to position [383, 0]
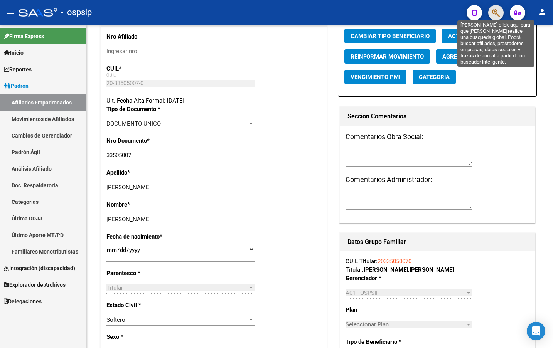
click at [496, 9] on icon "button" at bounding box center [496, 12] width 8 height 9
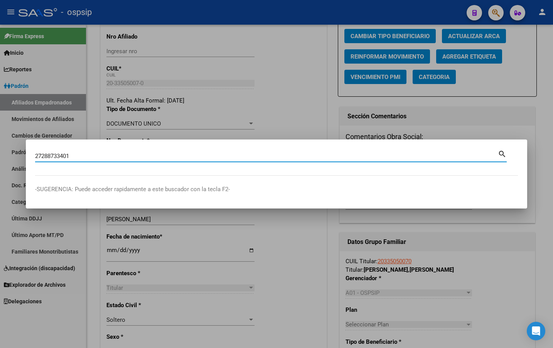
type input "27288733401"
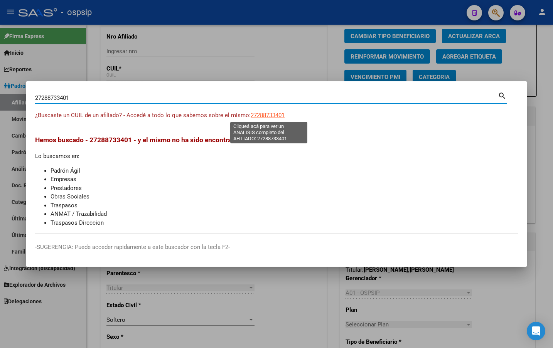
click at [262, 113] on span "27288733401" at bounding box center [267, 115] width 34 height 7
type textarea "27288733401"
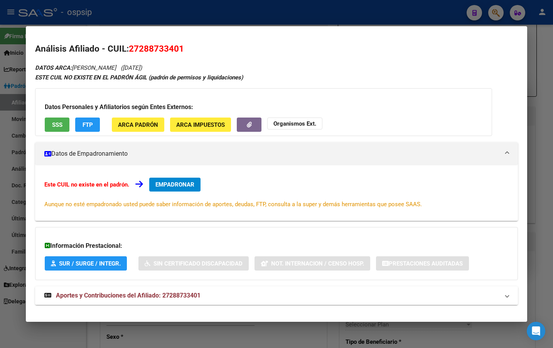
click at [174, 296] on span "Aportes y Contribuciones del Afiliado: 27288733401" at bounding box center [128, 295] width 145 height 7
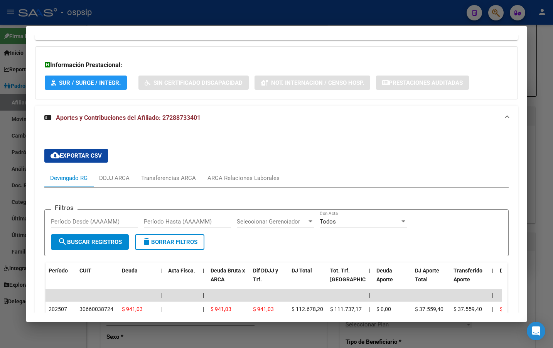
scroll to position [0, 0]
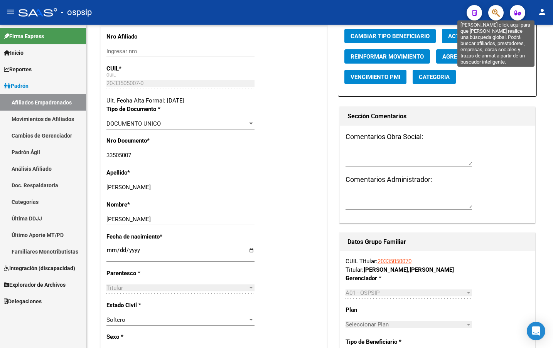
click at [494, 14] on icon "button" at bounding box center [496, 12] width 8 height 9
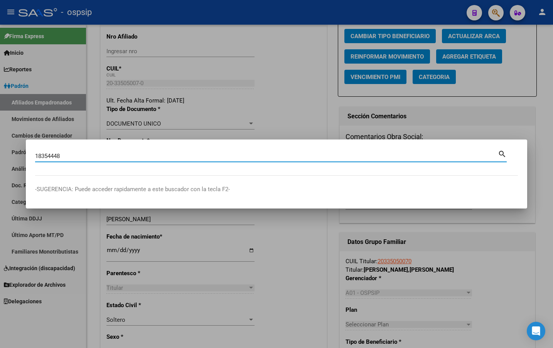
type input "18354448"
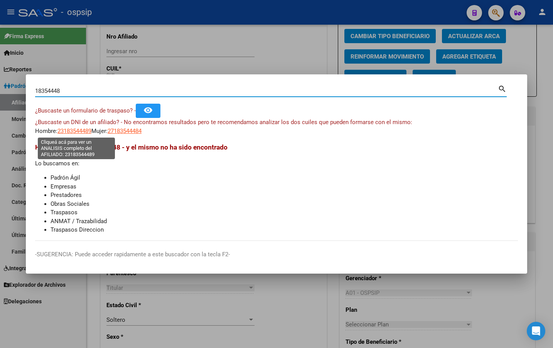
click at [72, 130] on span "23183544489" at bounding box center [74, 131] width 34 height 7
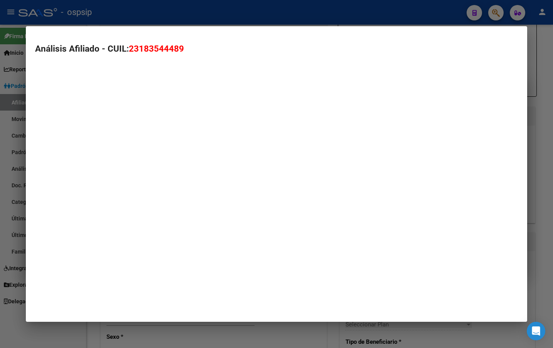
type textarea "23183544489"
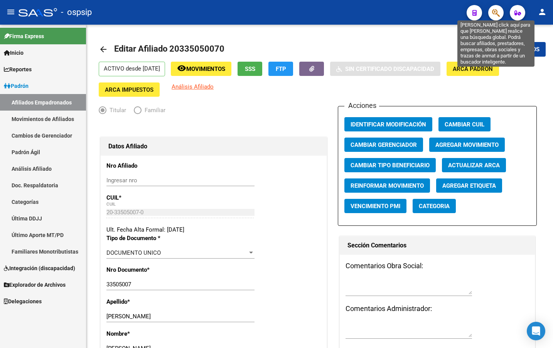
click at [495, 13] on icon "button" at bounding box center [496, 12] width 8 height 9
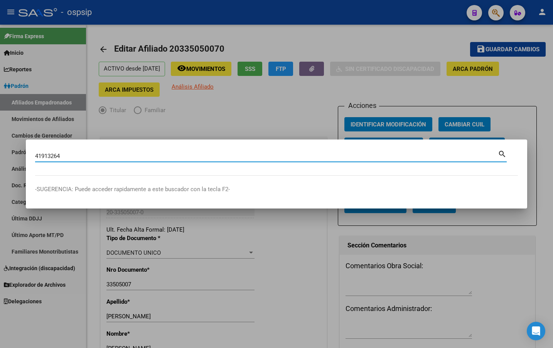
type input "41913264"
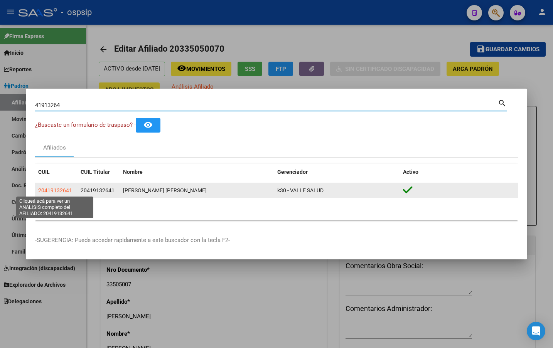
click at [55, 190] on span "20419132641" at bounding box center [55, 190] width 34 height 6
type textarea "20419132641"
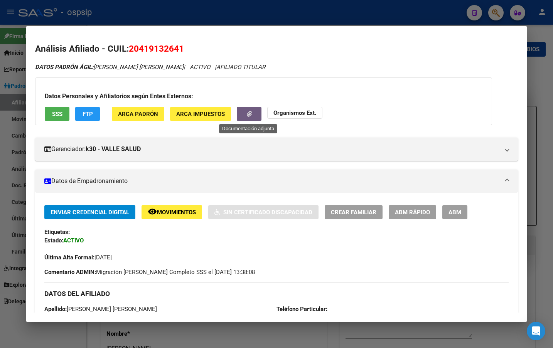
click at [247, 112] on icon "button" at bounding box center [249, 114] width 5 height 6
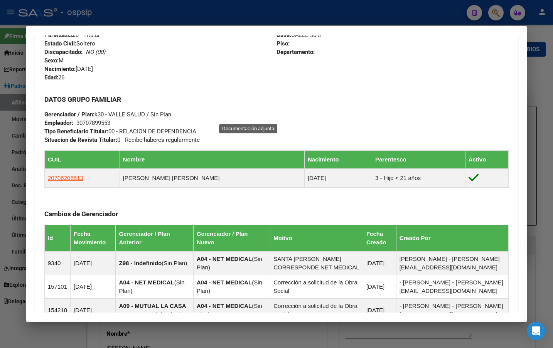
scroll to position [484, 0]
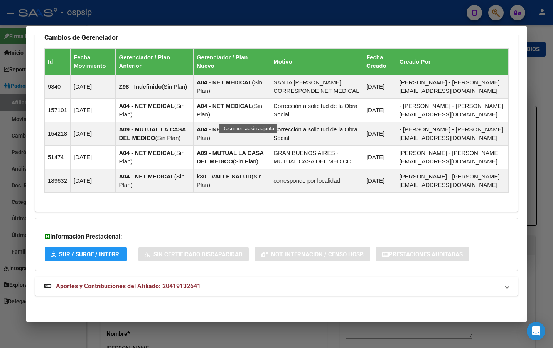
click at [182, 286] on span "Aportes y Contribuciones del Afiliado: 20419132641" at bounding box center [128, 285] width 145 height 7
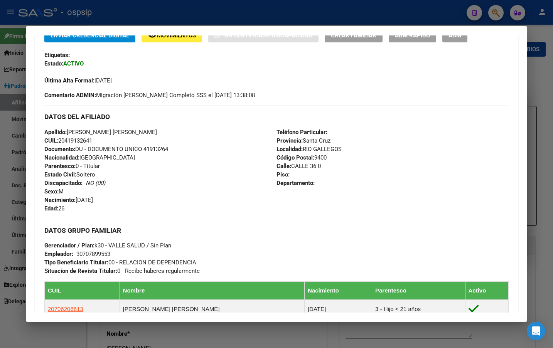
scroll to position [0, 0]
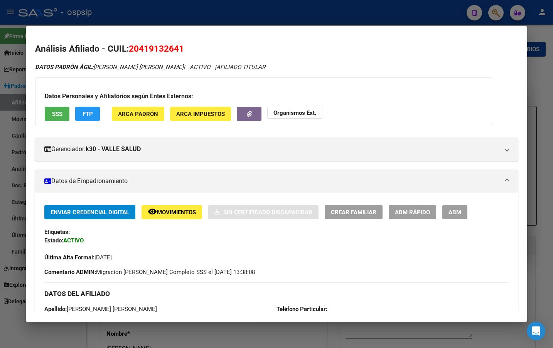
drag, startPoint x: 451, startPoint y: 208, endPoint x: 462, endPoint y: 213, distance: 11.5
click at [453, 208] on span "ABM" at bounding box center [454, 211] width 13 height 7
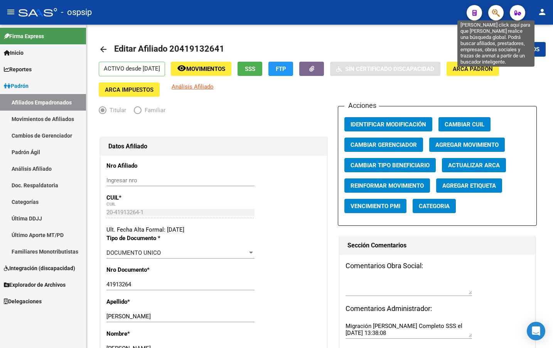
click at [497, 13] on icon "button" at bounding box center [496, 12] width 8 height 9
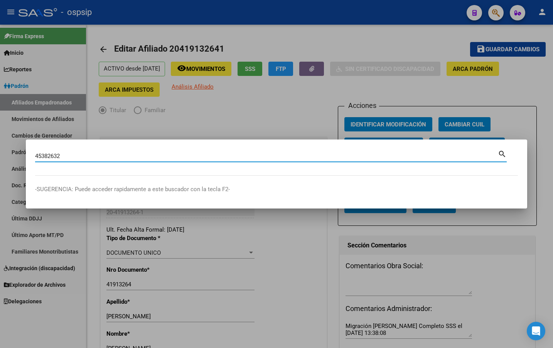
type input "45382632"
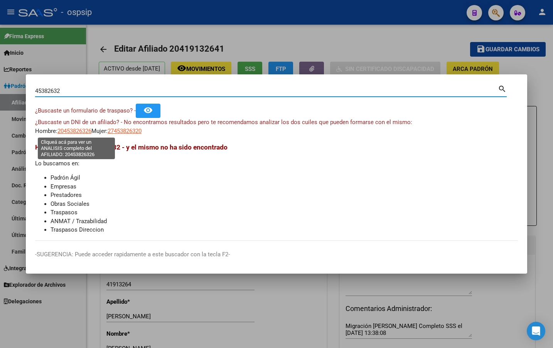
click at [75, 131] on span "20453826326" at bounding box center [74, 131] width 34 height 7
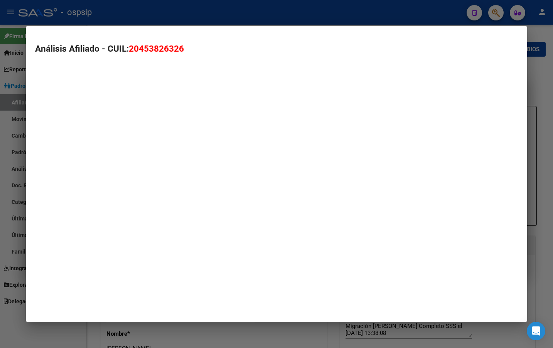
type textarea "20453826326"
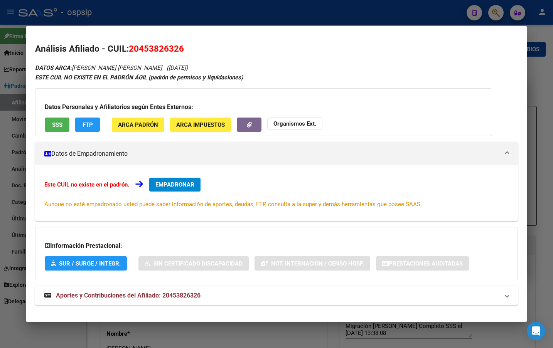
scroll to position [9, 0]
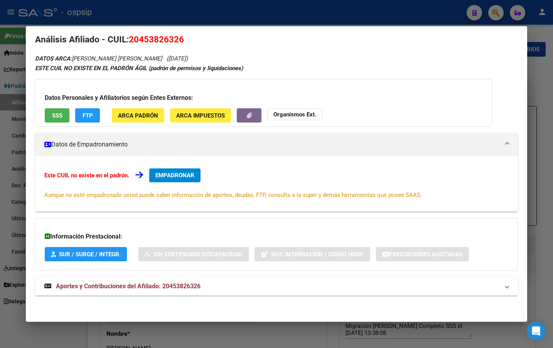
drag, startPoint x: 185, startPoint y: 287, endPoint x: 191, endPoint y: 290, distance: 6.7
click at [185, 287] on span "Aportes y Contribuciones del Afiliado: 20453826326" at bounding box center [128, 285] width 145 height 7
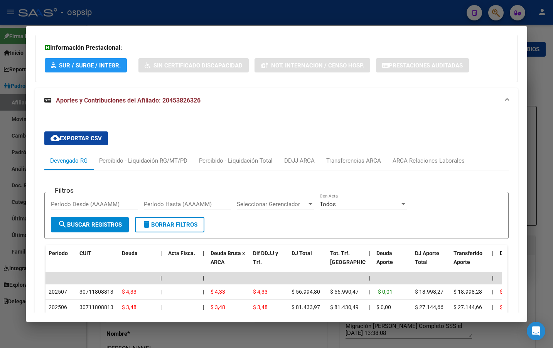
scroll to position [0, 0]
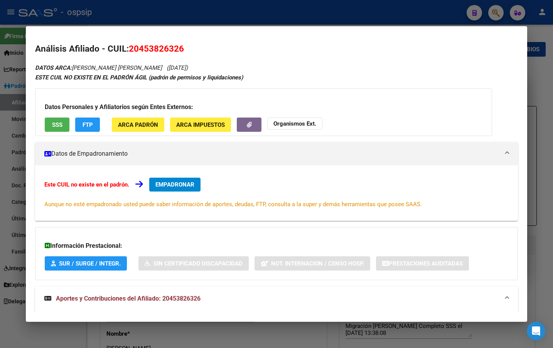
click at [157, 185] on span "EMPADRONAR" at bounding box center [174, 184] width 39 height 7
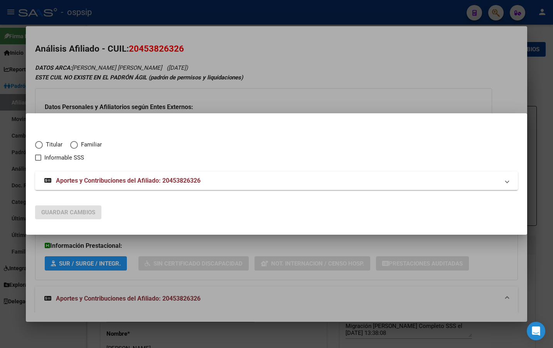
click at [37, 143] on span "Elija una opción" at bounding box center [39, 145] width 8 height 8
click at [37, 143] on input "Titular" at bounding box center [39, 145] width 8 height 8
radio input "true"
checkbox input "true"
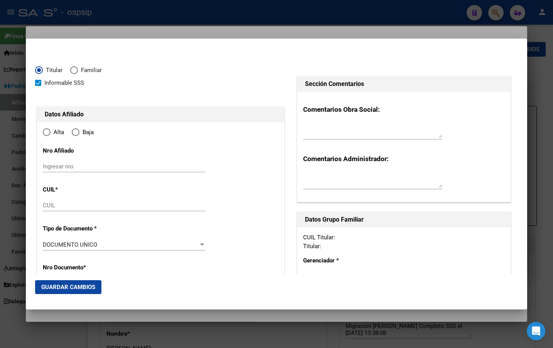
type input "20-45382632-6"
type input "45382632"
type input "[PERSON_NAME]"
type input "[DATE]"
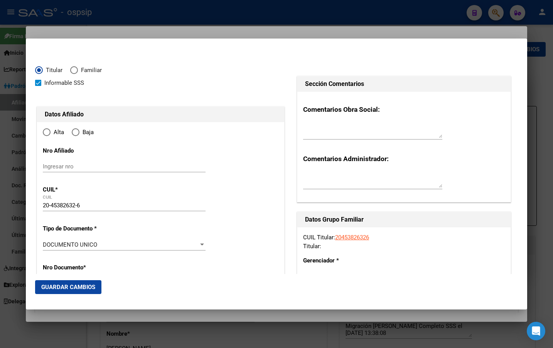
type input "SAN LUIS"
type input "5700"
type input "NO"
type input "2"
type input "01"
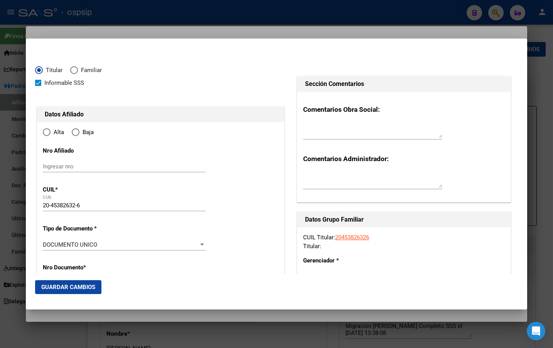
radio input "true"
type input "SAN LUIS"
click at [45, 247] on input "Ingresar fecha" at bounding box center [124, 246] width 163 height 12
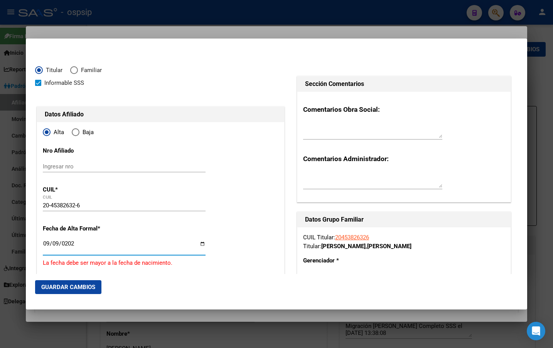
type input "[DATE]"
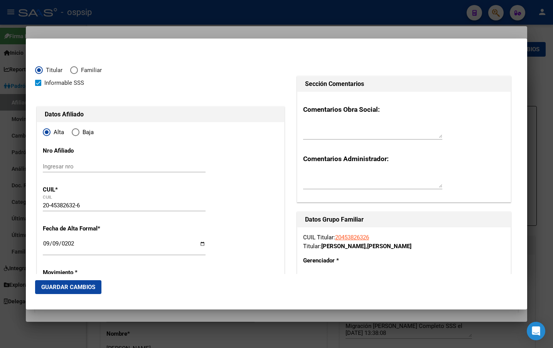
scroll to position [128, 0]
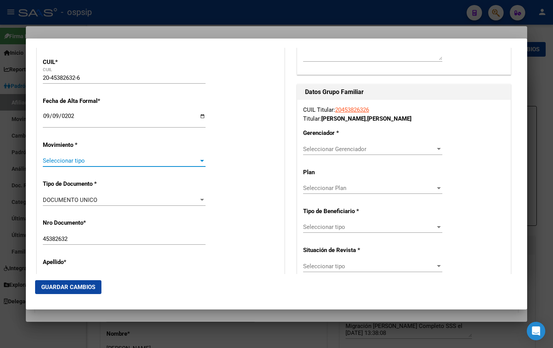
click at [61, 162] on span "Seleccionar tipo" at bounding box center [121, 160] width 156 height 7
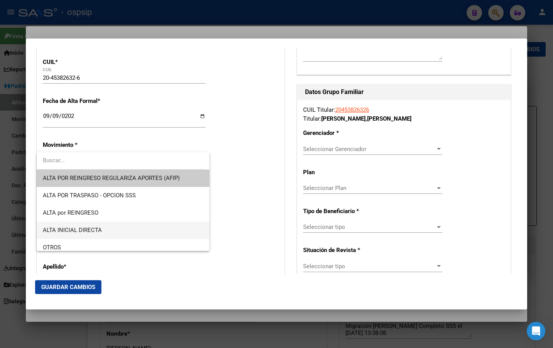
click at [67, 226] on span "ALTA INICIAL DIRECTA" at bounding box center [123, 230] width 160 height 17
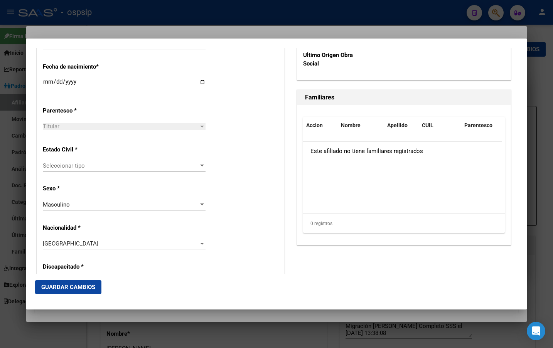
scroll to position [436, 0]
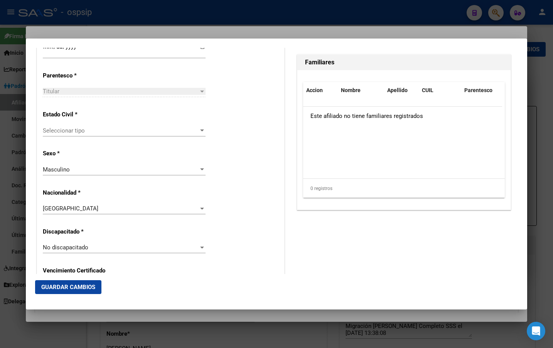
click at [84, 128] on span "Seleccionar tipo" at bounding box center [121, 130] width 156 height 7
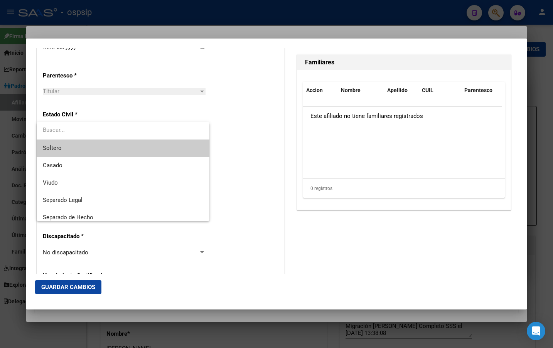
click at [68, 148] on span "Soltero" at bounding box center [123, 147] width 160 height 17
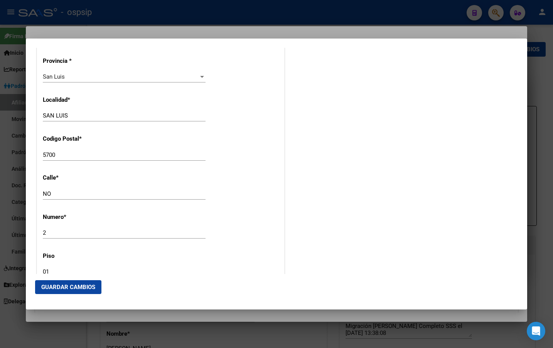
scroll to position [744, 0]
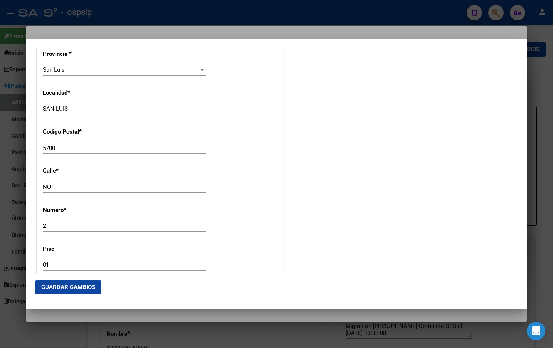
click at [59, 187] on input "NO" at bounding box center [124, 186] width 163 height 7
type input "N"
click at [48, 185] on input "Ingresar calle" at bounding box center [124, 186] width 163 height 7
type input "mza. 100 casa 2"
click at [50, 265] on input "01" at bounding box center [124, 264] width 163 height 7
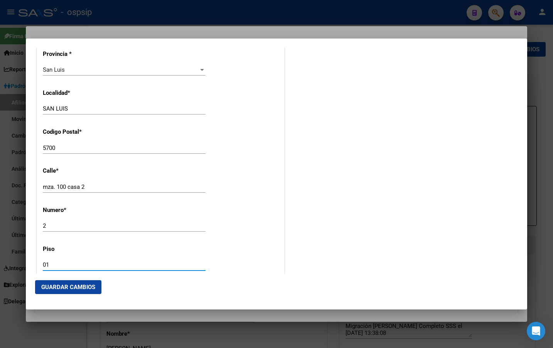
type input "0"
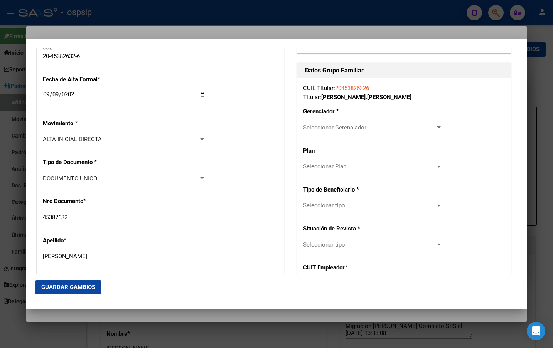
scroll to position [154, 0]
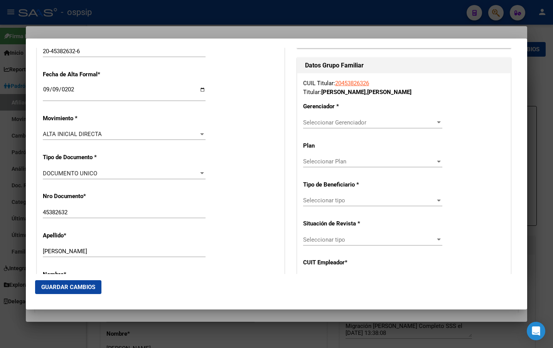
click at [355, 123] on span "Seleccionar Gerenciador" at bounding box center [369, 122] width 132 height 7
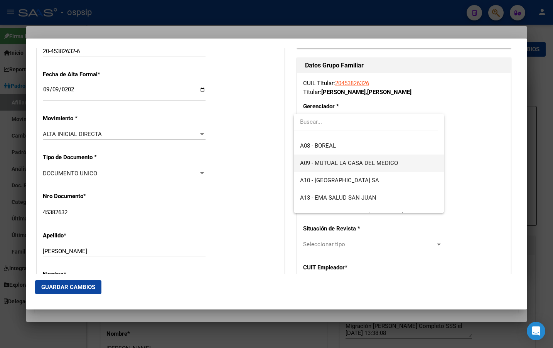
scroll to position [77, 0]
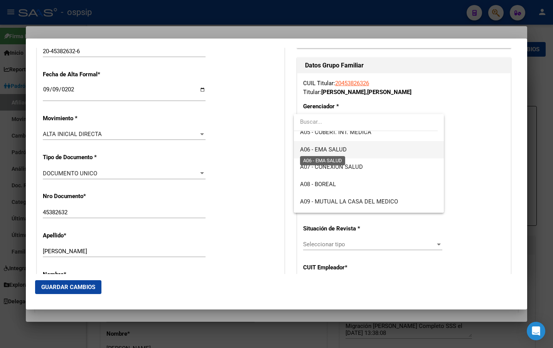
click at [335, 148] on span "A06 - EMA SALUD" at bounding box center [323, 149] width 47 height 7
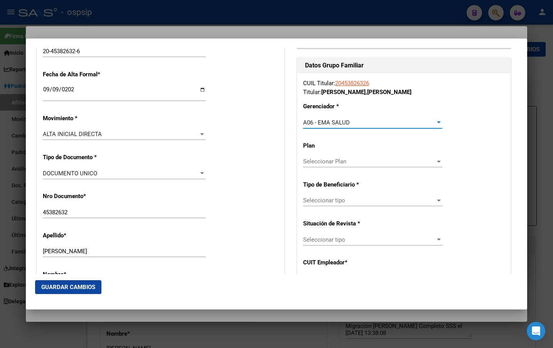
click at [312, 199] on span "Seleccionar tipo" at bounding box center [369, 200] width 132 height 7
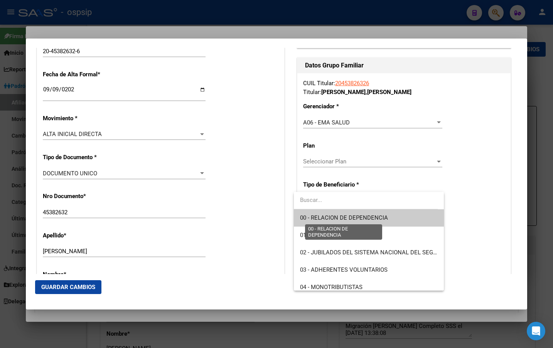
click at [329, 217] on span "00 - RELACION DE DEPENDENCIA" at bounding box center [344, 217] width 88 height 7
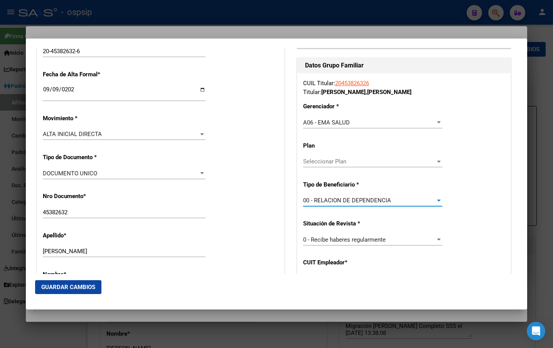
type input "30-71180881-3"
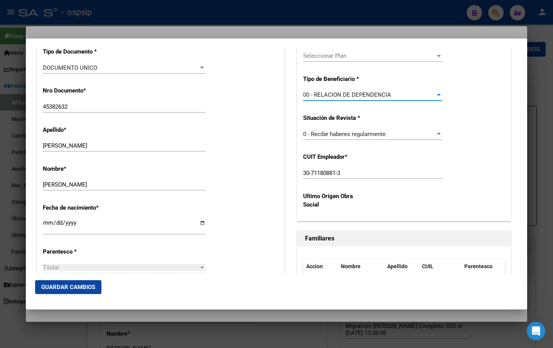
scroll to position [270, 0]
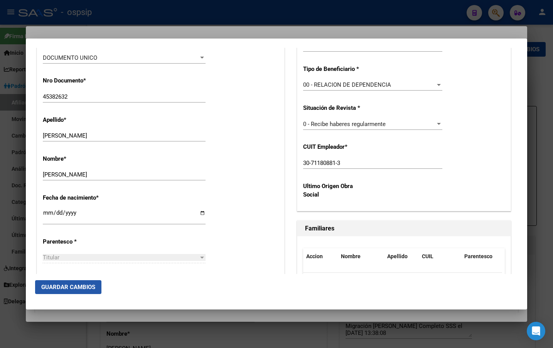
click at [55, 284] on span "Guardar Cambios" at bounding box center [68, 287] width 54 height 7
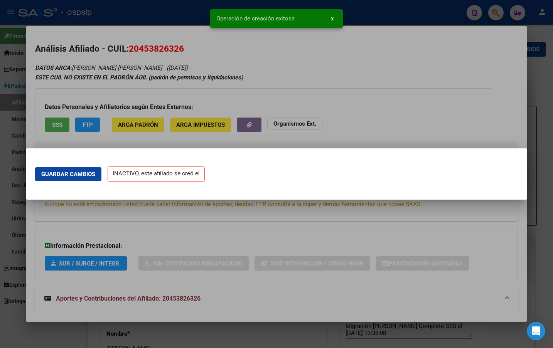
scroll to position [0, 0]
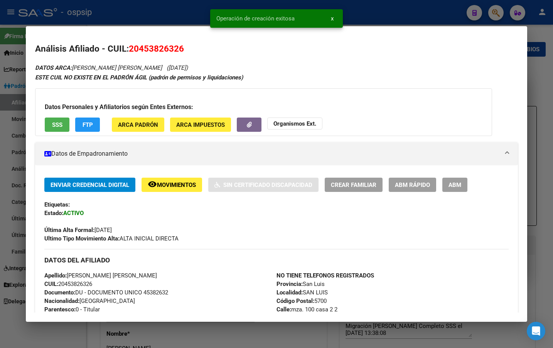
click at [451, 181] on span "ABM" at bounding box center [454, 184] width 13 height 7
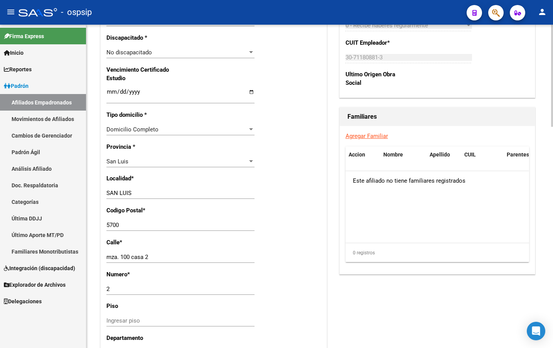
scroll to position [501, 0]
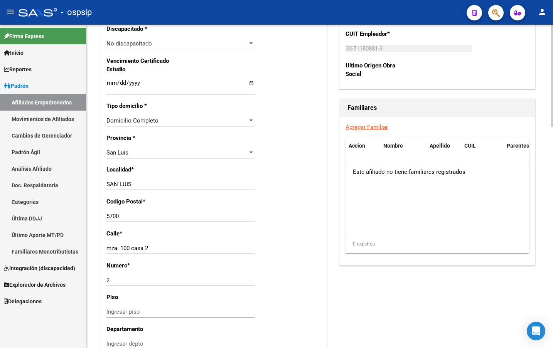
click at [215, 234] on div "Nro Afiliado Ingresar nro CUIL * 20-45382632-6 CUIL ARCA Padrón Ult. Fecha Alta…" at bounding box center [214, 72] width 226 height 835
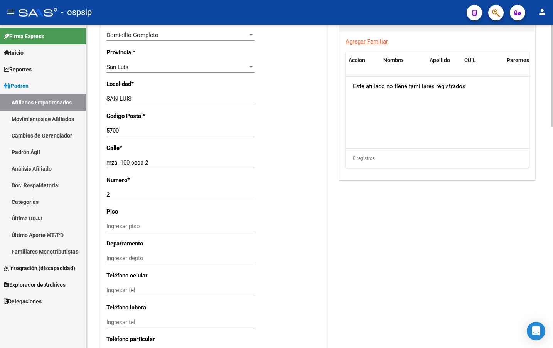
scroll to position [701, 0]
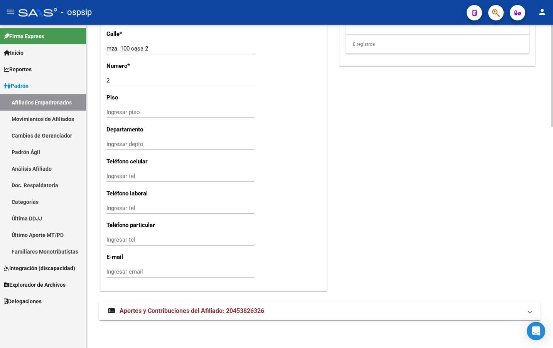
click at [148, 309] on span "Aportes y Contribuciones del Afiliado: 20453826326" at bounding box center [191, 310] width 145 height 7
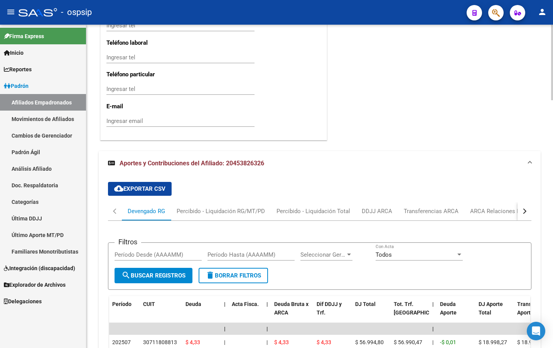
scroll to position [970, 0]
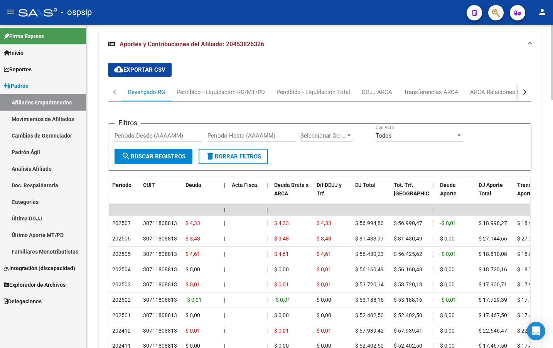
click at [230, 67] on div "cloud_download Exportar CSV Devengado RG Percibido - Liquidación RG/MT/PD Perci…" at bounding box center [319, 227] width 423 height 341
click at [492, 92] on div "ARCA Relaciones Laborales" at bounding box center [506, 92] width 72 height 8
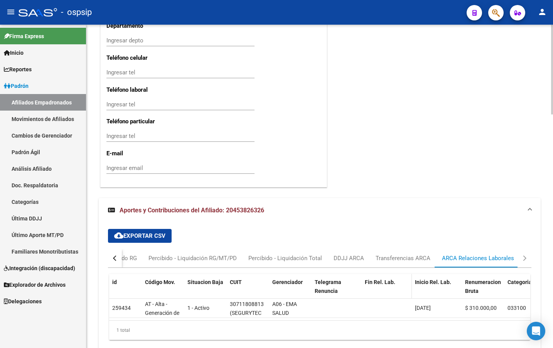
scroll to position [842, 0]
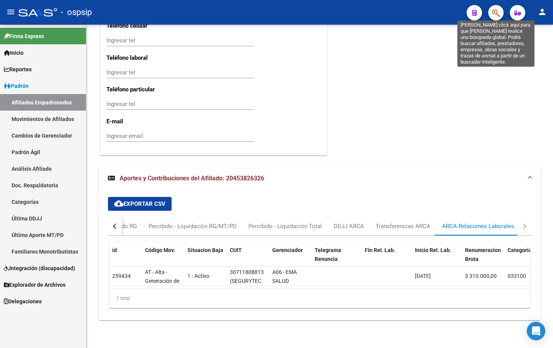
click at [498, 12] on icon "button" at bounding box center [496, 12] width 8 height 9
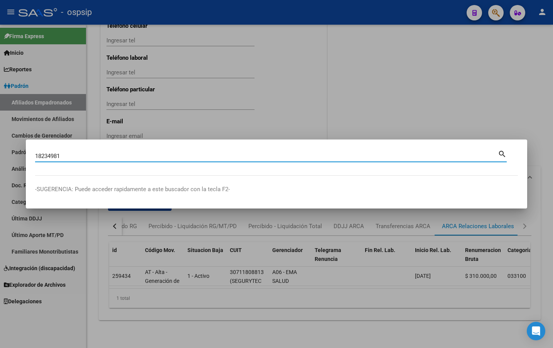
type input "18234981"
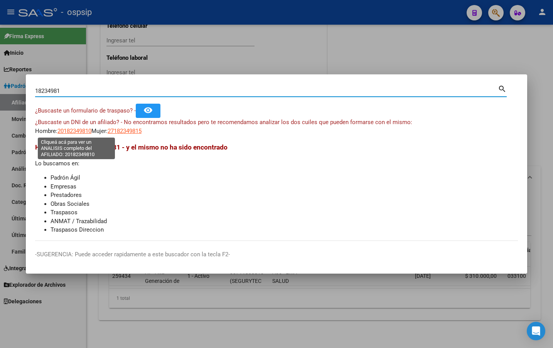
click at [70, 129] on span "20182349810" at bounding box center [74, 131] width 34 height 7
type textarea "20182349810"
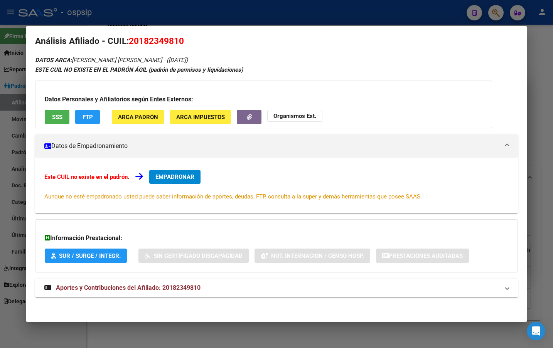
scroll to position [9, 0]
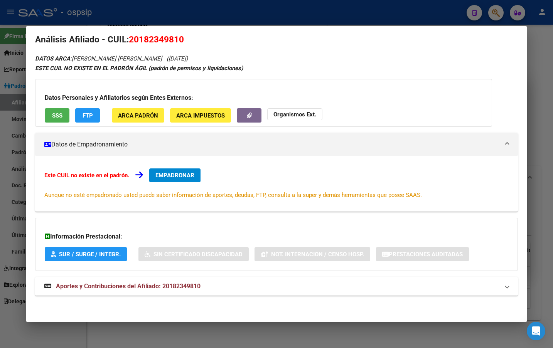
click at [173, 289] on span "Aportes y Contribuciones del Afiliado: 20182349810" at bounding box center [128, 285] width 145 height 7
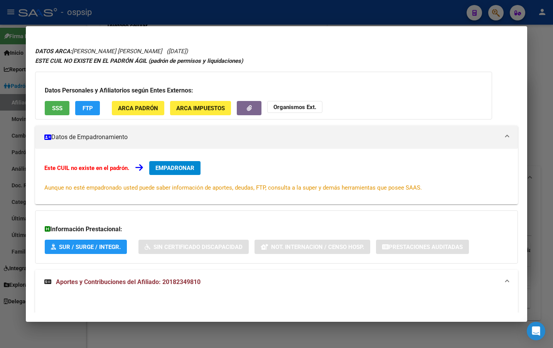
scroll to position [0, 0]
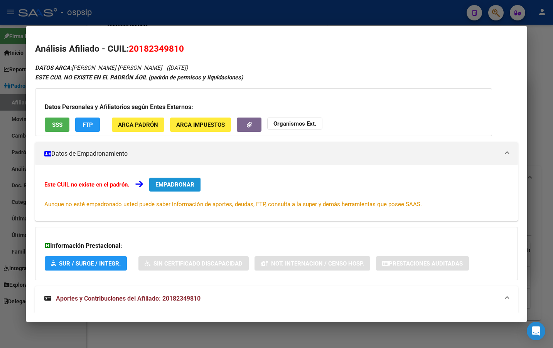
click at [171, 185] on span "EMPADRONAR" at bounding box center [174, 184] width 39 height 7
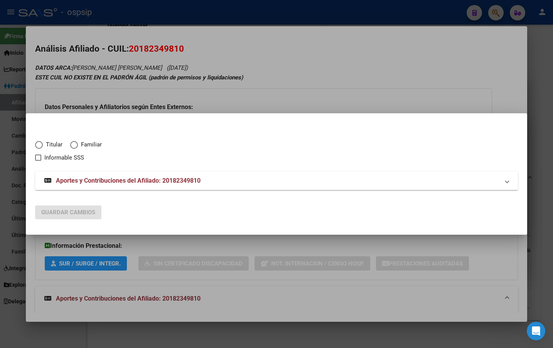
click at [40, 146] on span "Elija una opción" at bounding box center [39, 145] width 8 height 8
click at [40, 146] on input "Titular" at bounding box center [39, 145] width 8 height 8
radio input "true"
checkbox input "true"
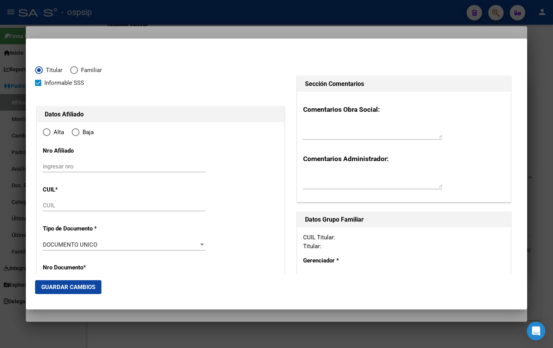
type input "20-18234981-0"
type input "18234981"
type input "[PERSON_NAME]"
type input "[DATE]"
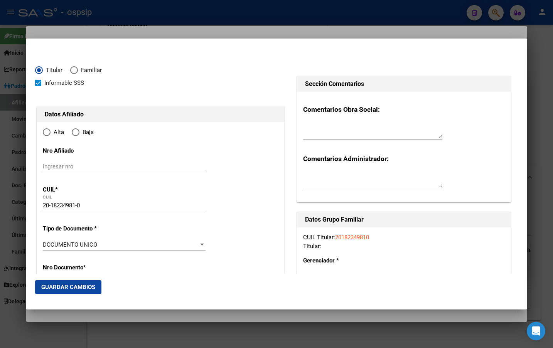
type input "AVELLANEDA"
type input "1870"
type input "[PERSON_NAME]"
type input "3471"
radio input "true"
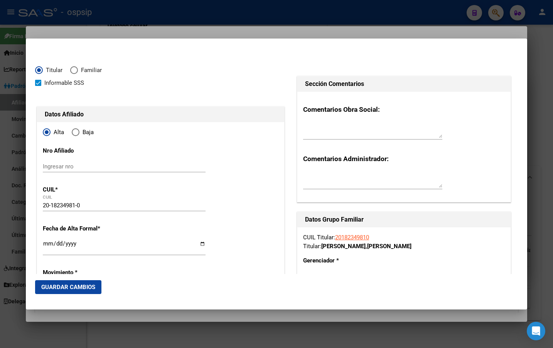
type input "AVELLANEDA"
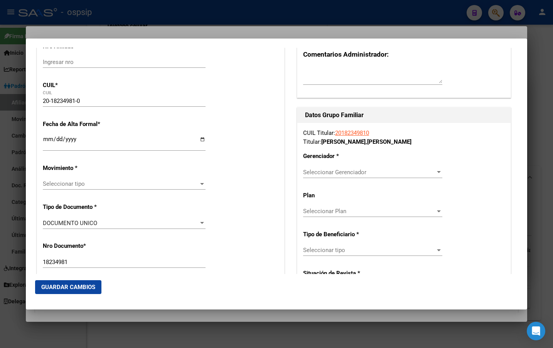
scroll to position [116, 0]
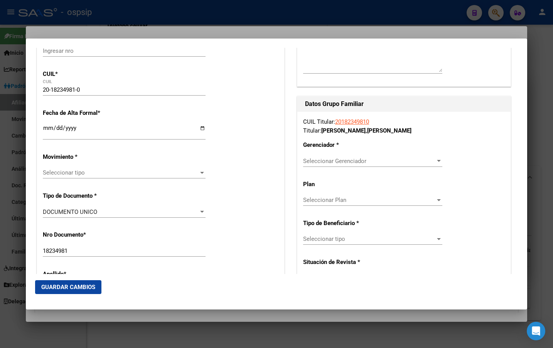
click at [45, 129] on input "Ingresar fecha" at bounding box center [124, 131] width 163 height 12
click at [52, 173] on span "Seleccionar tipo" at bounding box center [121, 172] width 156 height 7
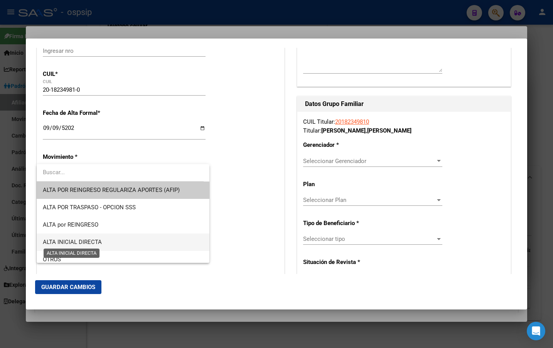
click at [74, 239] on span "ALTA INICIAL DIRECTA" at bounding box center [72, 242] width 59 height 7
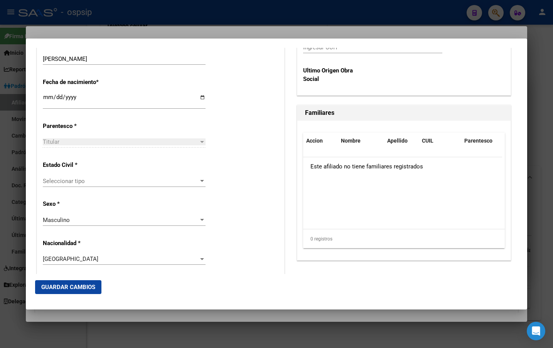
scroll to position [424, 0]
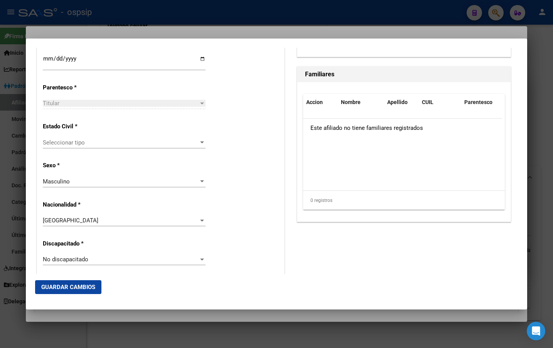
click at [59, 143] on span "Seleccionar tipo" at bounding box center [121, 142] width 156 height 7
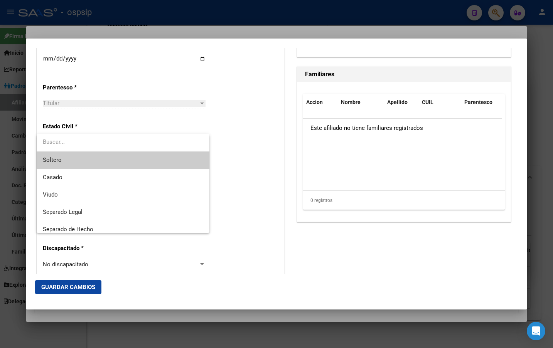
click at [62, 155] on span "Soltero" at bounding box center [123, 159] width 160 height 17
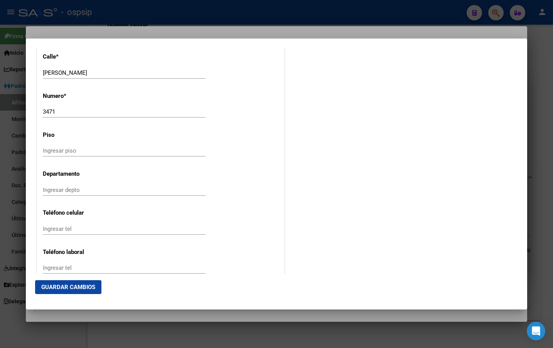
scroll to position [886, 0]
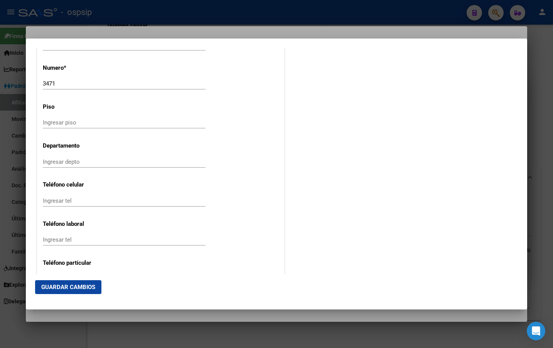
drag, startPoint x: 463, startPoint y: 210, endPoint x: 540, endPoint y: 216, distance: 77.3
click at [540, 216] on div "18234981 Buscar (apellido, dni, cuil, nro traspaso, cuit, obra social) search ¿…" at bounding box center [276, 174] width 553 height 348
click at [131, 165] on input "Ingresar depto" at bounding box center [124, 161] width 163 height 7
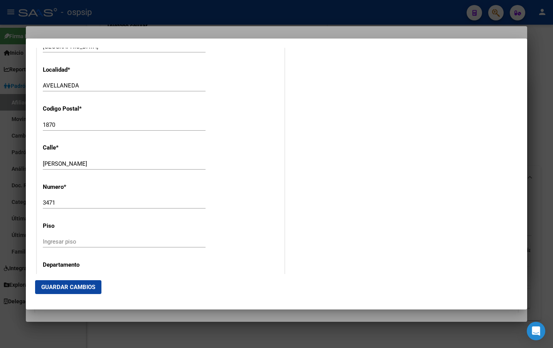
scroll to position [771, 0]
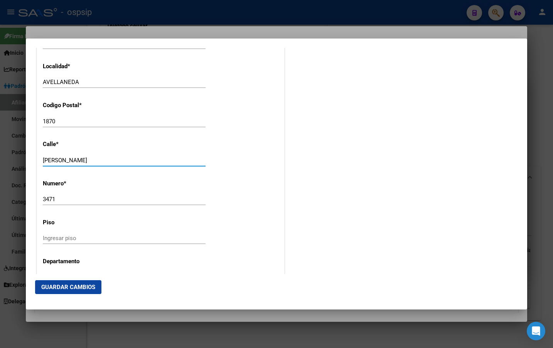
drag, startPoint x: 101, startPoint y: 160, endPoint x: -1, endPoint y: 160, distance: 102.1
click at [0, 160] on html "menu - ospsip person Firma Express Inicio Instructivos Contacto OS Reportes Pad…" at bounding box center [276, 174] width 553 height 348
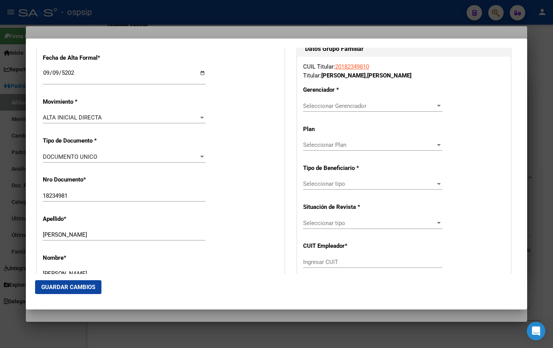
scroll to position [154, 0]
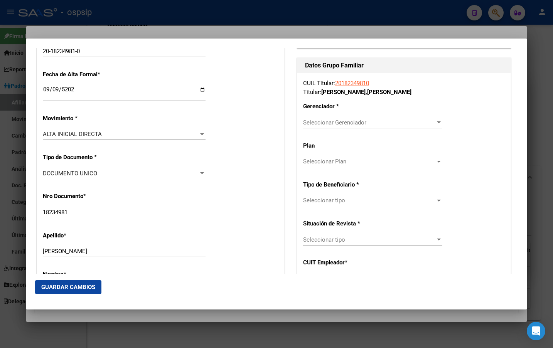
click at [321, 117] on div "Seleccionar Gerenciador Seleccionar Gerenciador" at bounding box center [372, 123] width 139 height 12
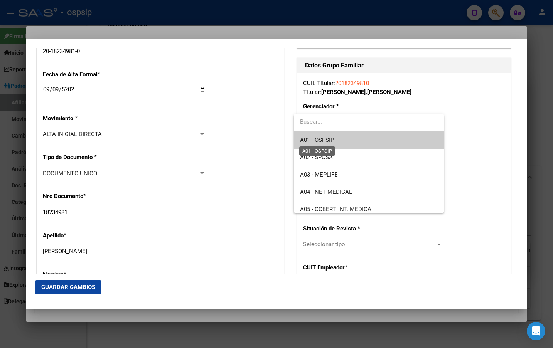
click at [324, 139] on span "A01 - OSPSIP" at bounding box center [317, 139] width 34 height 7
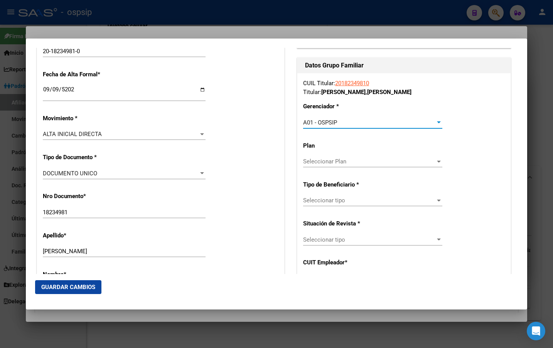
click at [327, 200] on span "Seleccionar tipo" at bounding box center [369, 200] width 132 height 7
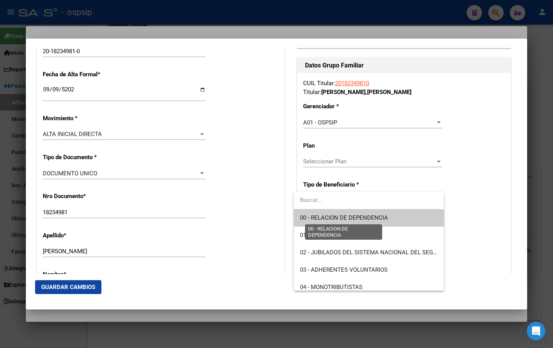
click at [323, 218] on span "00 - RELACION DE DEPENDENCIA" at bounding box center [344, 217] width 88 height 7
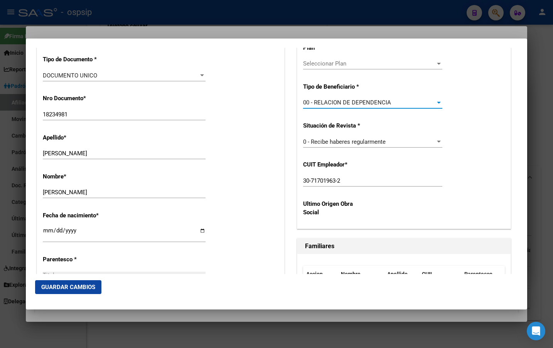
scroll to position [270, 0]
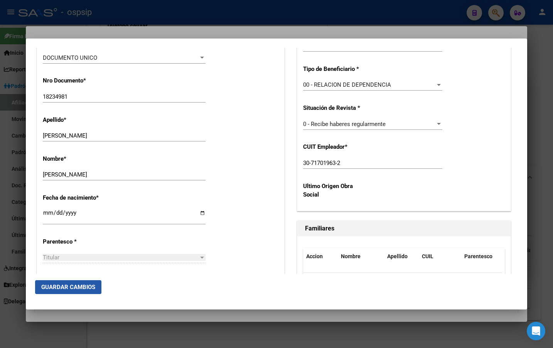
click at [67, 285] on span "Guardar Cambios" at bounding box center [68, 287] width 54 height 7
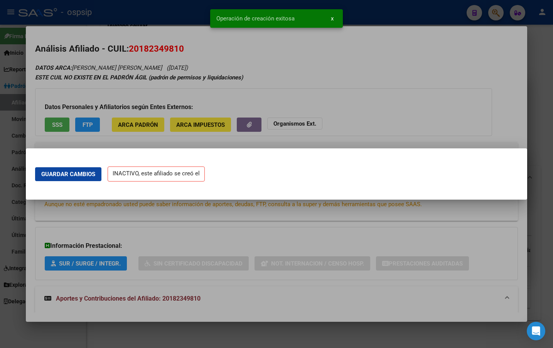
scroll to position [0, 0]
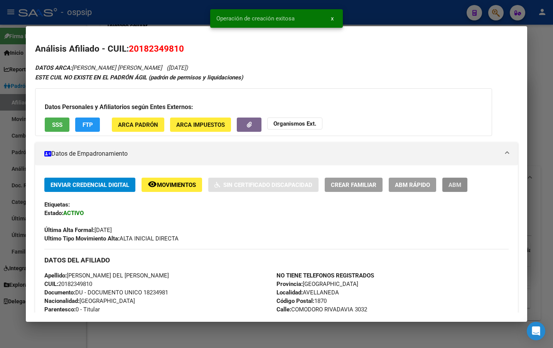
drag, startPoint x: 457, startPoint y: 184, endPoint x: 482, endPoint y: 184, distance: 25.4
click at [457, 184] on span "ABM" at bounding box center [454, 184] width 13 height 7
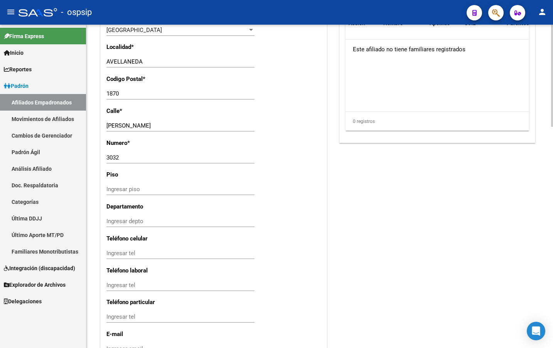
scroll to position [701, 0]
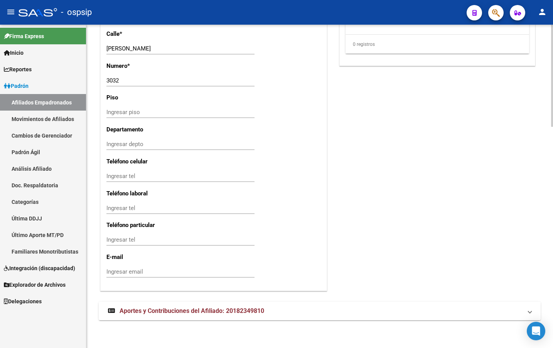
click at [182, 309] on span "Aportes y Contribuciones del Afiliado: 20182349810" at bounding box center [191, 310] width 145 height 7
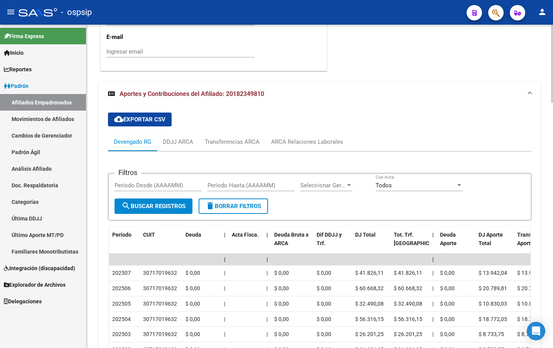
scroll to position [1016, 0]
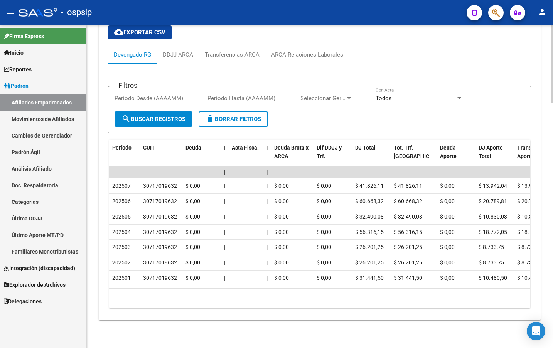
click at [165, 148] on datatable-header-cell "CUIT" at bounding box center [161, 156] width 42 height 34
click at [297, 50] on div "ARCA Relaciones Laborales" at bounding box center [307, 54] width 72 height 8
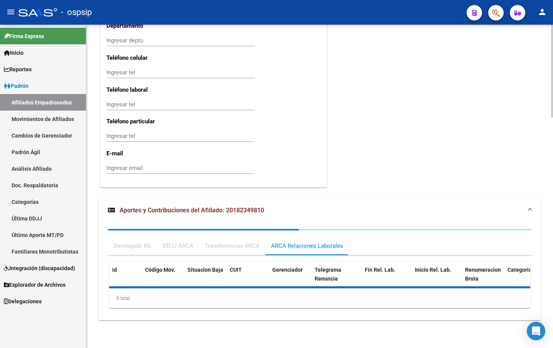
scroll to position [840, 0]
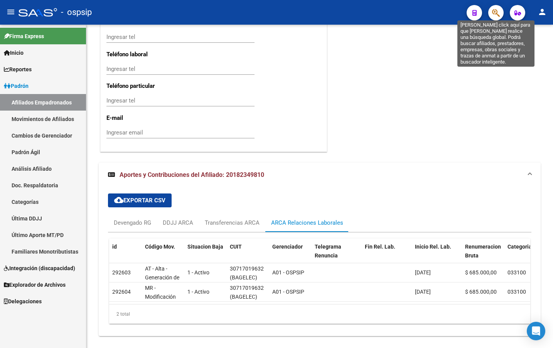
click at [495, 12] on icon "button" at bounding box center [496, 12] width 8 height 9
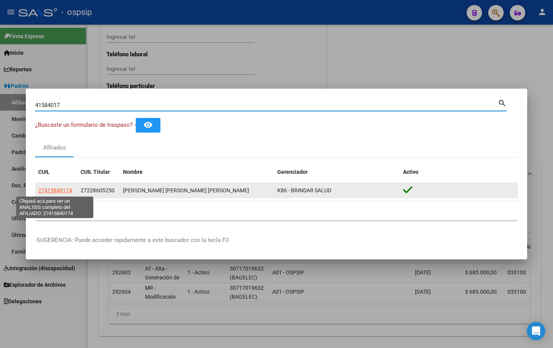
click at [49, 189] on span "27415840174" at bounding box center [55, 190] width 34 height 6
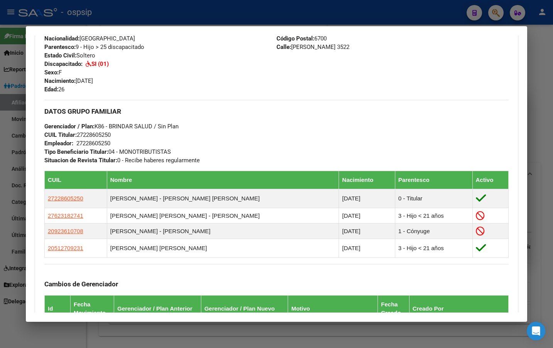
scroll to position [347, 0]
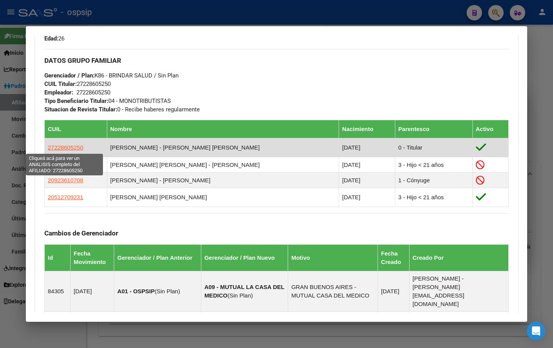
click at [66, 146] on span "27228605250" at bounding box center [65, 147] width 35 height 7
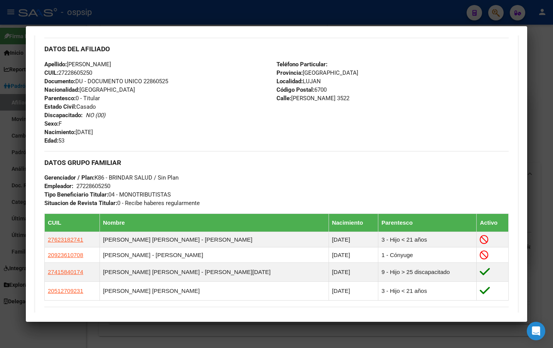
scroll to position [231, 0]
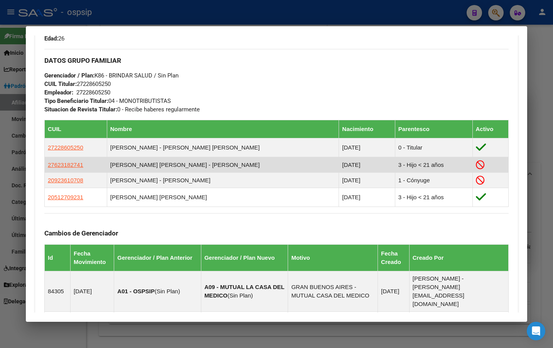
click at [64, 160] on td "27623182741" at bounding box center [76, 164] width 62 height 15
click at [64, 166] on span "27623182741" at bounding box center [65, 164] width 35 height 7
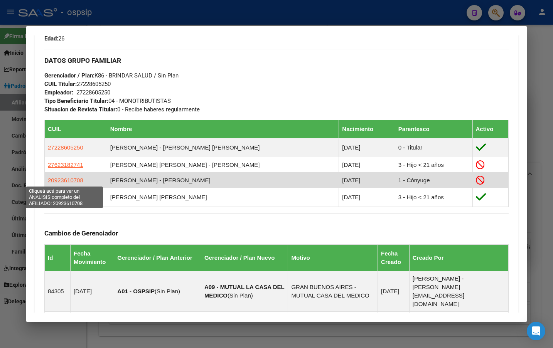
click at [64, 180] on span "20923610708" at bounding box center [65, 180] width 35 height 7
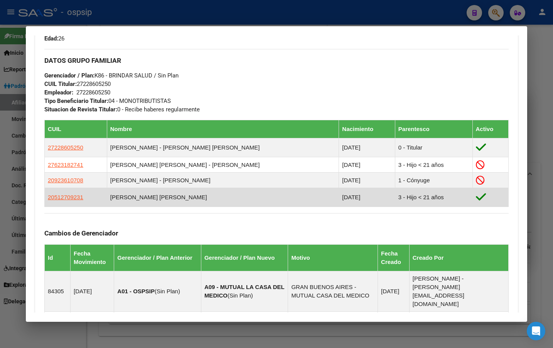
click at [64, 193] on td "20512709231" at bounding box center [76, 197] width 62 height 19
click at [67, 200] on span "20512709231" at bounding box center [65, 197] width 35 height 7
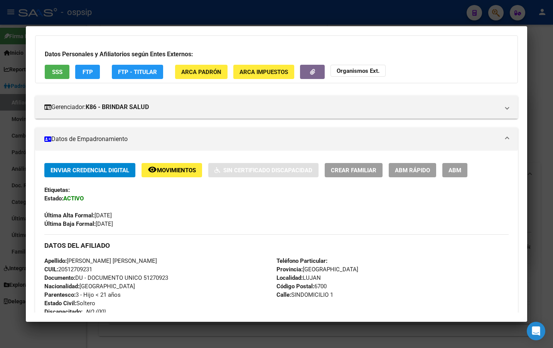
scroll to position [193, 0]
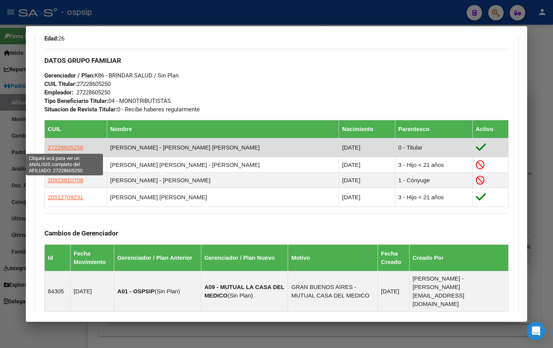
click at [62, 148] on span "27228605250" at bounding box center [65, 147] width 35 height 7
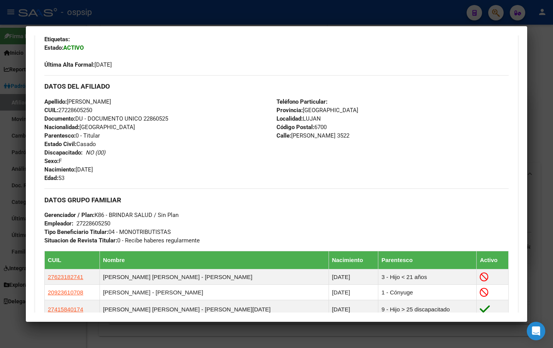
scroll to position [154, 0]
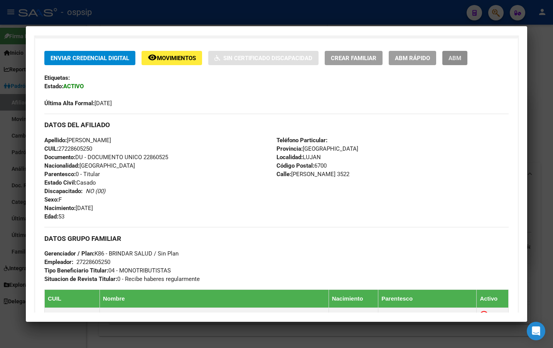
click at [452, 61] on span "ABM" at bounding box center [454, 58] width 13 height 7
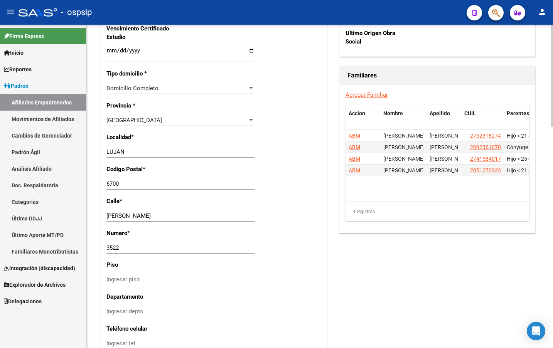
scroll to position [539, 0]
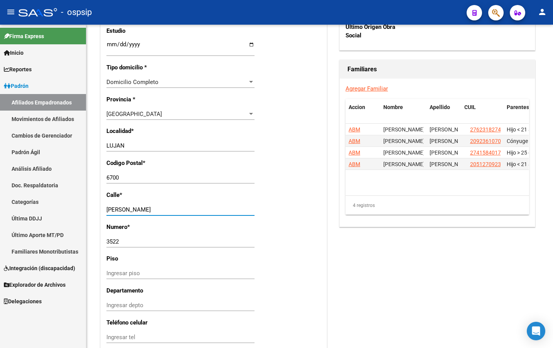
drag, startPoint x: 170, startPoint y: 210, endPoint x: 35, endPoint y: 211, distance: 134.9
click at [35, 211] on mat-sidenav-container "Firma Express Inicio Instructivos Contacto OS Reportes [PERSON_NAME] Traspasos …" at bounding box center [276, 186] width 553 height 323
click at [168, 208] on input "[PERSON_NAME]" at bounding box center [180, 209] width 148 height 7
drag, startPoint x: 168, startPoint y: 208, endPoint x: 86, endPoint y: 208, distance: 82.5
click at [86, 208] on mat-sidenav-container "Firma Express Inicio Instructivos Contacto OS Reportes [PERSON_NAME] Traspasos …" at bounding box center [276, 186] width 553 height 323
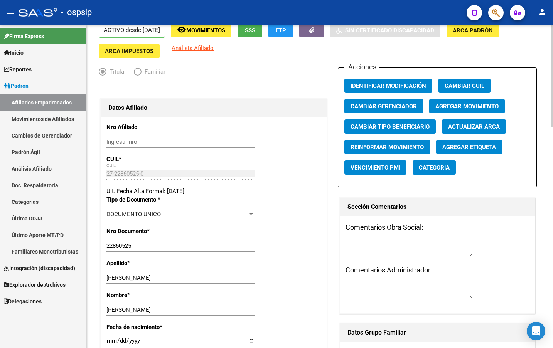
scroll to position [0, 0]
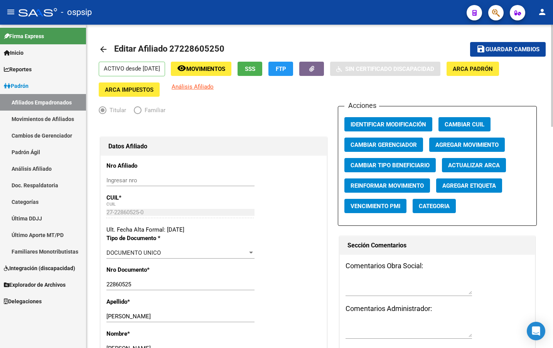
click at [502, 47] on span "Guardar cambios" at bounding box center [512, 49] width 54 height 7
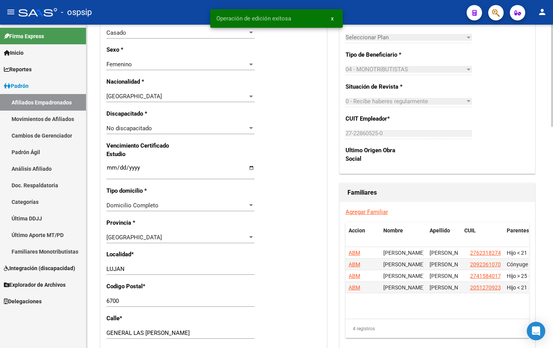
scroll to position [424, 0]
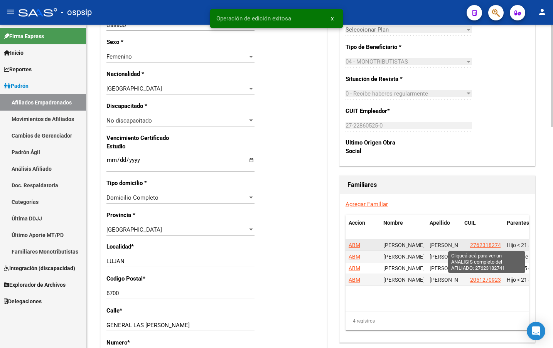
click at [488, 243] on span "27623182741" at bounding box center [487, 245] width 34 height 6
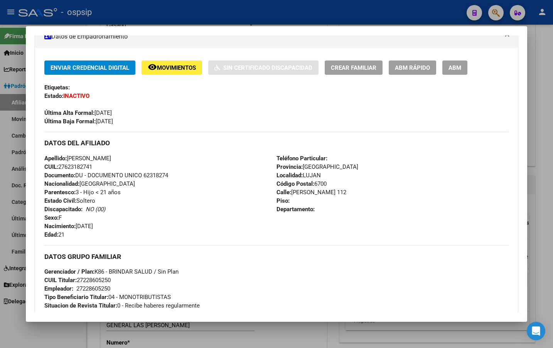
scroll to position [116, 0]
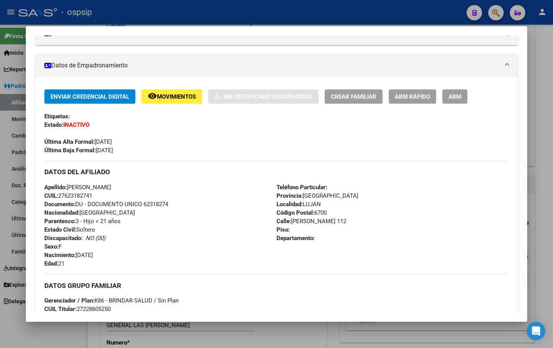
click at [454, 96] on span "ABM" at bounding box center [454, 96] width 13 height 7
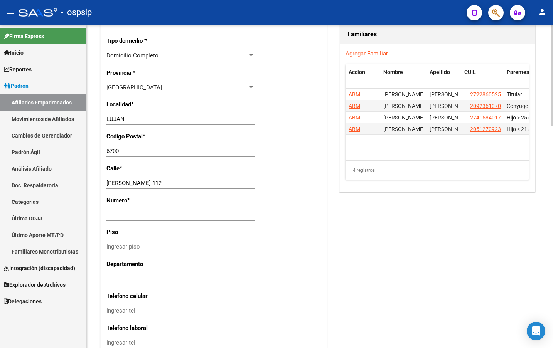
scroll to position [578, 0]
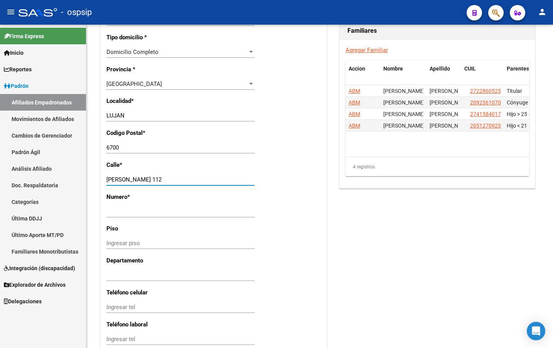
drag, startPoint x: 176, startPoint y: 180, endPoint x: 83, endPoint y: 180, distance: 93.3
click at [83, 180] on mat-sidenav-container "Firma Express Inicio Instructivos Contacto OS Reportes [PERSON_NAME] Traspasos …" at bounding box center [276, 186] width 553 height 323
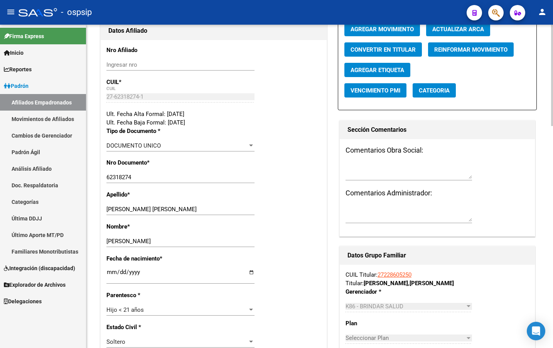
scroll to position [0, 0]
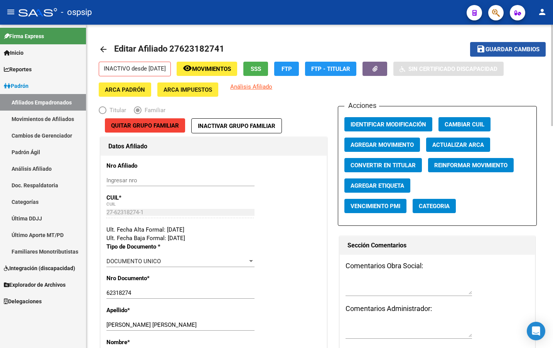
click at [504, 47] on span "Guardar cambios" at bounding box center [512, 49] width 54 height 7
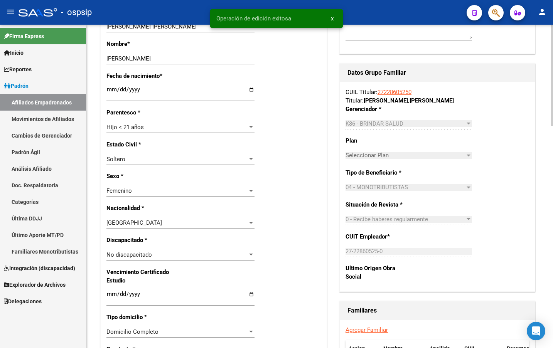
scroll to position [424, 0]
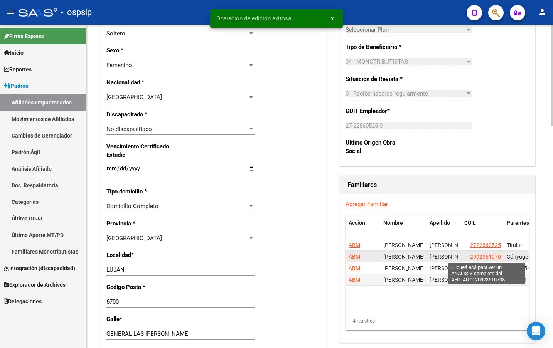
click at [482, 255] on span "20923610708" at bounding box center [487, 257] width 34 height 6
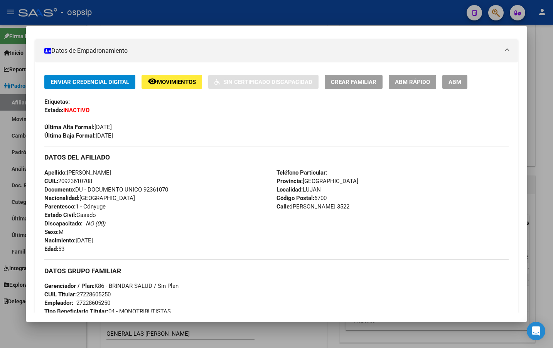
scroll to position [154, 0]
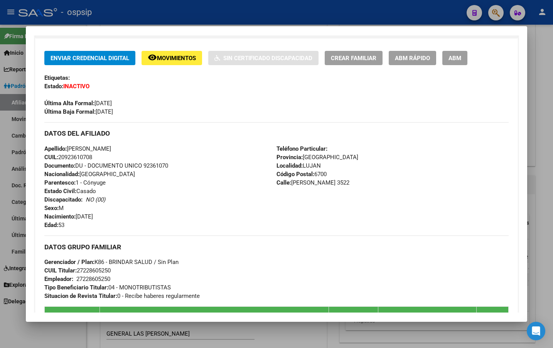
click at [456, 58] on span "ABM" at bounding box center [454, 58] width 13 height 7
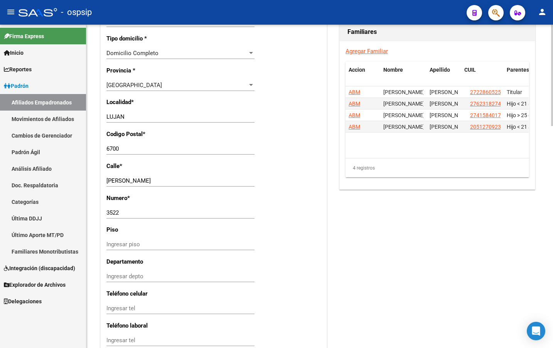
scroll to position [578, 0]
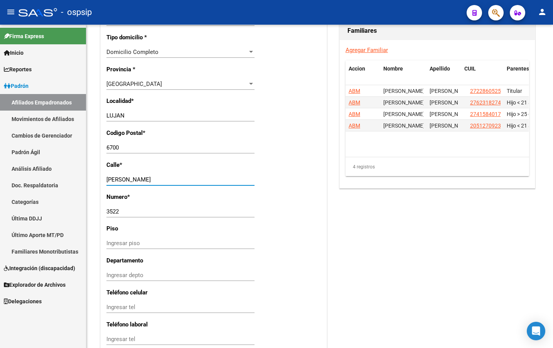
drag, startPoint x: 172, startPoint y: 182, endPoint x: 32, endPoint y: 182, distance: 140.3
click at [32, 182] on mat-sidenav-container "Firma Express Inicio Instructivos Contacto OS Reportes [PERSON_NAME] Traspasos …" at bounding box center [276, 186] width 553 height 323
drag, startPoint x: 125, startPoint y: 213, endPoint x: 66, endPoint y: 213, distance: 59.3
click at [66, 213] on mat-sidenav-container "Firma Express Inicio Instructivos Contacto OS Reportes [PERSON_NAME] Traspasos …" at bounding box center [276, 186] width 553 height 323
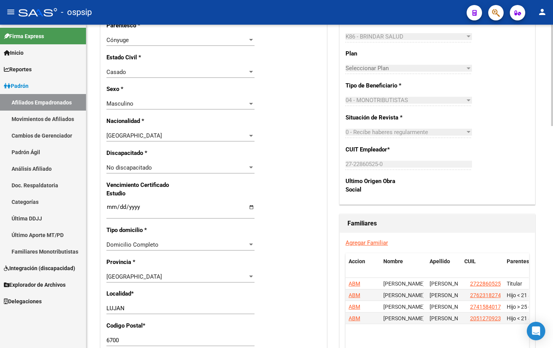
click at [298, 163] on div "Nro Afiliado Ingresar nro CUIL * 20-92361070-8 CUIL ARCA [PERSON_NAME] Ult. Fec…" at bounding box center [214, 192] width 226 height 844
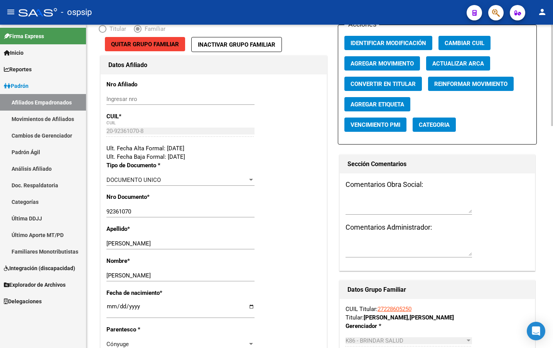
scroll to position [0, 0]
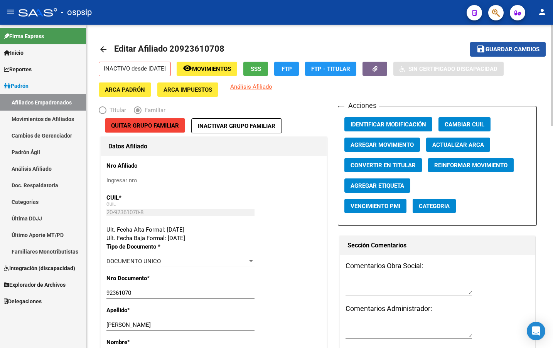
click at [504, 47] on span "Guardar cambios" at bounding box center [512, 49] width 54 height 7
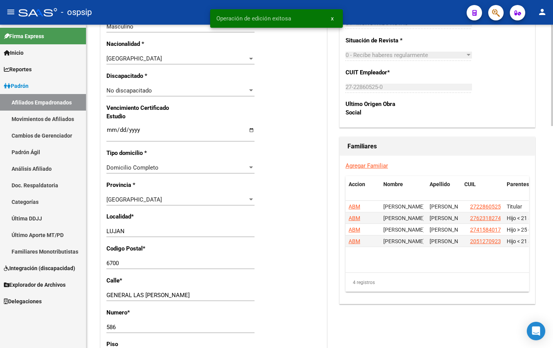
scroll to position [501, 0]
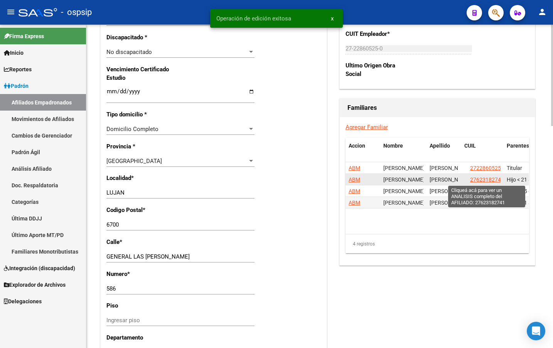
click at [481, 180] on span "27623182741" at bounding box center [487, 179] width 34 height 6
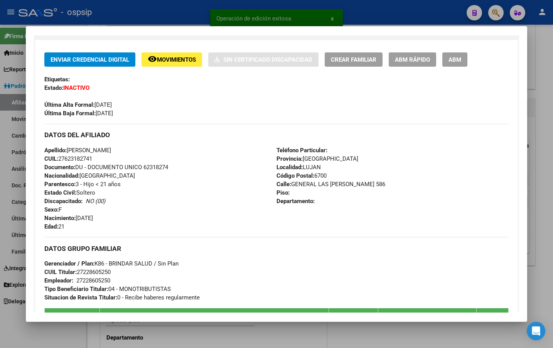
scroll to position [193, 0]
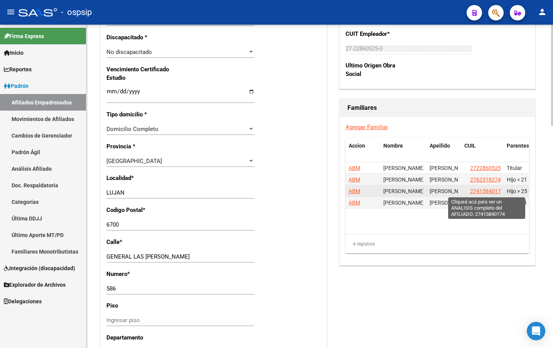
click at [484, 191] on span "27415840174" at bounding box center [487, 191] width 34 height 6
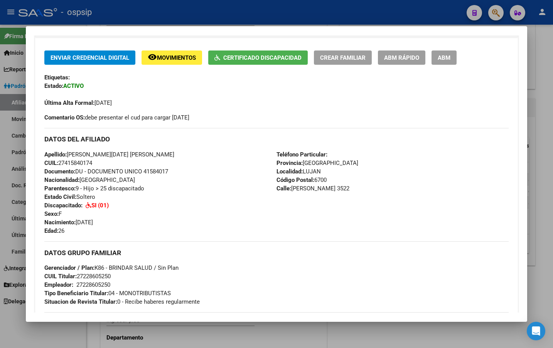
scroll to position [154, 0]
click at [437, 55] on button "ABM" at bounding box center [443, 58] width 25 height 14
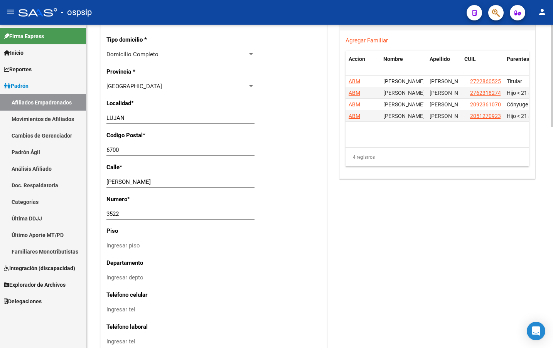
scroll to position [578, 0]
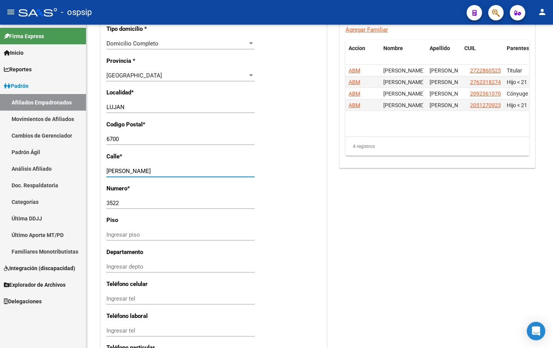
drag, startPoint x: 178, startPoint y: 172, endPoint x: 79, endPoint y: 171, distance: 98.6
click at [80, 171] on mat-sidenav-container "Firma Express Inicio Instructivos Contacto OS Reportes [PERSON_NAME] Traspasos …" at bounding box center [276, 186] width 553 height 323
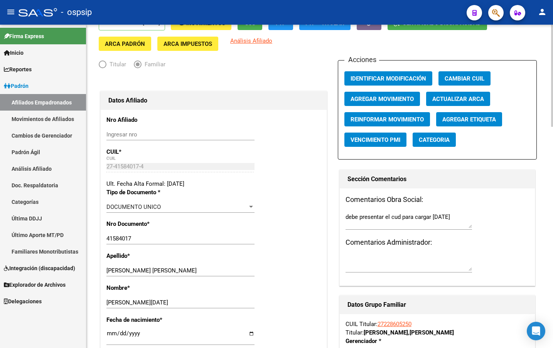
scroll to position [0, 0]
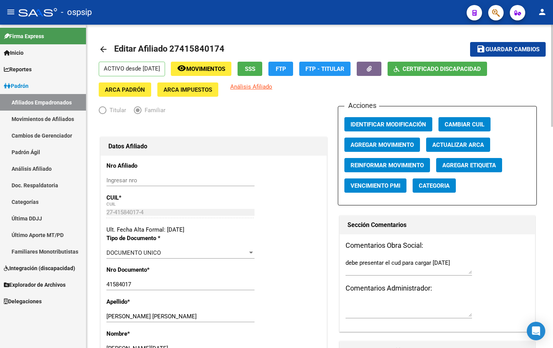
click at [515, 47] on span "Guardar cambios" at bounding box center [512, 49] width 54 height 7
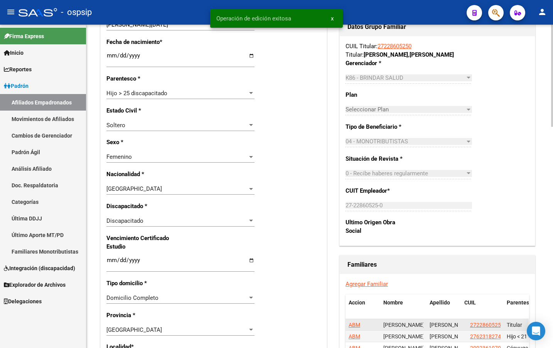
scroll to position [462, 0]
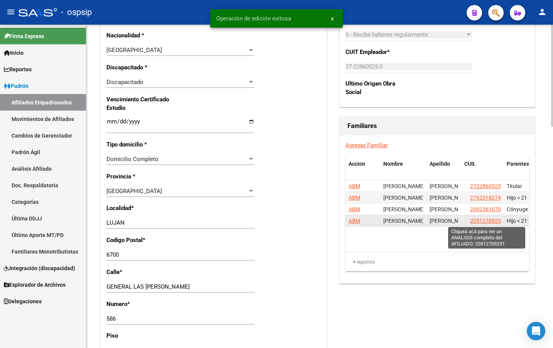
click at [476, 221] on span "20512709231" at bounding box center [487, 221] width 34 height 6
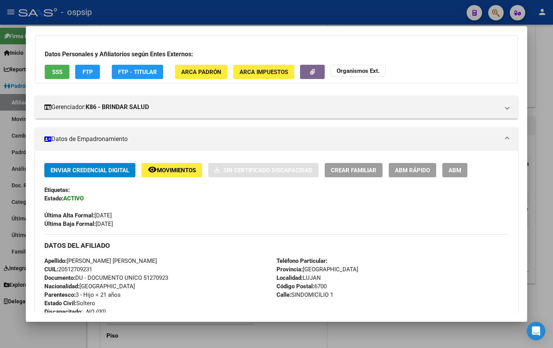
scroll to position [39, 0]
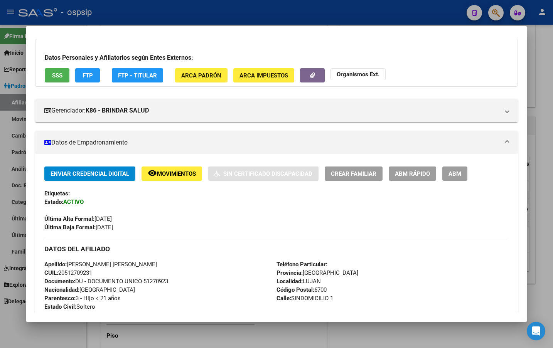
click at [455, 172] on span "ABM" at bounding box center [454, 173] width 13 height 7
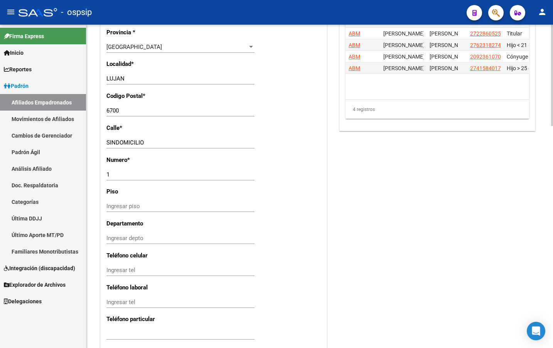
scroll to position [617, 0]
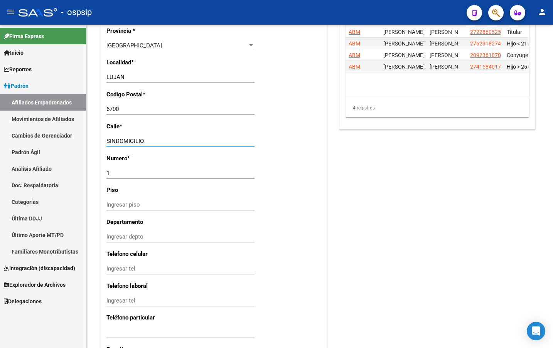
drag, startPoint x: 160, startPoint y: 141, endPoint x: 82, endPoint y: 138, distance: 77.9
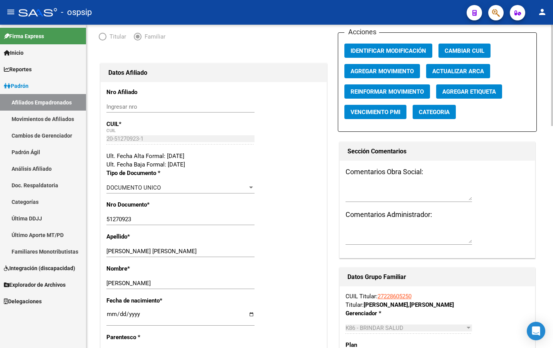
scroll to position [0, 0]
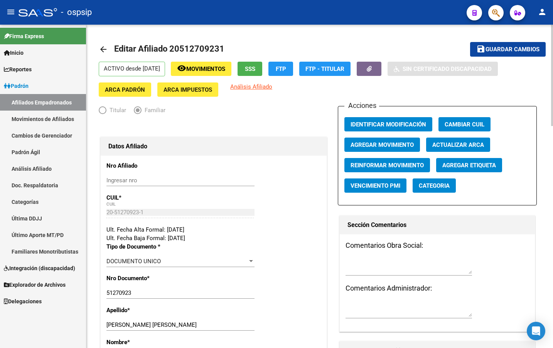
click at [502, 47] on span "Guardar cambios" at bounding box center [512, 49] width 54 height 7
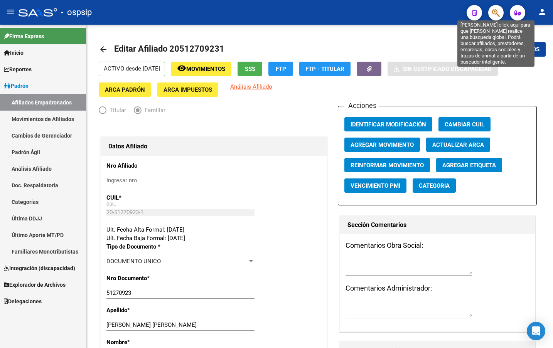
click at [493, 11] on icon "button" at bounding box center [496, 12] width 8 height 9
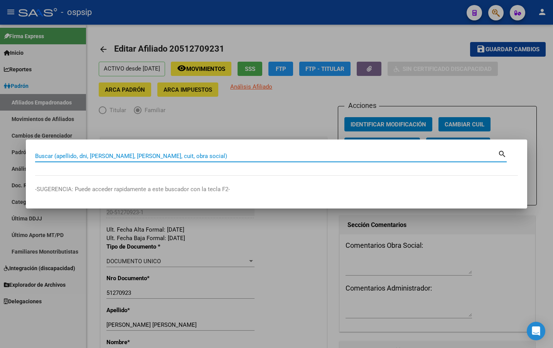
paste input "20-17617757-9"
click at [105, 158] on input "20176177579" at bounding box center [266, 156] width 462 height 7
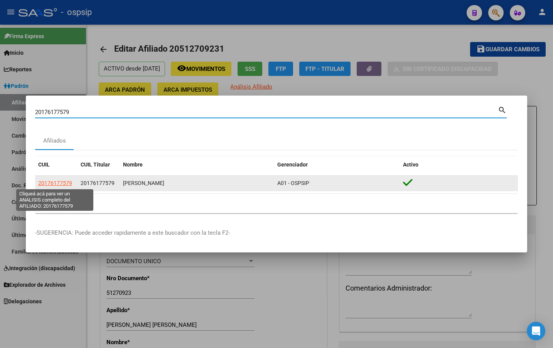
click at [55, 182] on span "20176177579" at bounding box center [55, 183] width 34 height 6
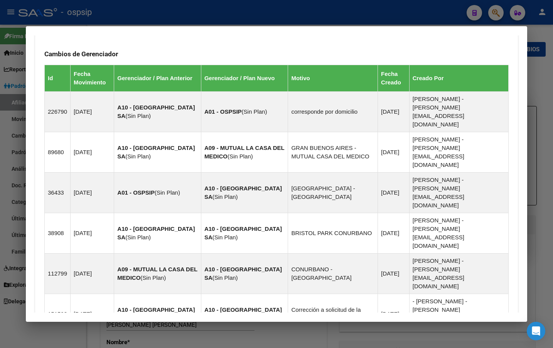
scroll to position [525, 0]
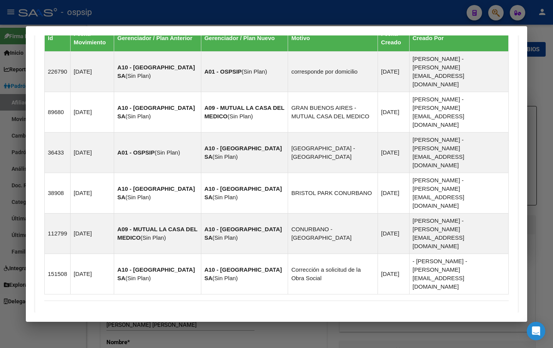
drag, startPoint x: 151, startPoint y: 291, endPoint x: 166, endPoint y: 291, distance: 14.6
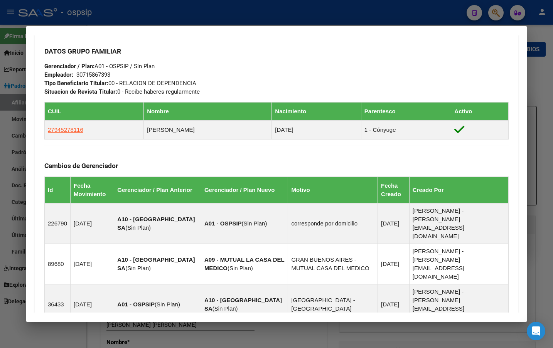
scroll to position [217, 0]
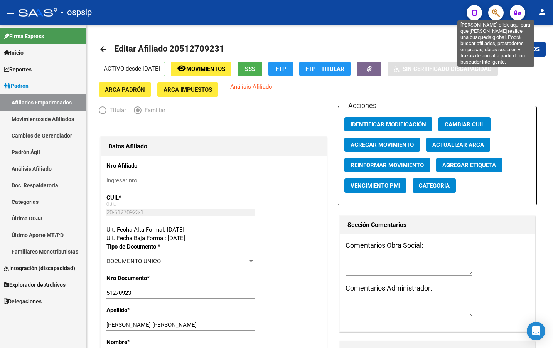
click at [496, 15] on icon "button" at bounding box center [496, 12] width 8 height 9
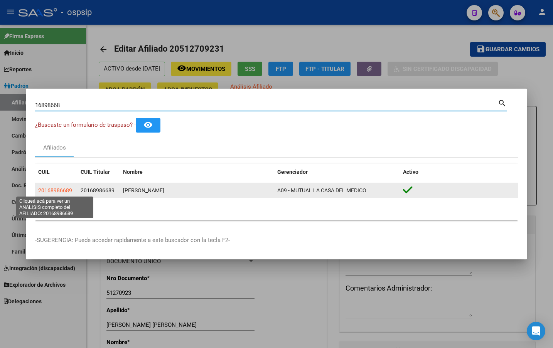
click at [54, 192] on span "20168986689" at bounding box center [55, 190] width 34 height 6
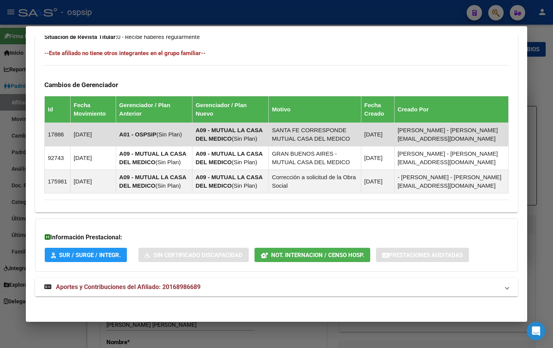
scroll to position [428, 0]
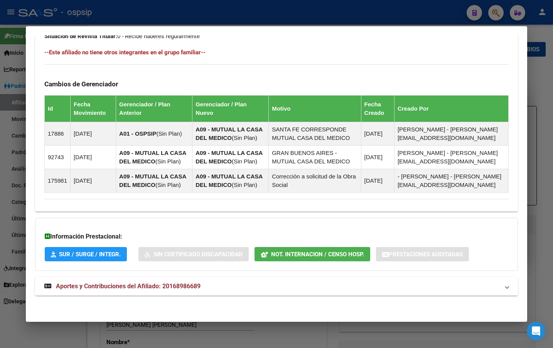
drag, startPoint x: 174, startPoint y: 288, endPoint x: 180, endPoint y: 289, distance: 6.3
click at [175, 289] on span "Aportes y Contribuciones del Afiliado: 20168986689" at bounding box center [128, 285] width 145 height 7
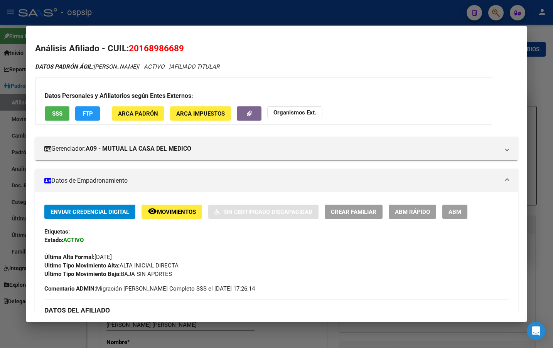
scroll to position [0, 0]
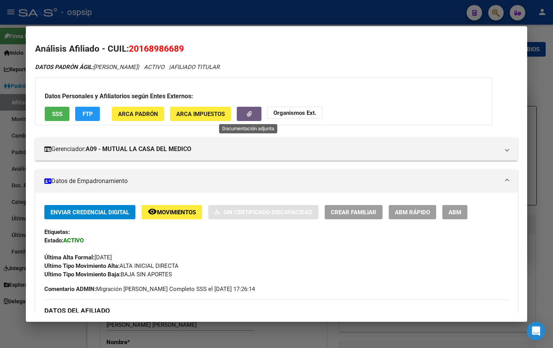
click at [250, 113] on icon "button" at bounding box center [249, 114] width 5 height 6
click at [55, 116] on span "SSS" at bounding box center [57, 114] width 10 height 7
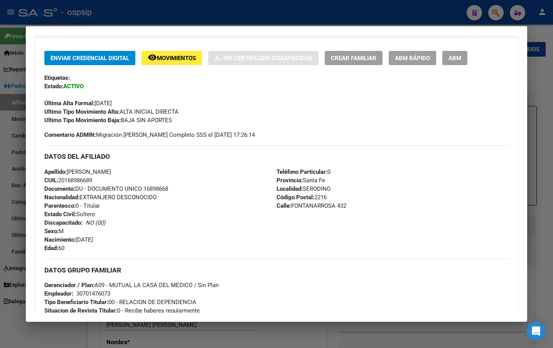
scroll to position [116, 0]
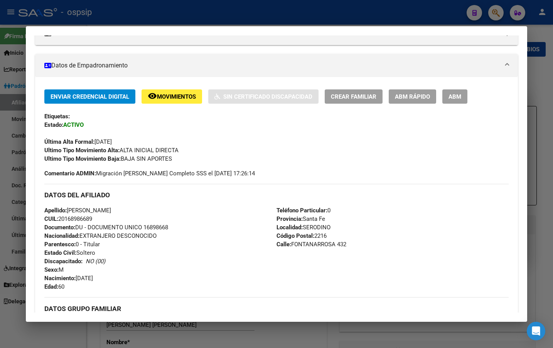
click at [170, 97] on span "Movimientos" at bounding box center [176, 96] width 39 height 7
click at [247, 173] on div "Enviar Credencial Digital remove_red_eye Movimientos Sin Certificado Discapacid…" at bounding box center [276, 133] width 464 height 88
click at [167, 200] on div "DATOS DEL AFILIADO" at bounding box center [276, 195] width 464 height 22
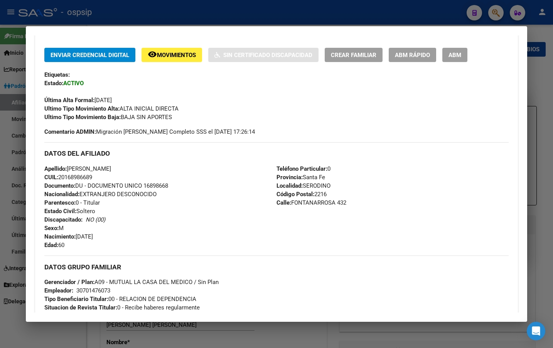
scroll to position [154, 0]
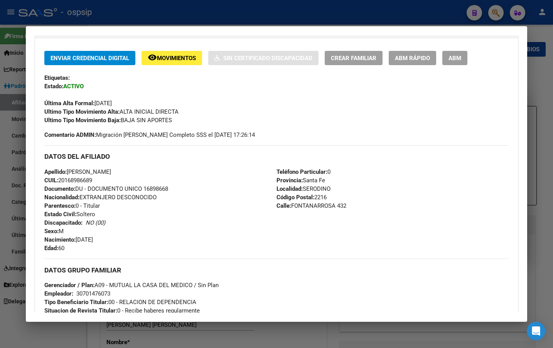
click at [160, 95] on div "Última Alta Formal: [DATE]" at bounding box center [276, 99] width 464 height 17
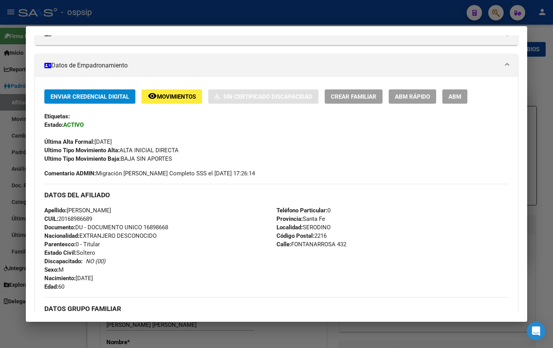
scroll to position [0, 0]
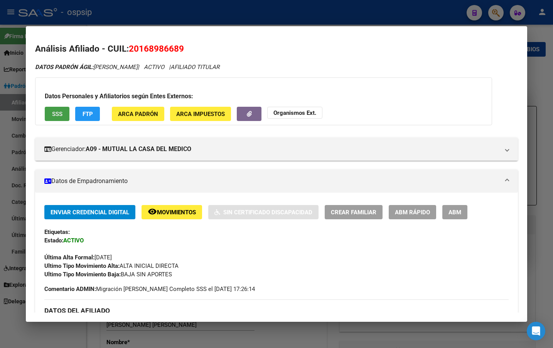
click at [55, 117] on span "SSS" at bounding box center [57, 114] width 10 height 7
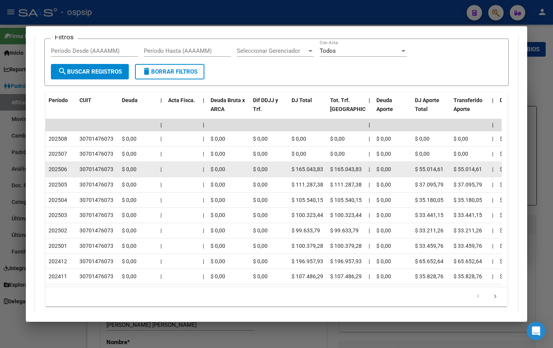
scroll to position [732, 0]
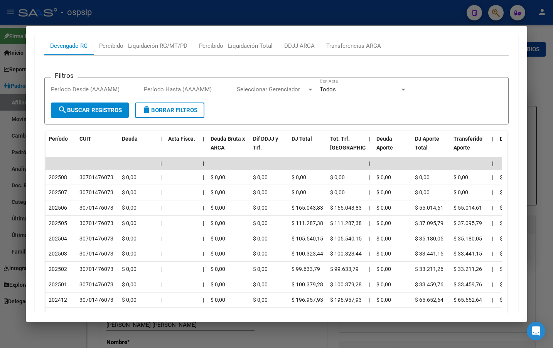
click at [355, 115] on form "Filtros Período Desde (AAAAMM) Período Hasta (AAAAMM) Seleccionar Gerenciador S…" at bounding box center [276, 100] width 464 height 47
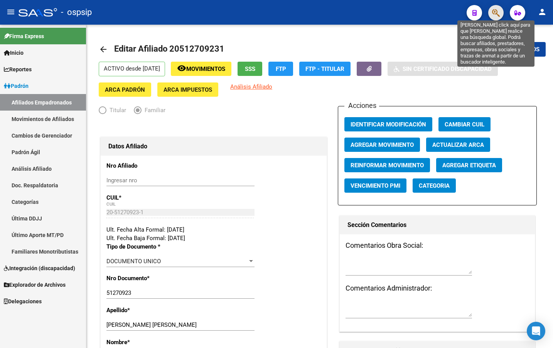
click at [496, 13] on icon "button" at bounding box center [496, 12] width 8 height 9
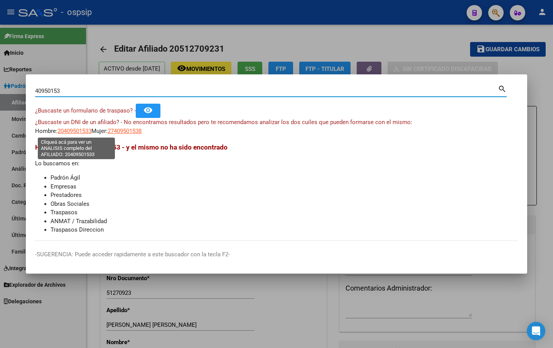
click at [74, 128] on span "20409501533" at bounding box center [74, 131] width 34 height 7
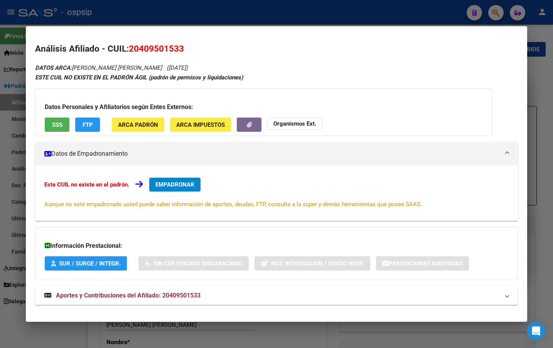
scroll to position [9, 0]
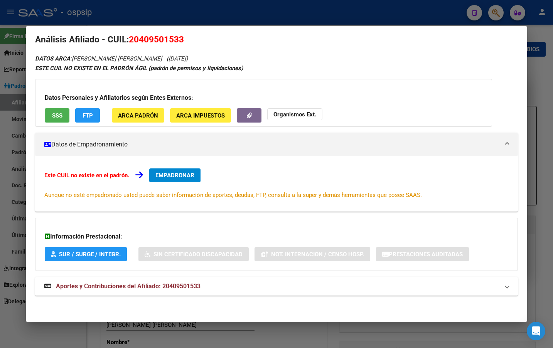
click at [186, 285] on span "Aportes y Contribuciones del Afiliado: 20409501533" at bounding box center [128, 285] width 145 height 7
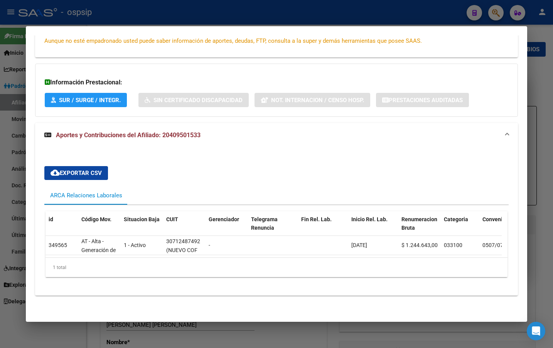
scroll to position [0, 0]
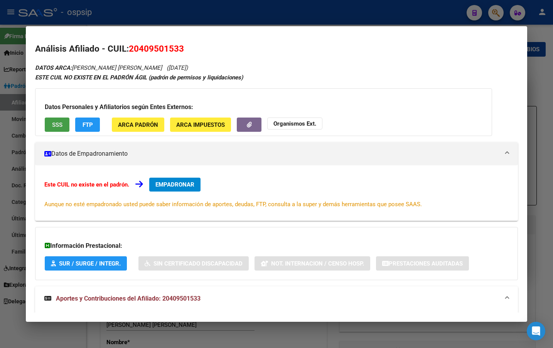
click at [56, 121] on span "SSS" at bounding box center [57, 124] width 10 height 7
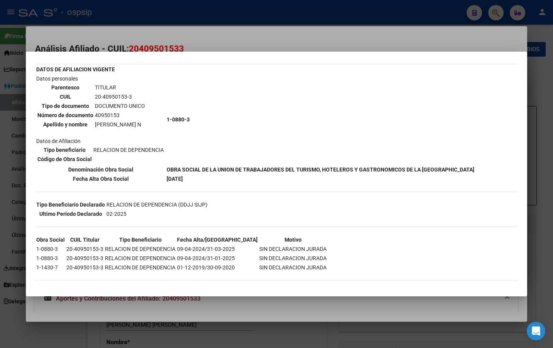
scroll to position [41, 0]
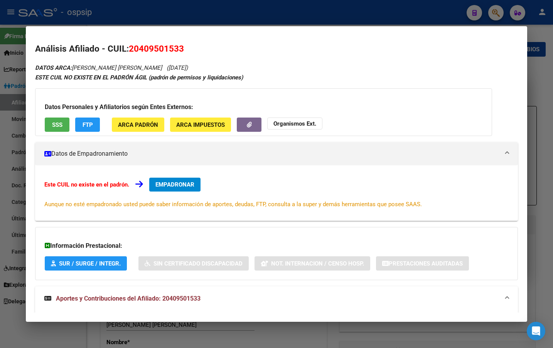
drag, startPoint x: 130, startPoint y: 48, endPoint x: 186, endPoint y: 51, distance: 56.3
click at [186, 51] on h2 "Análisis Afiliado - CUIL: 20409501533" at bounding box center [276, 48] width 482 height 13
click at [336, 75] on div "ESTE CUIL NO EXISTE EN EL PADRÓN ÁGIL (padrón de permisos y liquidaciones)" at bounding box center [276, 77] width 482 height 9
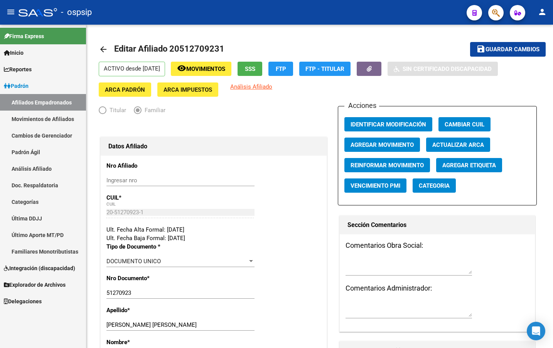
click at [146, 13] on div "- ospsip" at bounding box center [239, 12] width 442 height 17
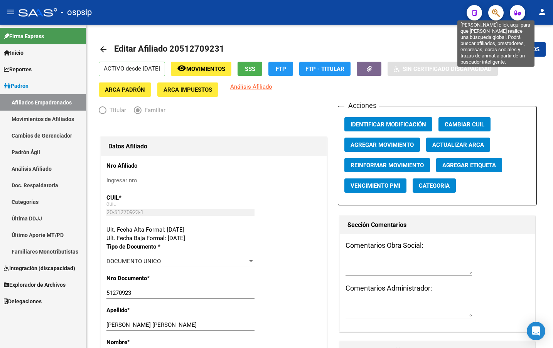
click at [496, 11] on icon "button" at bounding box center [496, 12] width 8 height 9
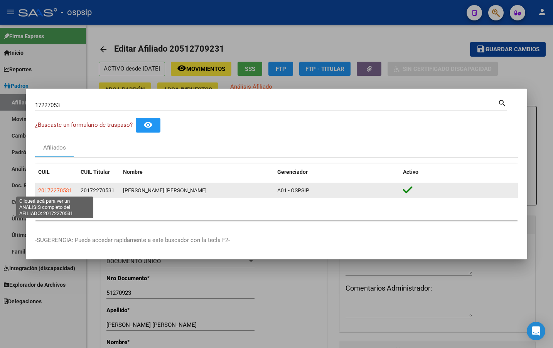
click at [46, 190] on span "20172270531" at bounding box center [55, 190] width 34 height 6
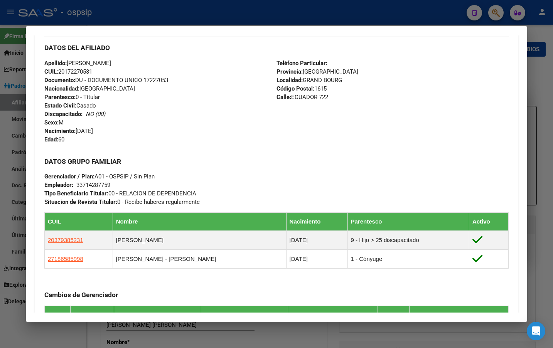
scroll to position [465, 0]
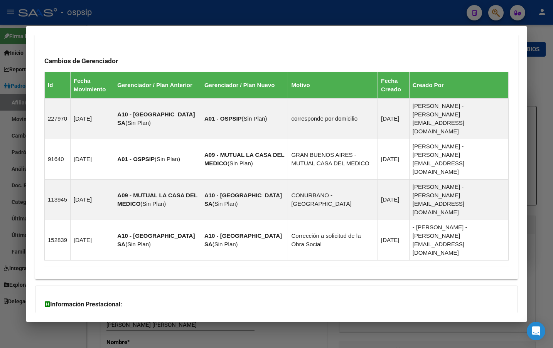
click at [171, 350] on span "Aportes y Contribuciones del Afiliado: 20172270531" at bounding box center [128, 353] width 145 height 7
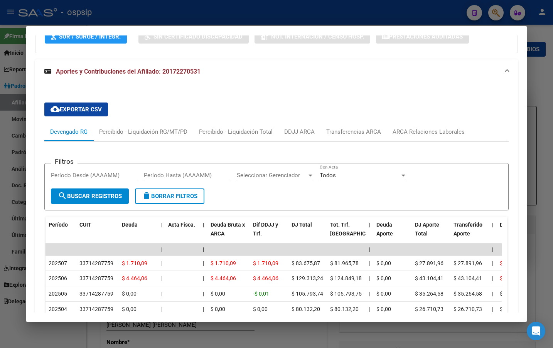
scroll to position [736, 0]
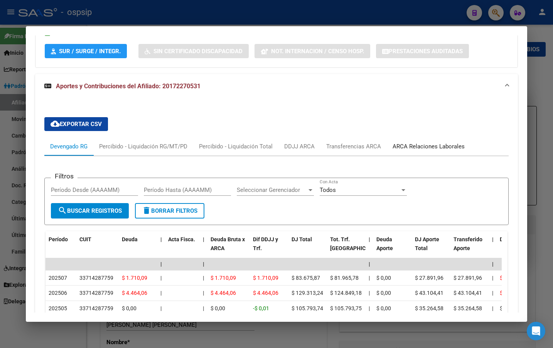
click at [418, 142] on div "ARCA Relaciones Laborales" at bounding box center [428, 146] width 72 height 8
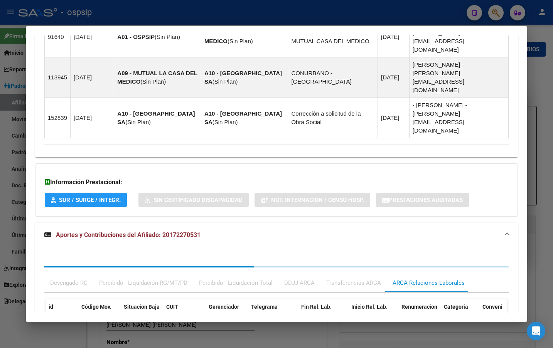
scroll to position [623, 0]
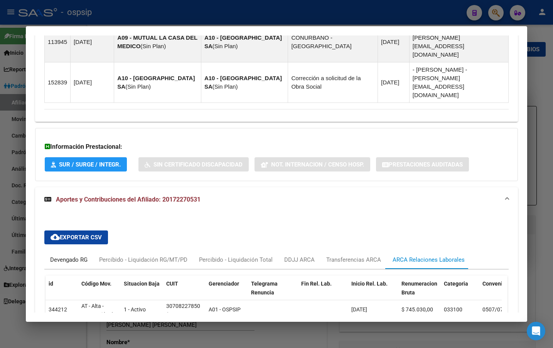
click at [68, 255] on div "Devengado RG" at bounding box center [68, 259] width 37 height 8
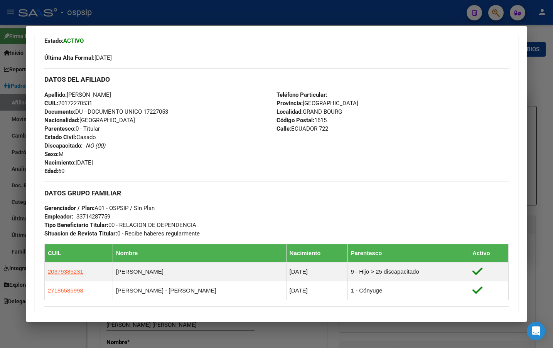
scroll to position [160, 0]
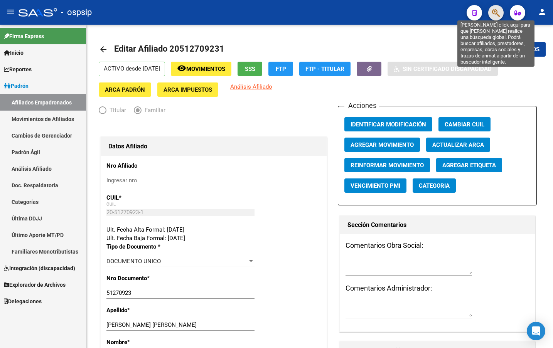
click at [495, 10] on icon "button" at bounding box center [496, 12] width 8 height 9
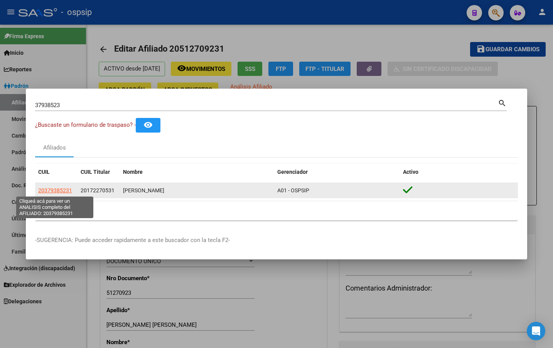
click at [52, 192] on span "20379385231" at bounding box center [55, 190] width 34 height 6
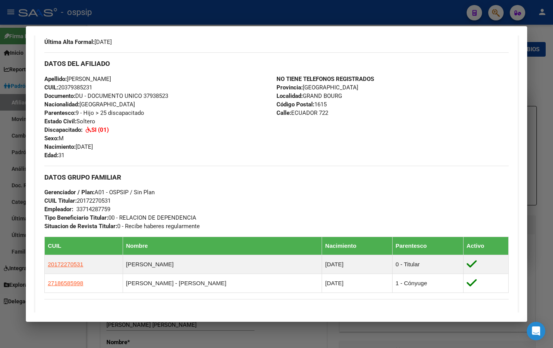
scroll to position [231, 0]
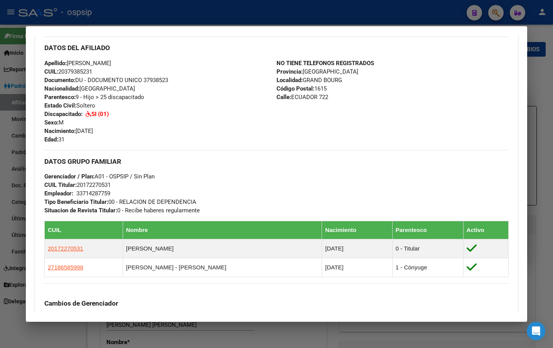
drag, startPoint x: 473, startPoint y: 113, endPoint x: 468, endPoint y: 116, distance: 5.9
click at [473, 113] on div "NO TIENE TELEFONOS REGISTRADOS Provincia: [GEOGRAPHIC_DATA] Localidad: [GEOGRAP…" at bounding box center [392, 101] width 232 height 85
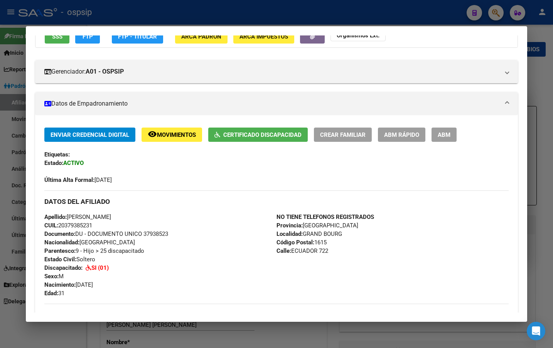
scroll to position [77, 0]
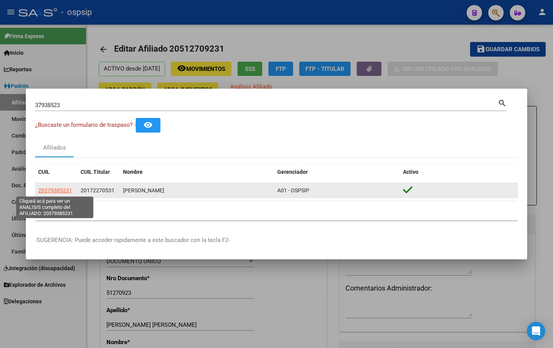
click at [57, 191] on span "20379385231" at bounding box center [55, 190] width 34 height 6
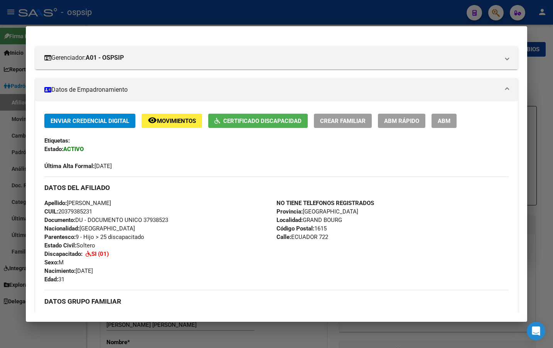
scroll to position [231, 0]
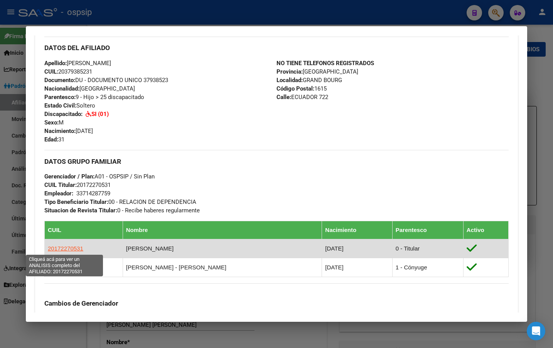
click at [57, 247] on span "20172270531" at bounding box center [65, 248] width 35 height 7
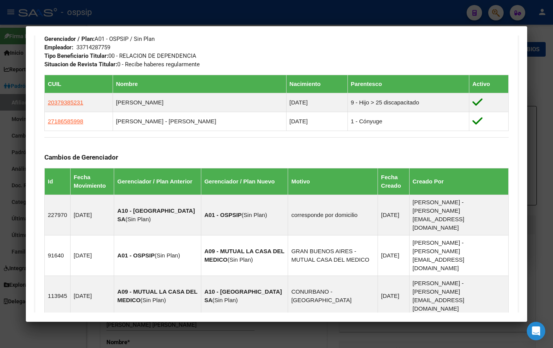
scroll to position [385, 0]
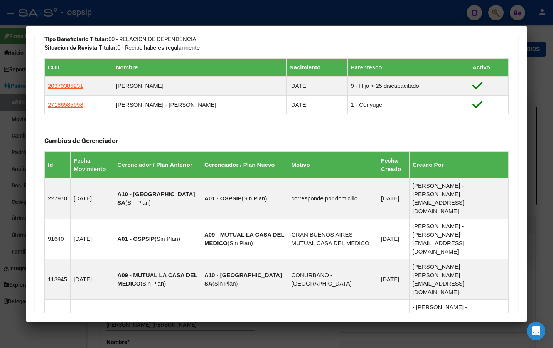
click at [146, 128] on div "Cambios de Gerenciador Id Fecha Movimiento Gerenciador / Plan Anterior Gerencia…" at bounding box center [276, 231] width 464 height 220
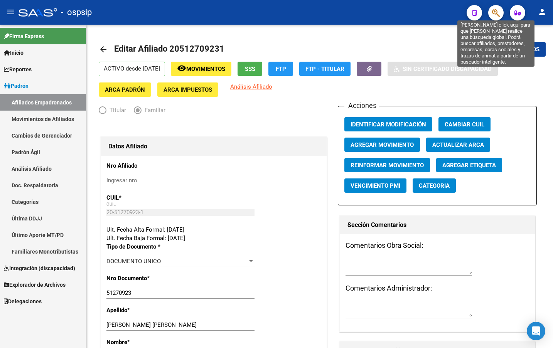
click at [495, 11] on icon "button" at bounding box center [496, 12] width 8 height 9
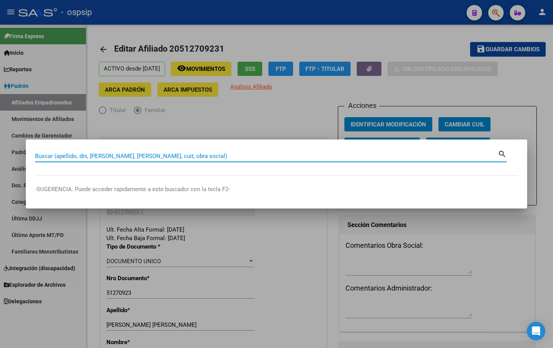
paste input "40580146"
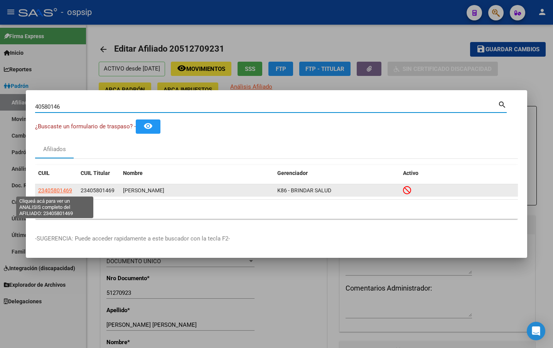
click at [55, 190] on span "23405801469" at bounding box center [55, 190] width 34 height 6
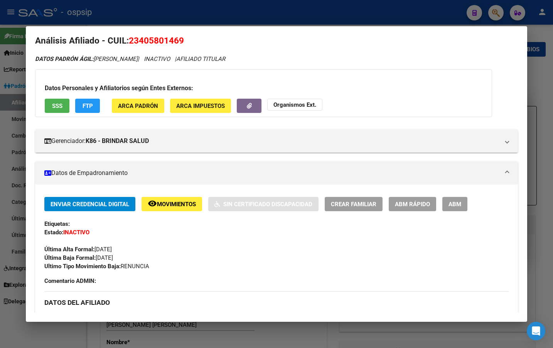
scroll to position [0, 0]
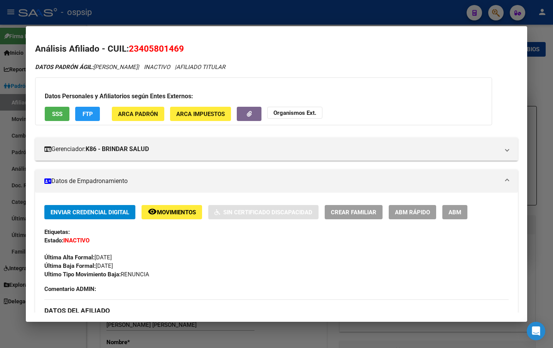
click at [169, 211] on span "Movimientos" at bounding box center [176, 212] width 39 height 7
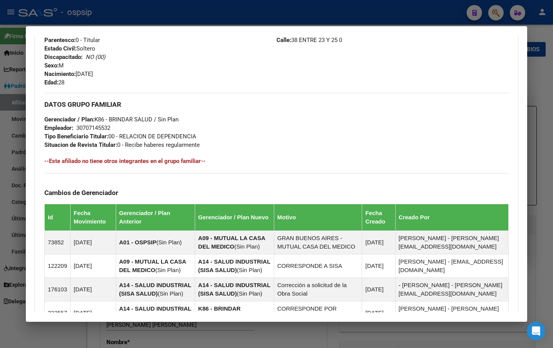
scroll to position [452, 0]
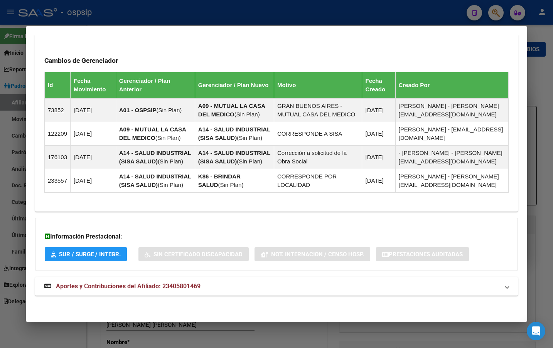
click at [178, 279] on mat-expansion-panel-header "Aportes y Contribuciones del Afiliado: 23405801469" at bounding box center [276, 286] width 482 height 18
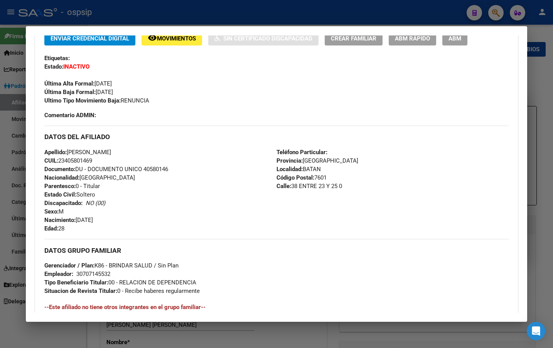
scroll to position [0, 0]
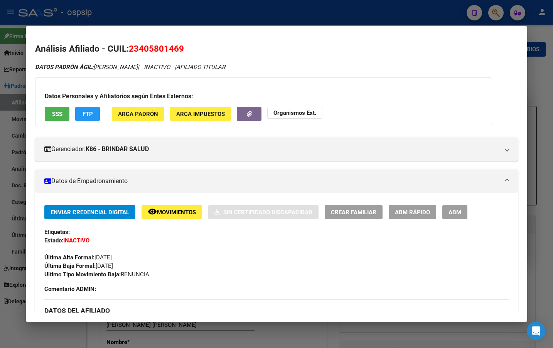
drag, startPoint x: 129, startPoint y: 48, endPoint x: 193, endPoint y: 54, distance: 63.9
click at [193, 54] on h2 "Análisis Afiliado - CUIL: 23405801469" at bounding box center [276, 48] width 482 height 13
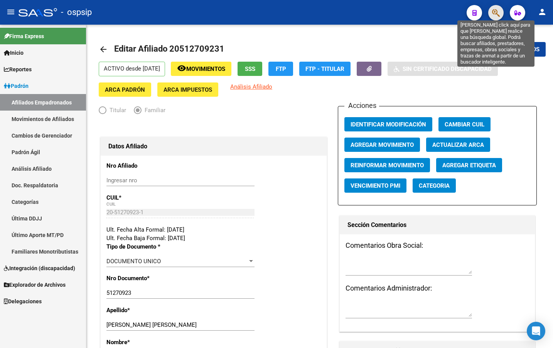
click at [495, 10] on icon "button" at bounding box center [496, 12] width 8 height 9
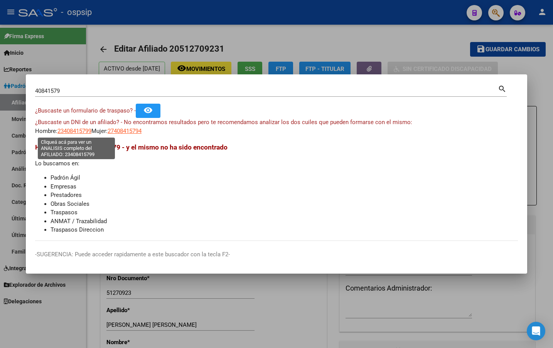
click at [74, 129] on span "23408415799" at bounding box center [74, 131] width 34 height 7
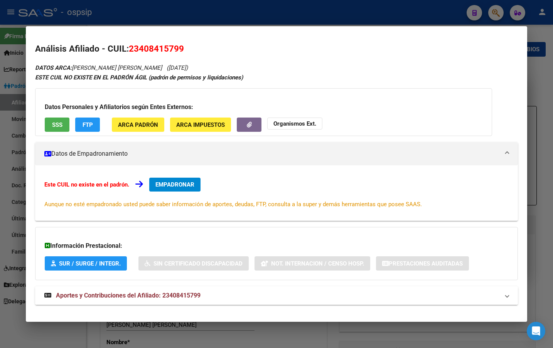
click at [180, 296] on span "Aportes y Contribuciones del Afiliado: 23408415799" at bounding box center [128, 295] width 145 height 7
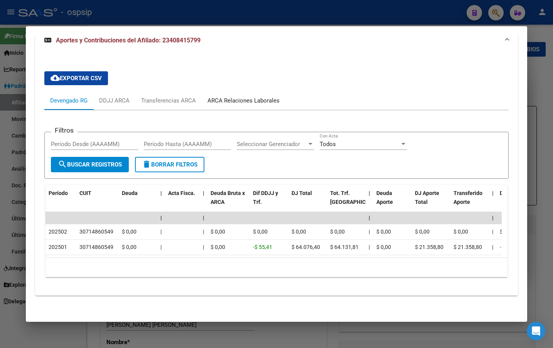
click at [229, 96] on div "ARCA Relaciones Laborales" at bounding box center [243, 100] width 72 height 8
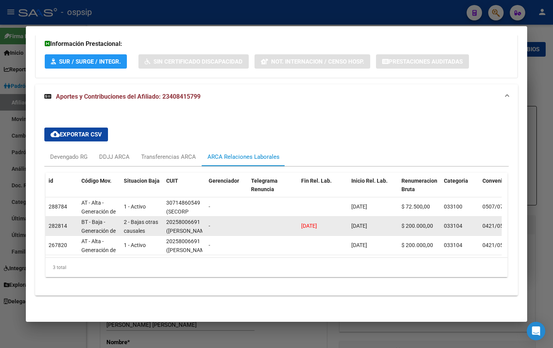
scroll to position [0, 0]
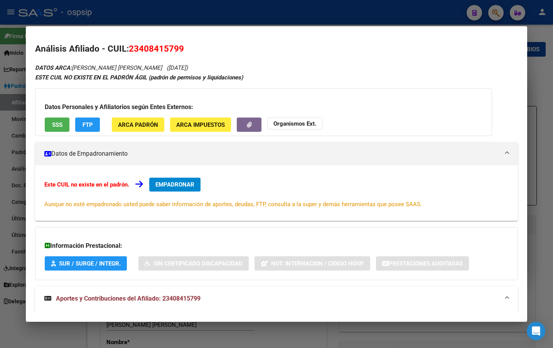
click at [52, 121] on span "SSS" at bounding box center [57, 124] width 10 height 7
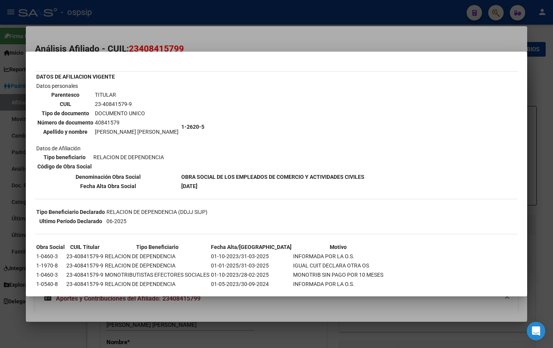
scroll to position [78, 0]
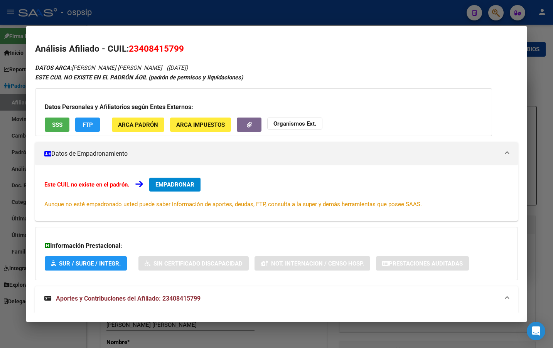
drag, startPoint x: 131, startPoint y: 49, endPoint x: 192, endPoint y: 51, distance: 60.5
click at [192, 51] on h2 "Análisis Afiliado - CUIL: 23408415799" at bounding box center [276, 48] width 482 height 13
